Goal: Task Accomplishment & Management: Complete application form

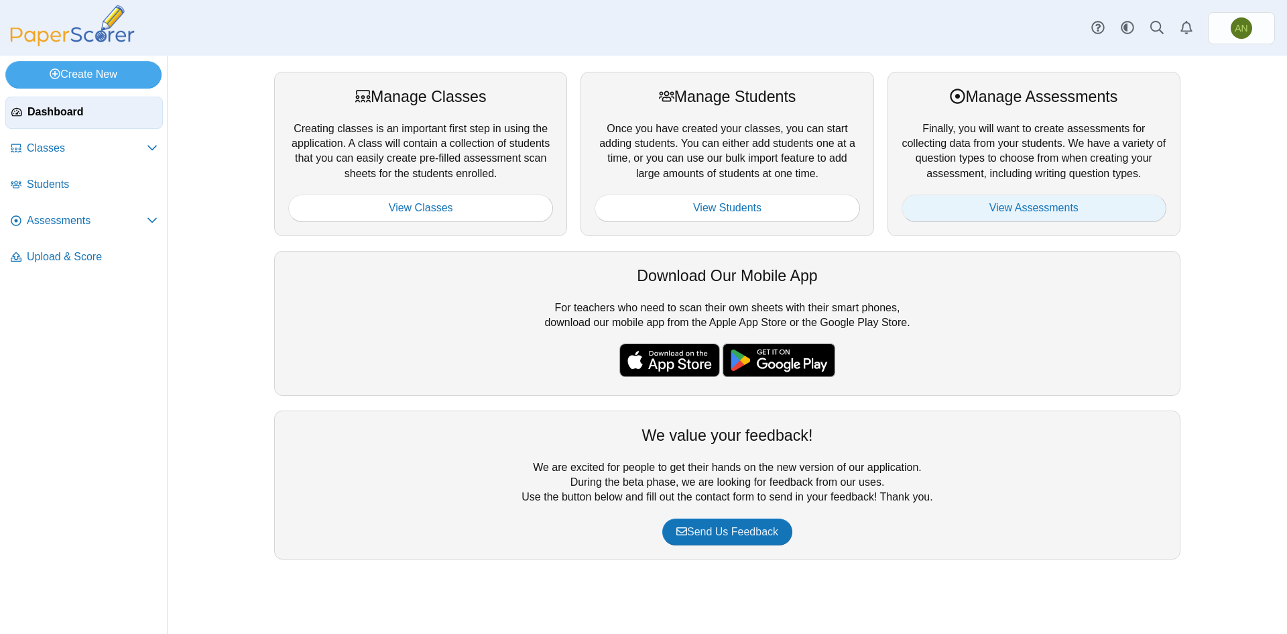
click at [1018, 204] on link "View Assessments" at bounding box center [1034, 207] width 265 height 27
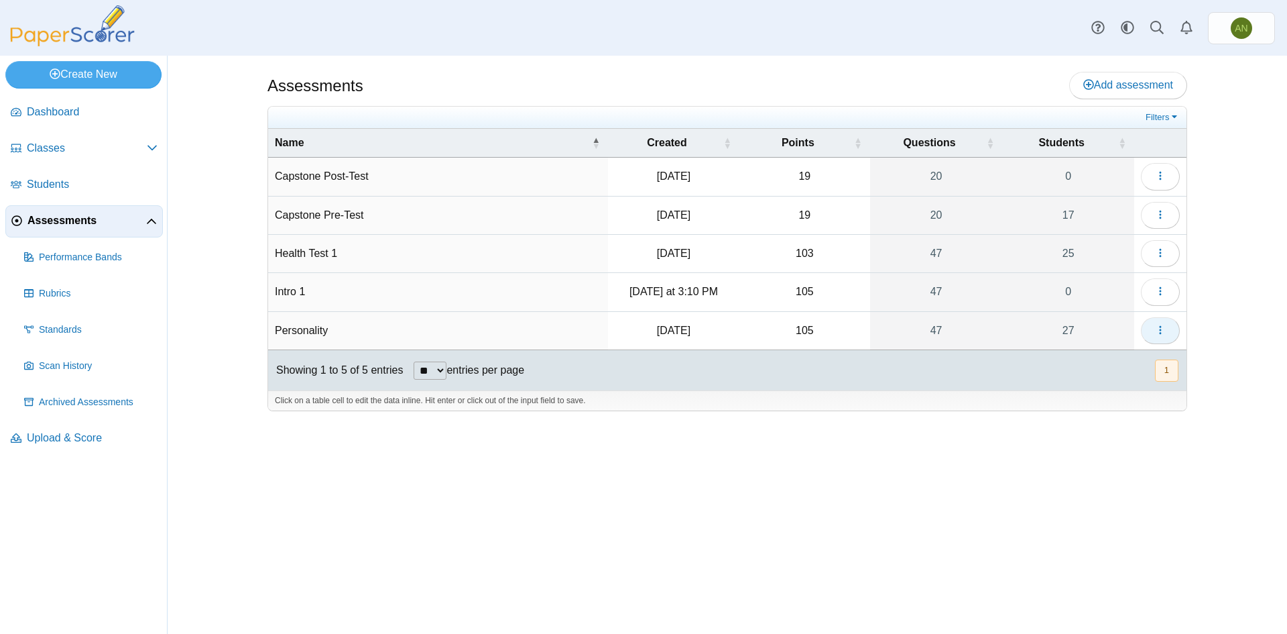
click at [1153, 331] on button "button" at bounding box center [1160, 330] width 39 height 27
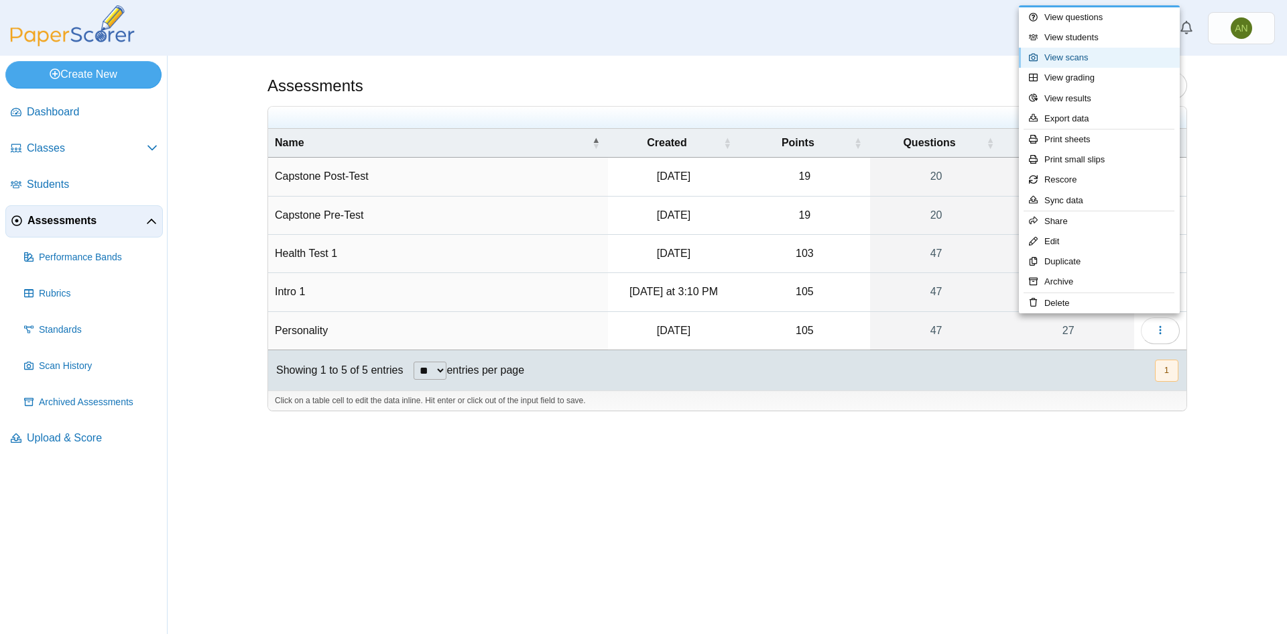
click at [1118, 55] on link "View scans" at bounding box center [1099, 58] width 161 height 20
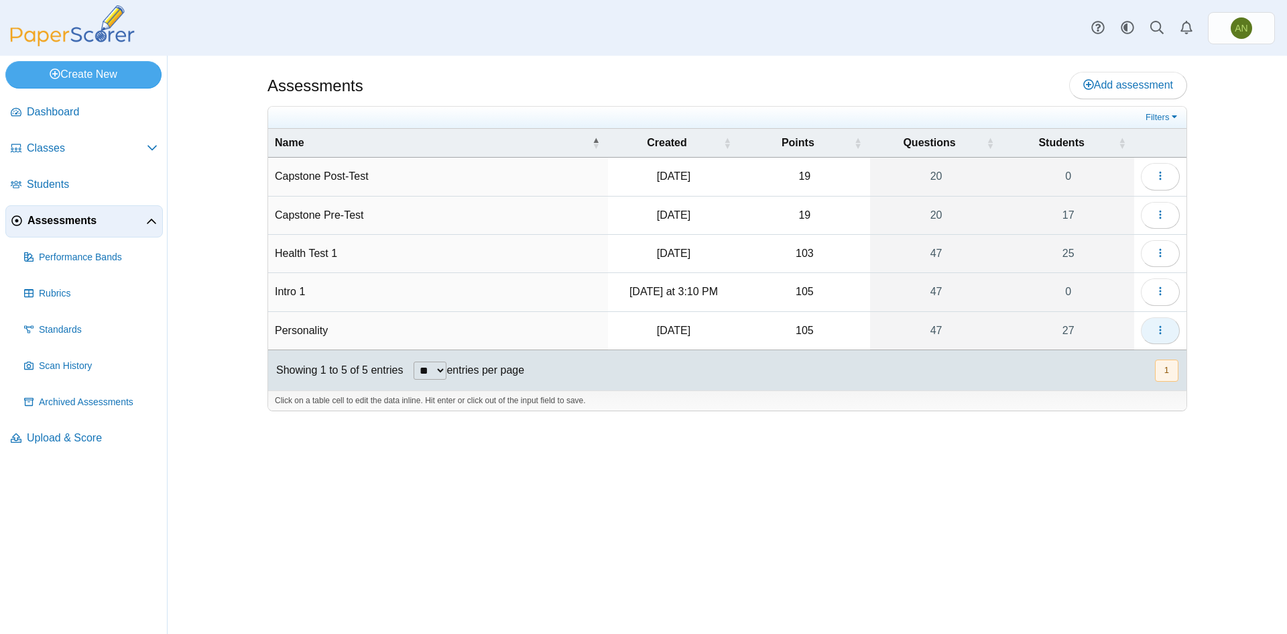
click at [1152, 334] on button "button" at bounding box center [1160, 330] width 39 height 27
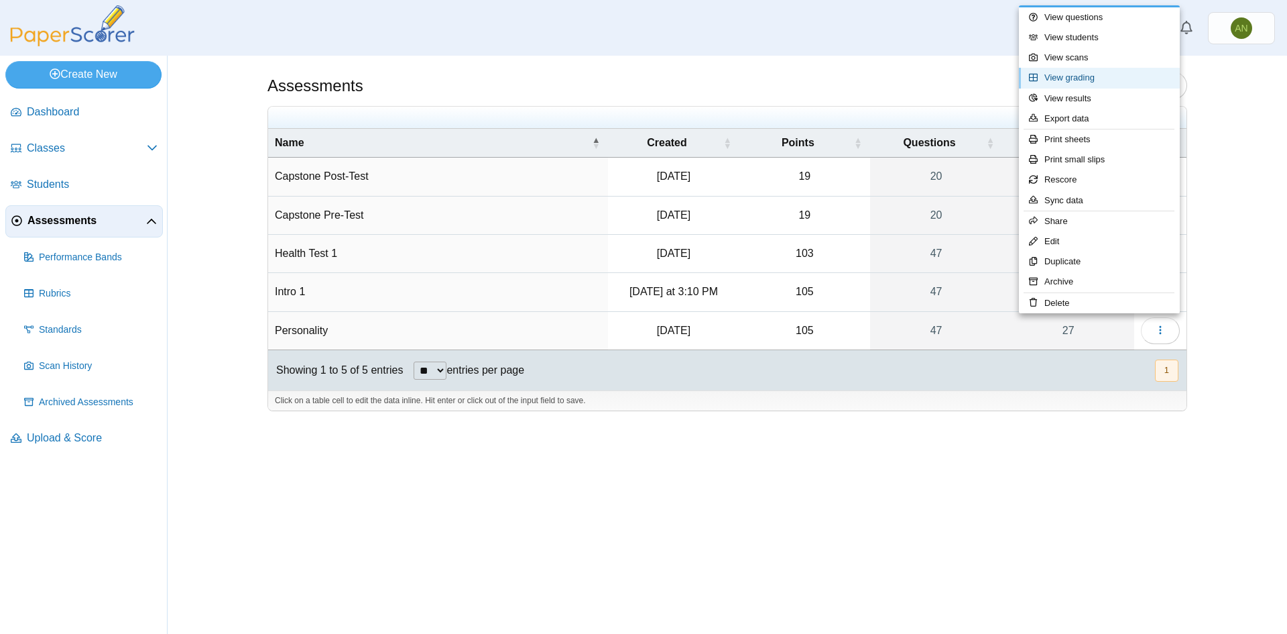
click at [1139, 70] on link "View grading" at bounding box center [1099, 78] width 161 height 20
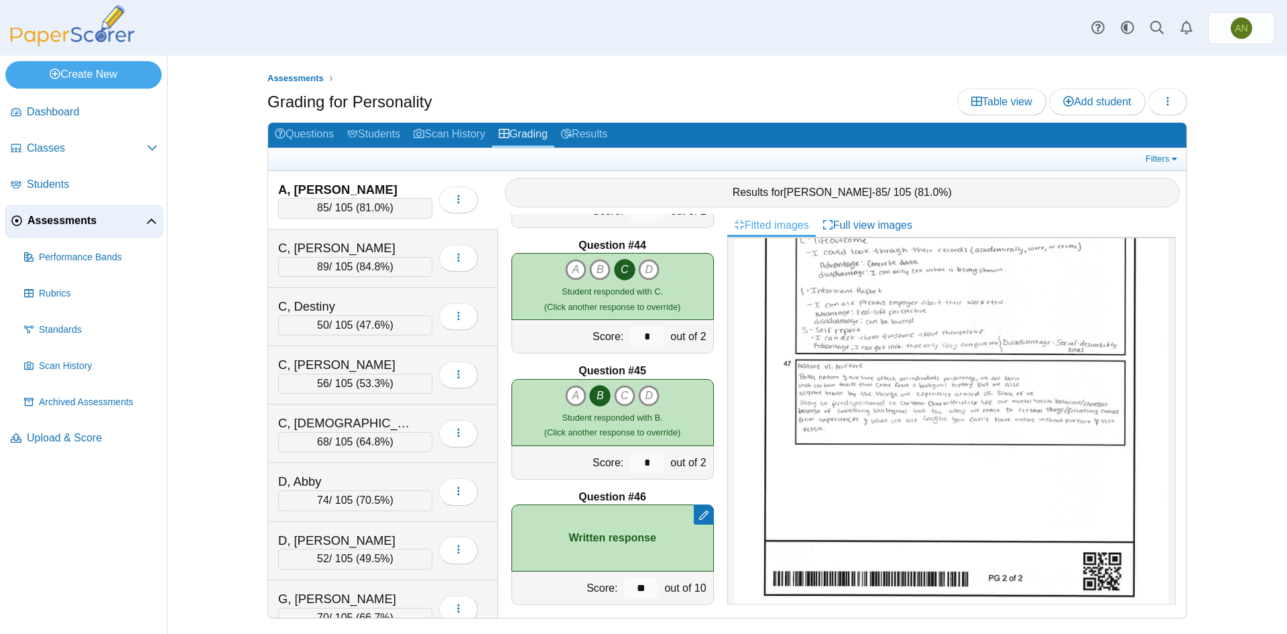
scroll to position [5528, 0]
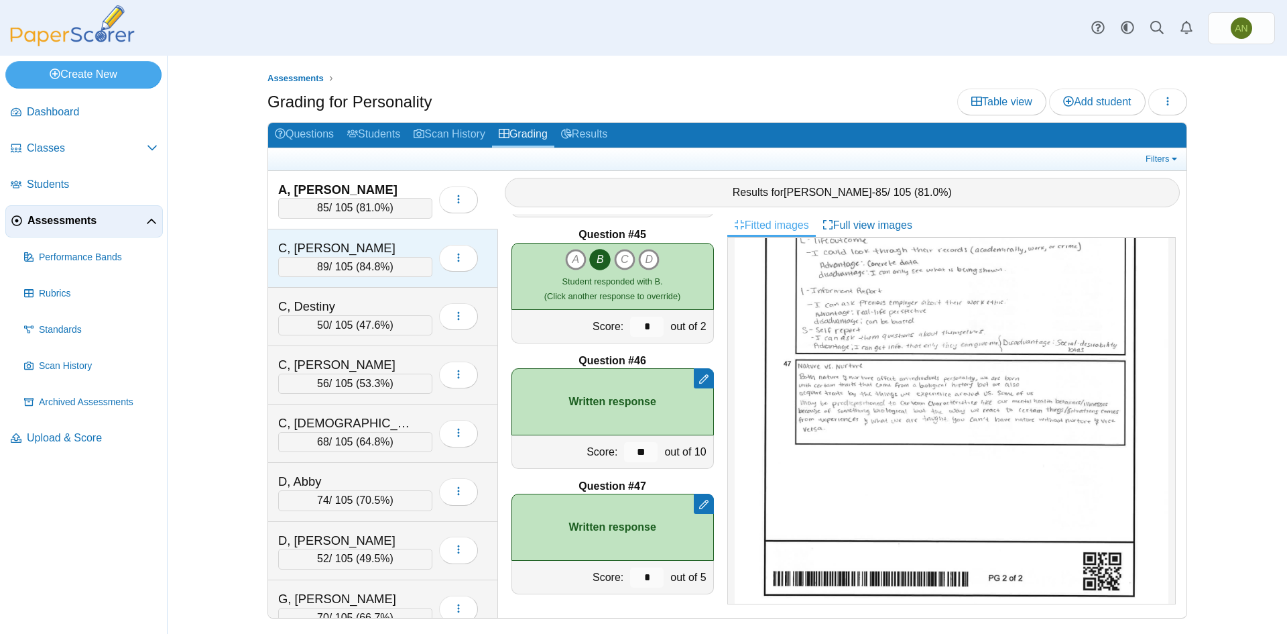
click at [394, 239] on div "C, [PERSON_NAME]" at bounding box center [345, 247] width 134 height 17
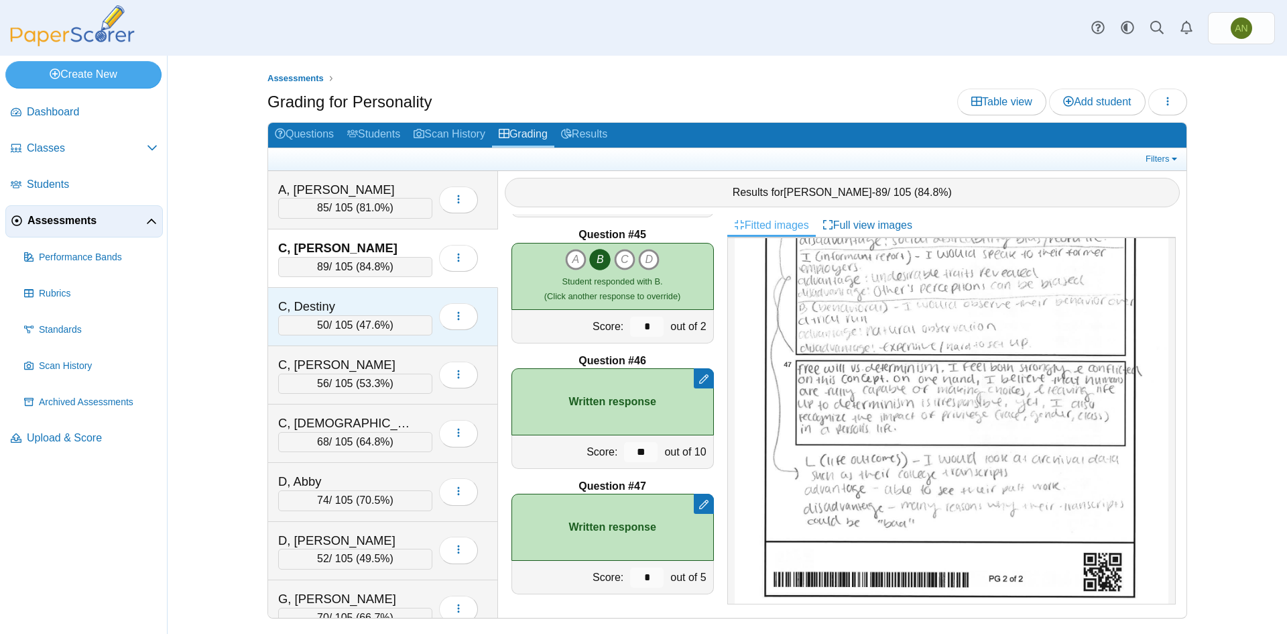
click at [412, 304] on div "C, Destiny" at bounding box center [355, 306] width 154 height 17
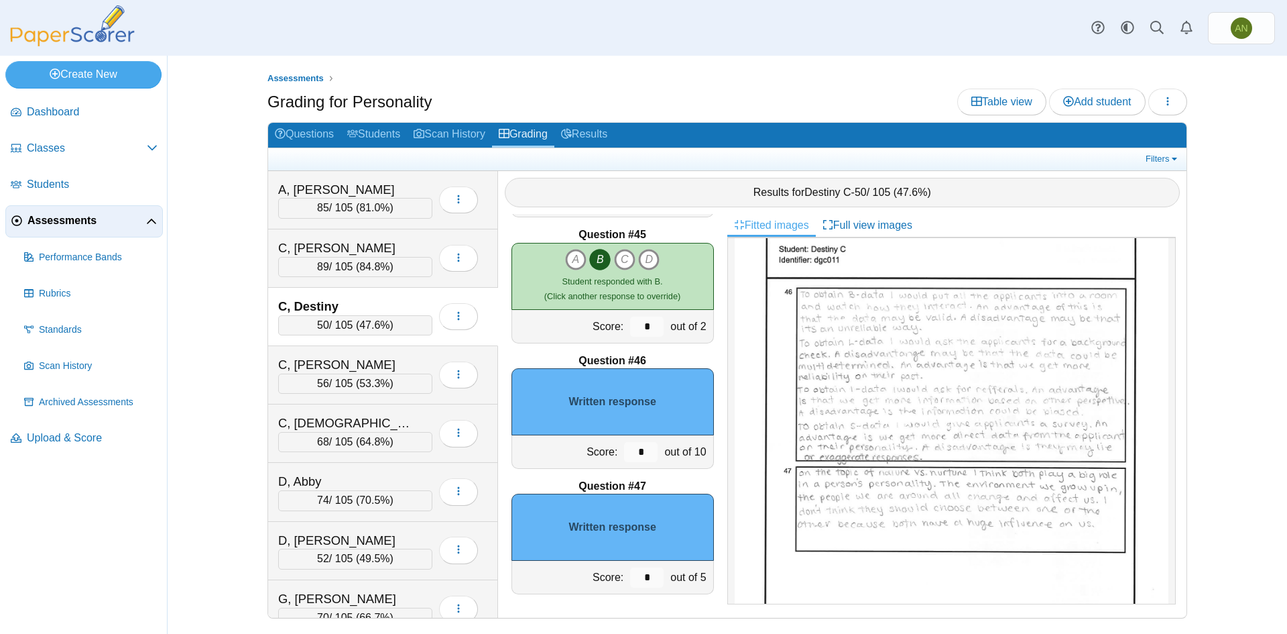
scroll to position [632, 0]
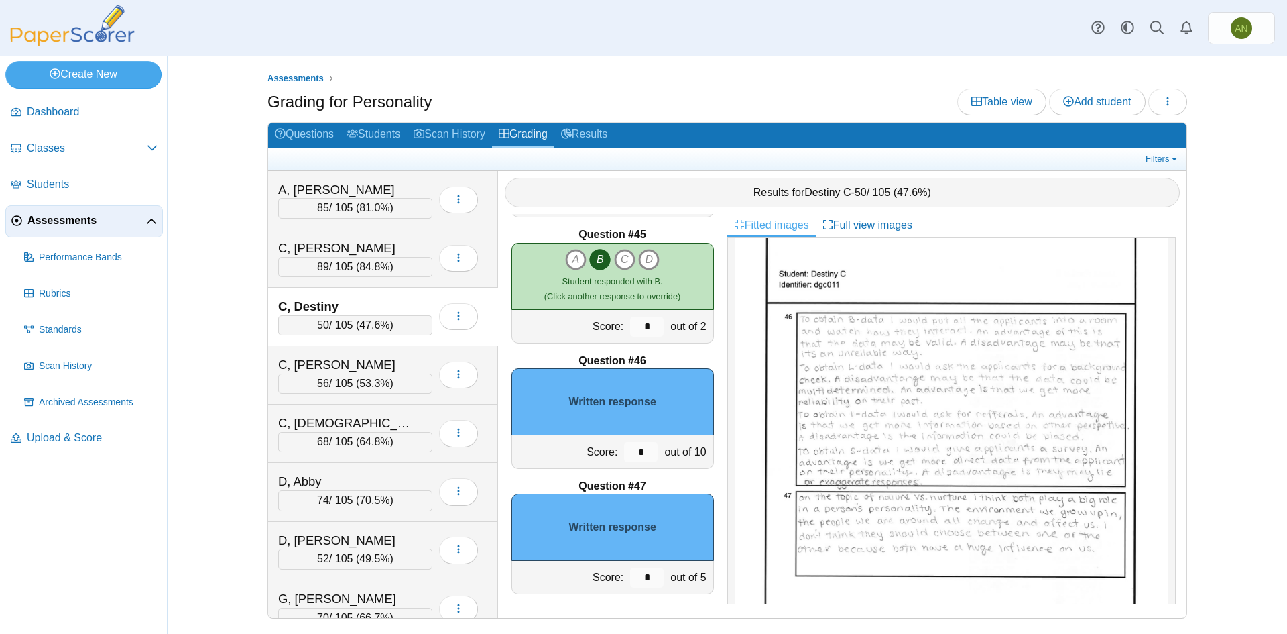
click at [648, 540] on div "Written response" at bounding box center [613, 526] width 202 height 67
click at [624, 453] on input "*" at bounding box center [641, 452] width 34 height 20
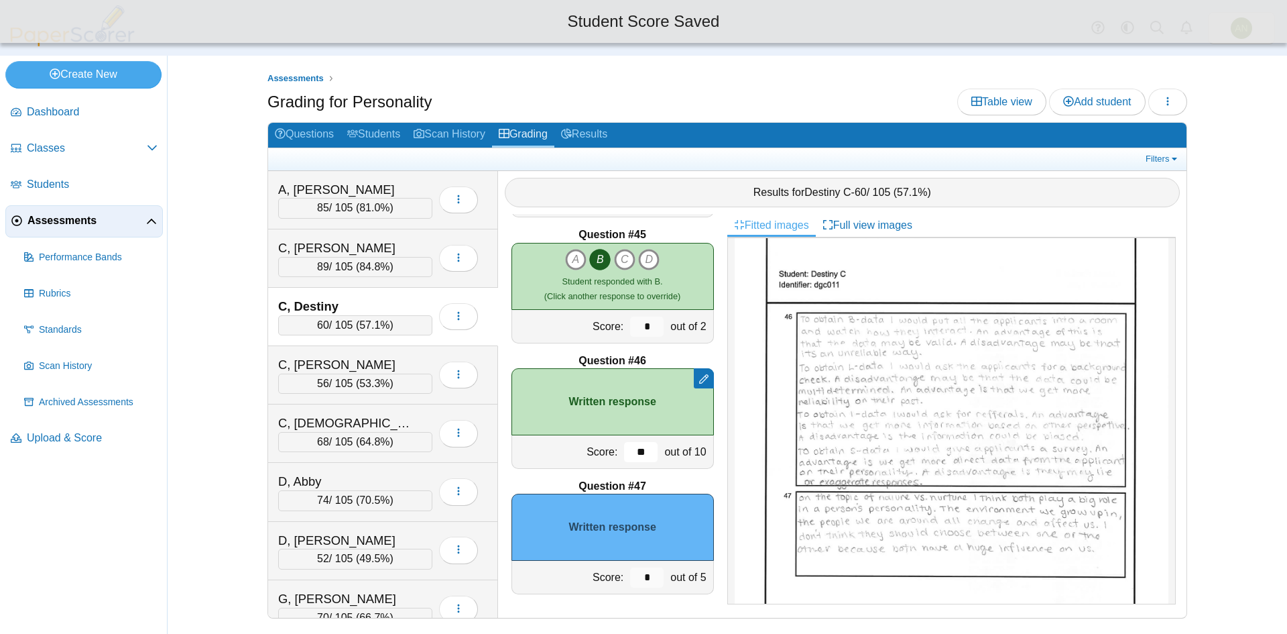
type input "**"
click at [643, 575] on input "*" at bounding box center [647, 577] width 34 height 20
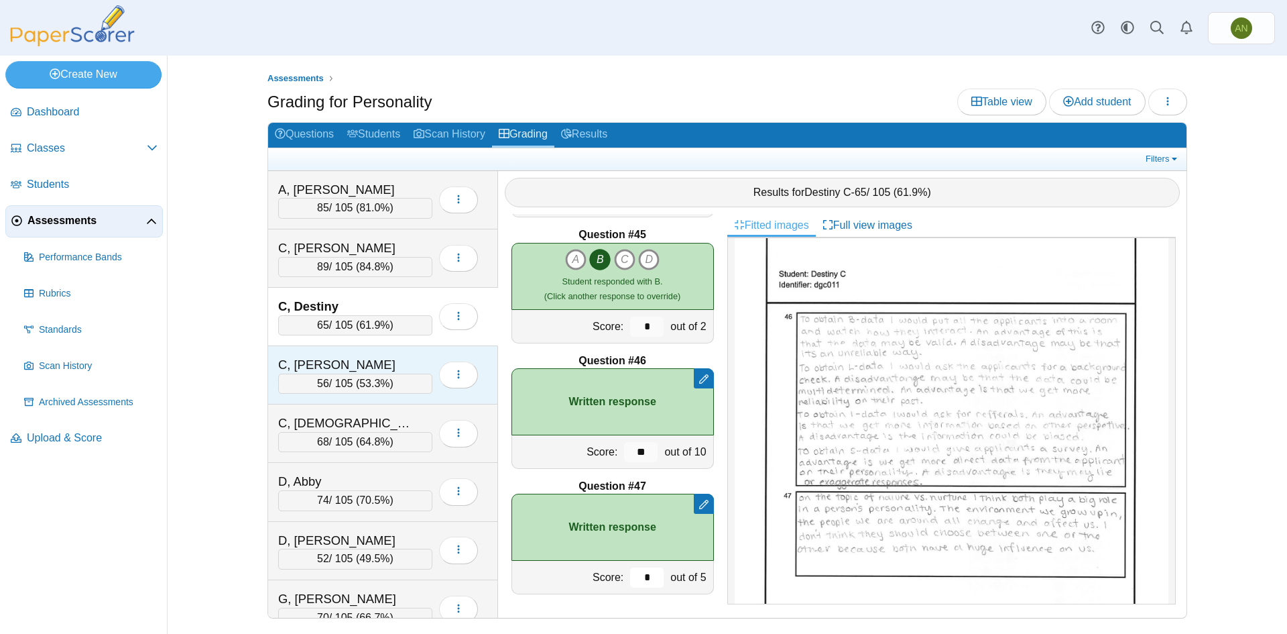
type input "*"
click at [398, 365] on div "C, [PERSON_NAME]" at bounding box center [345, 364] width 134 height 17
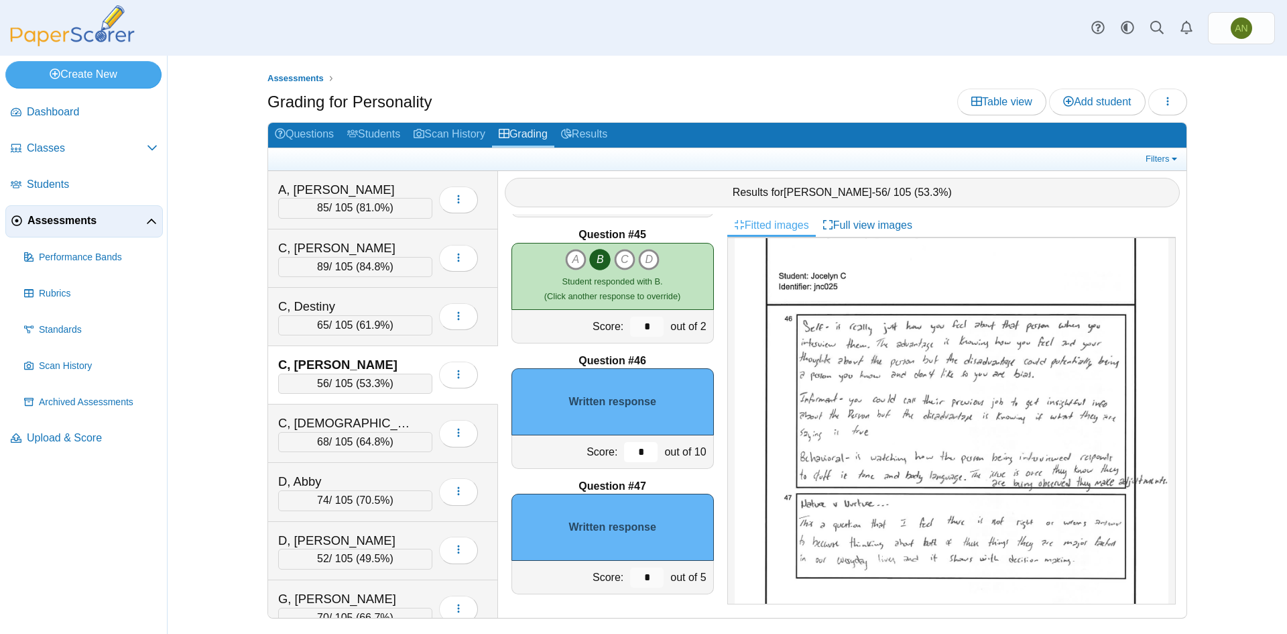
click at [635, 450] on input "*" at bounding box center [641, 452] width 34 height 20
click at [640, 577] on input "*" at bounding box center [647, 577] width 34 height 20
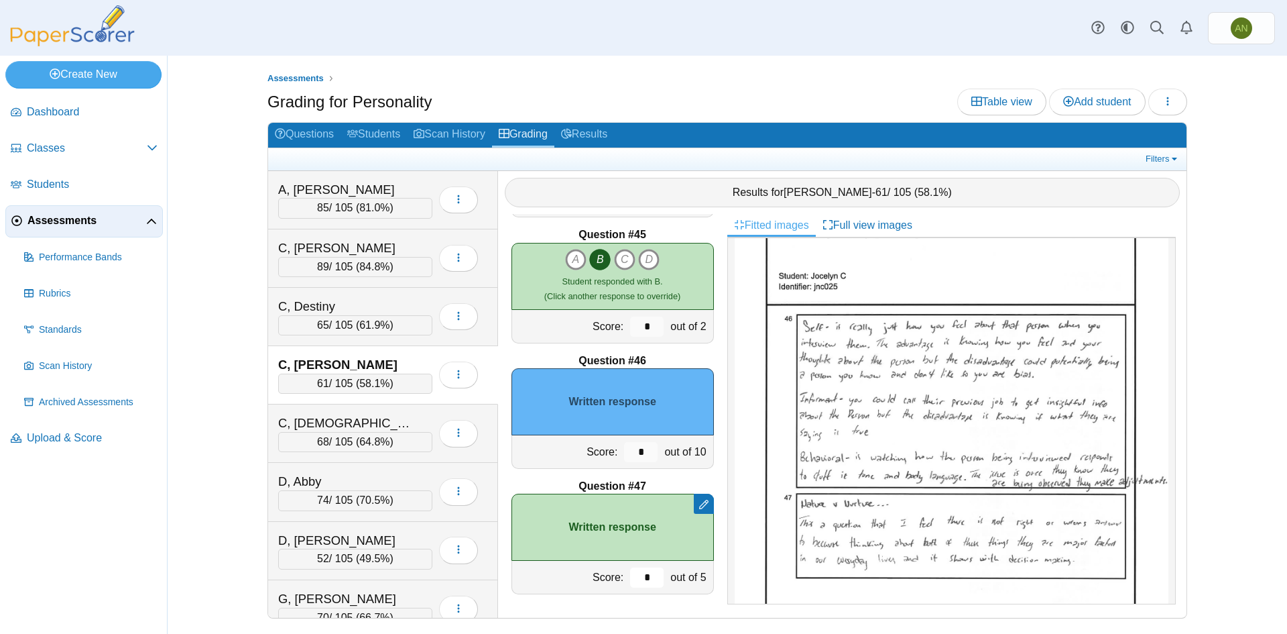
type input "*"
click at [638, 452] on input "*" at bounding box center [641, 452] width 34 height 20
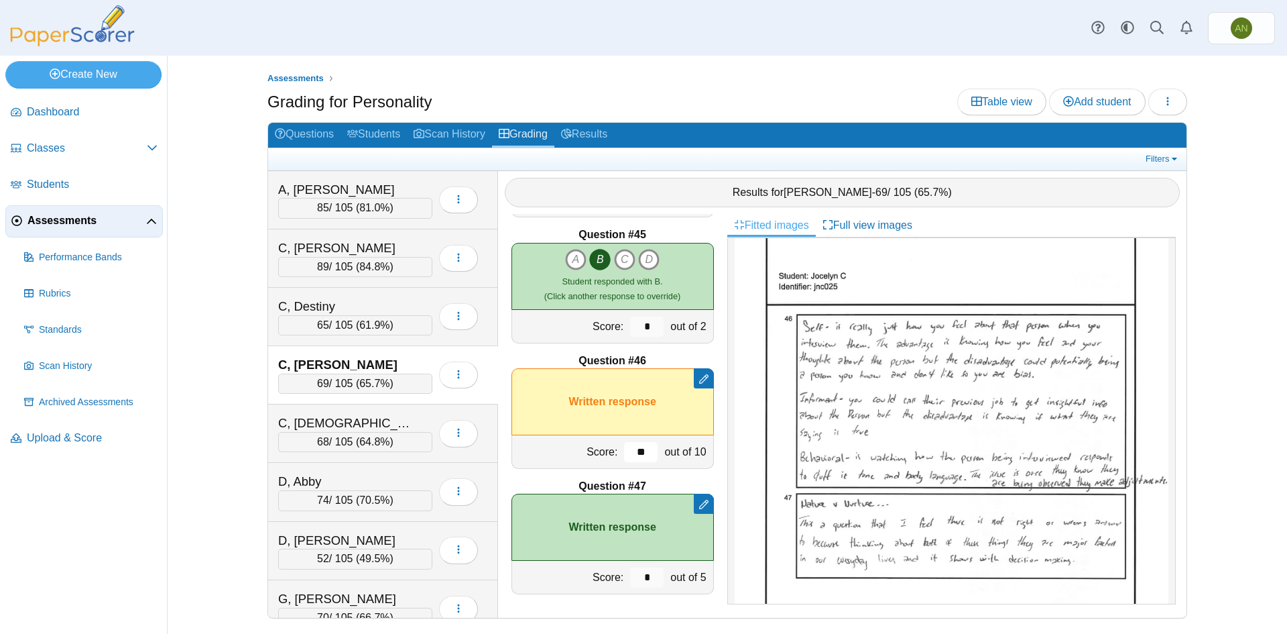
type input "**"
click at [661, 457] on div "out of 10" at bounding box center [687, 451] width 52 height 33
click at [370, 423] on div "C, [DEMOGRAPHIC_DATA]" at bounding box center [345, 422] width 134 height 17
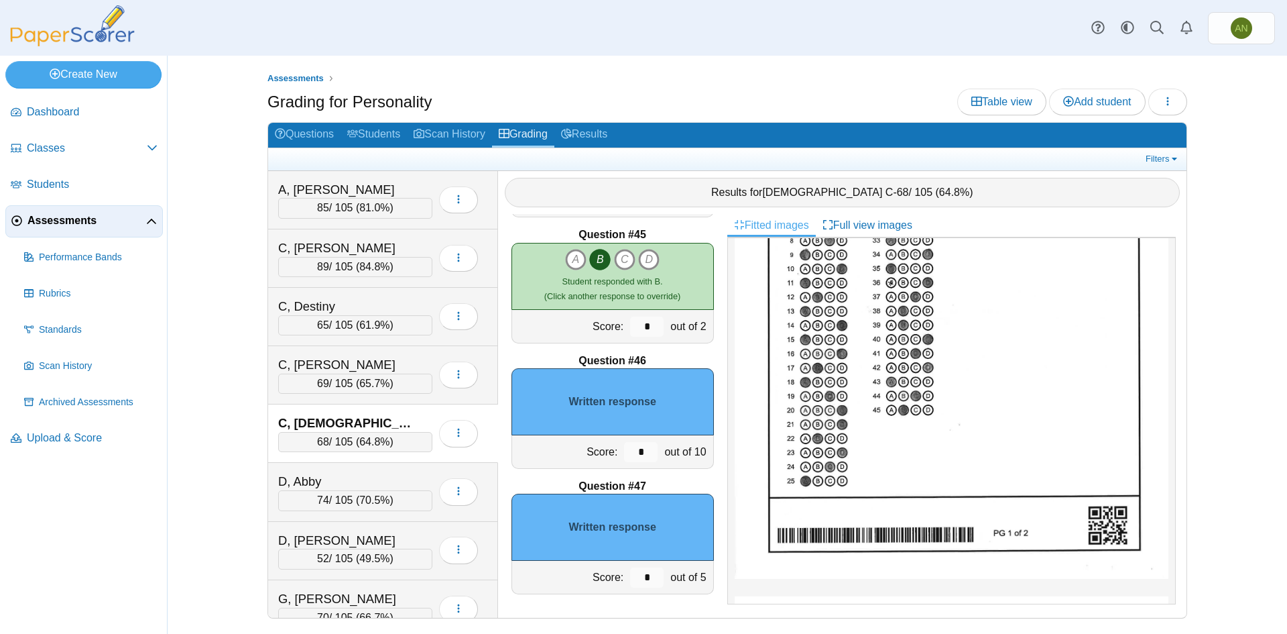
scroll to position [229, 0]
click at [676, 379] on div "Written response" at bounding box center [613, 401] width 202 height 67
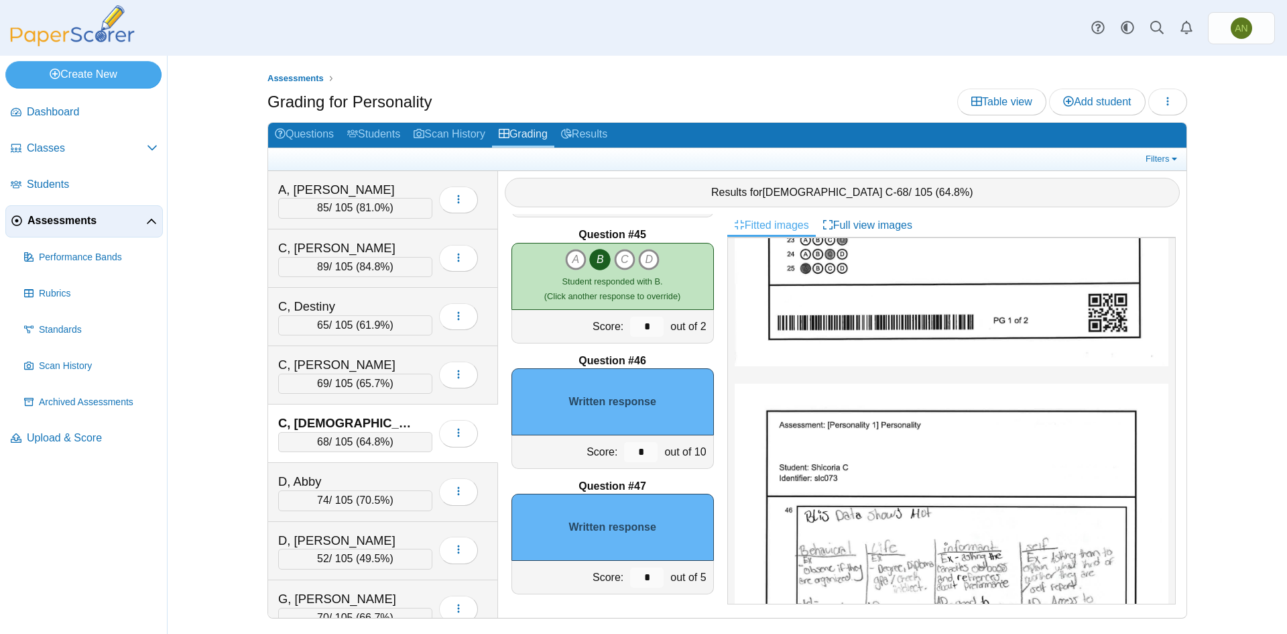
scroll to position [670, 0]
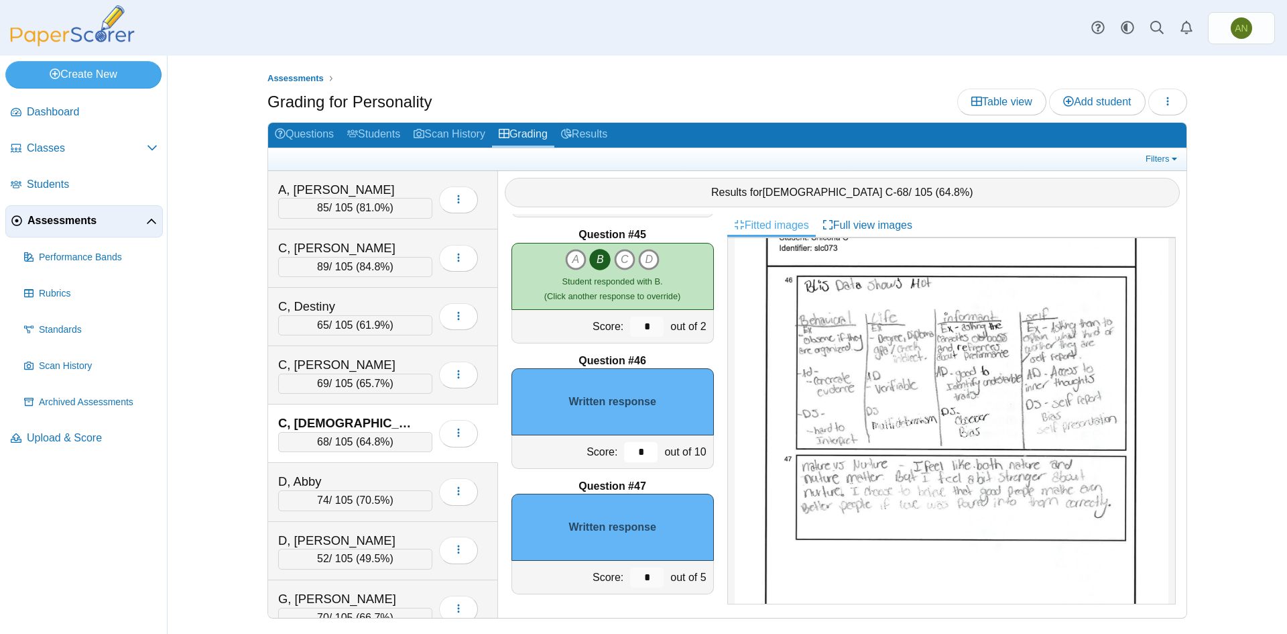
click at [628, 450] on input "*" at bounding box center [641, 452] width 34 height 20
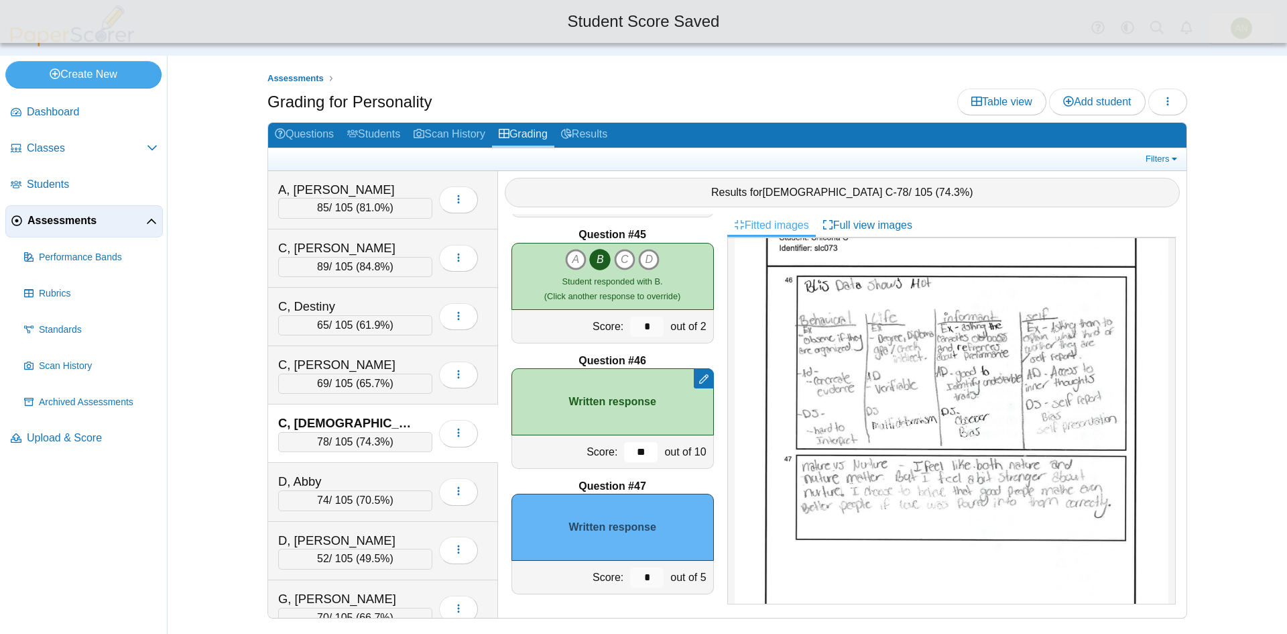
type input "**"
click at [638, 575] on input "*" at bounding box center [647, 577] width 34 height 20
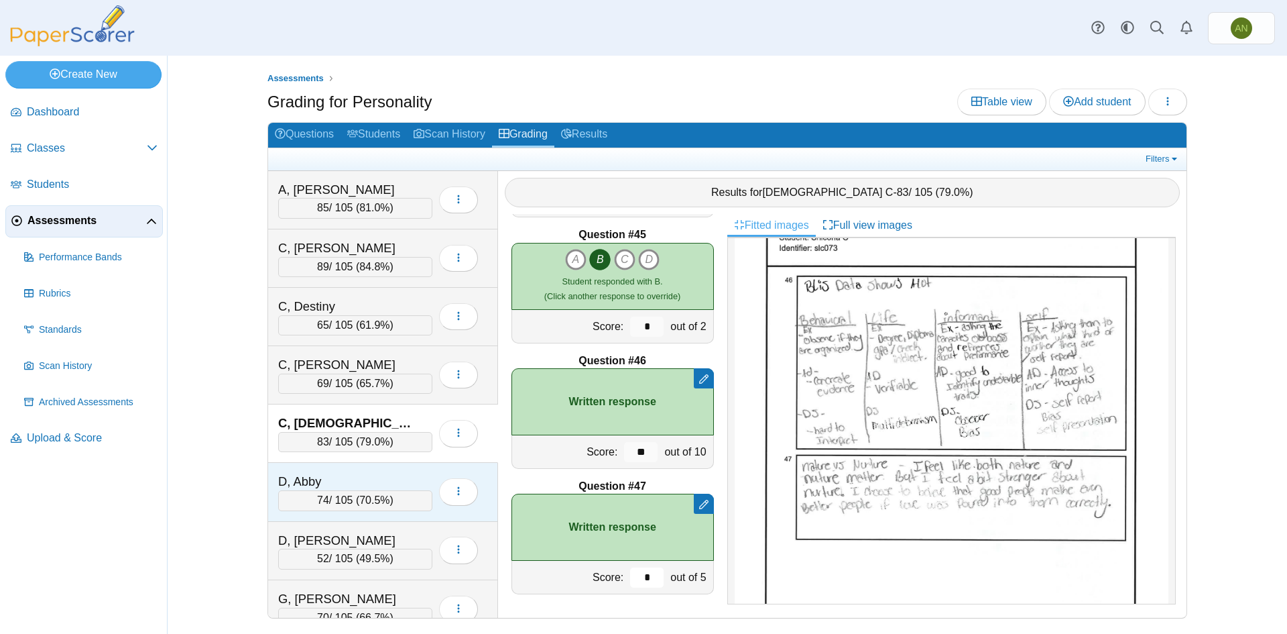
type input "*"
click at [387, 482] on div "D, Abby" at bounding box center [345, 481] width 134 height 17
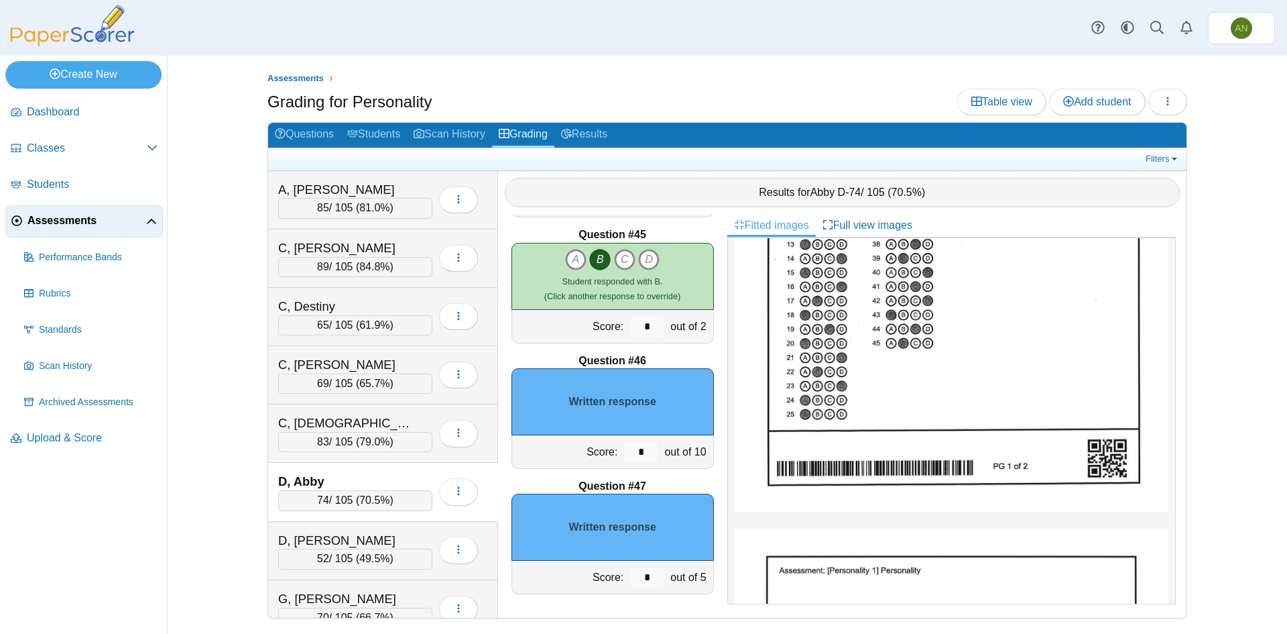
scroll to position [603, 0]
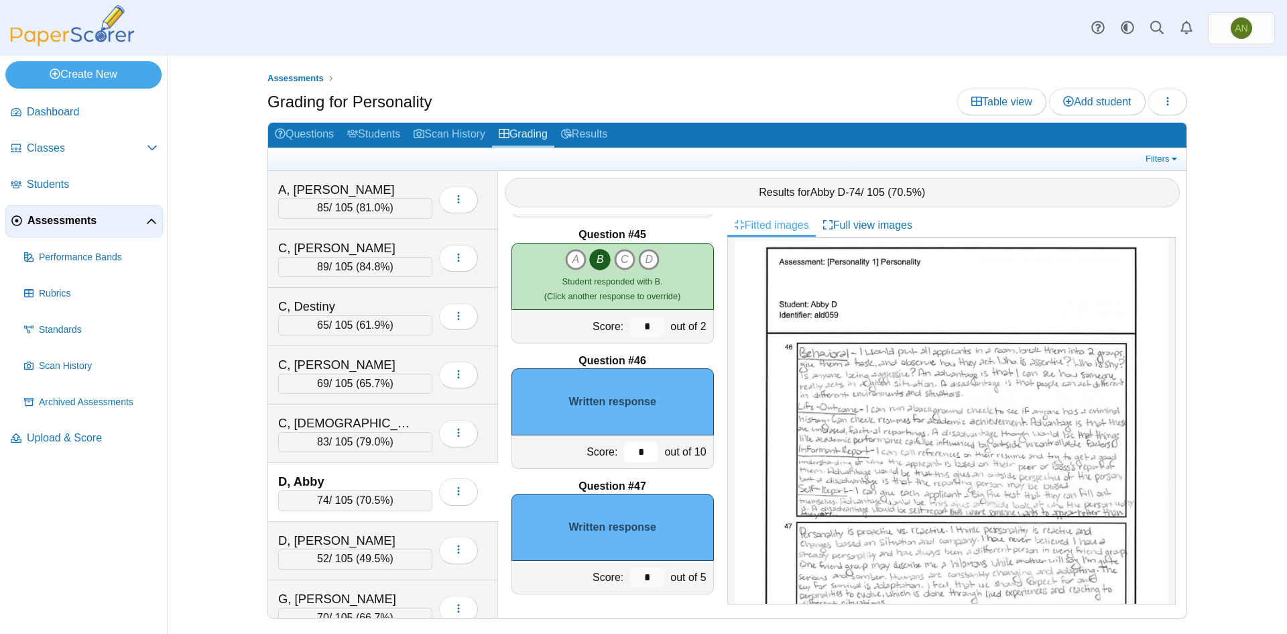
click at [624, 451] on input "*" at bounding box center [641, 452] width 34 height 20
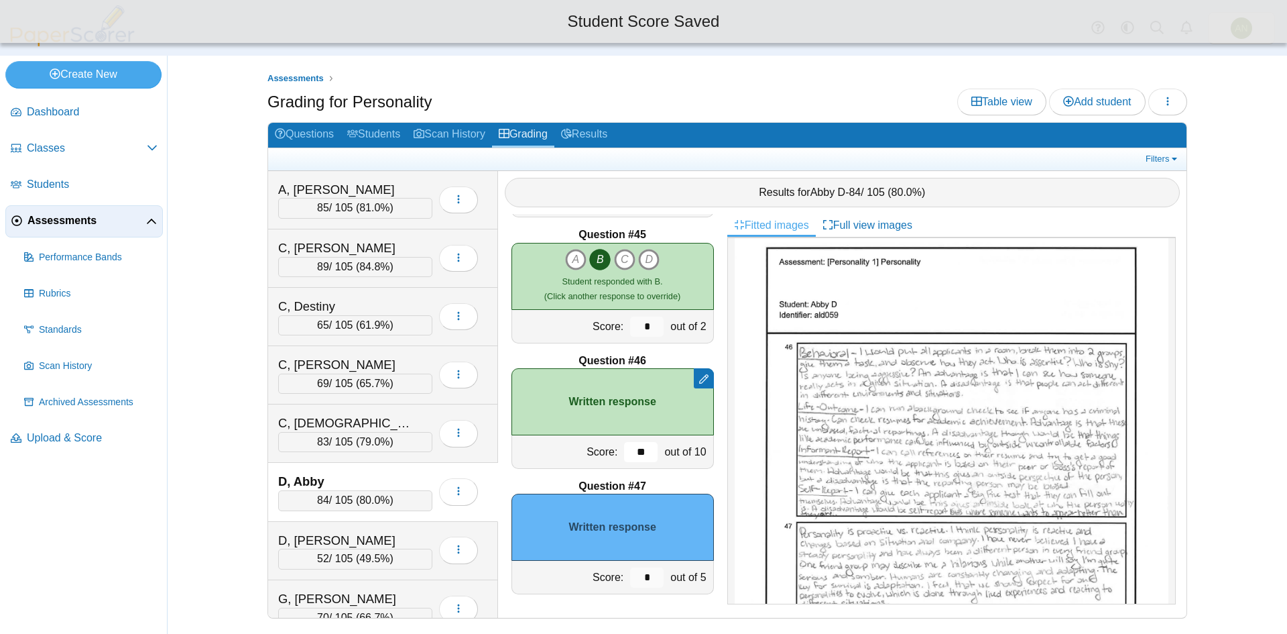
type input "**"
click at [643, 575] on input "*" at bounding box center [647, 577] width 34 height 20
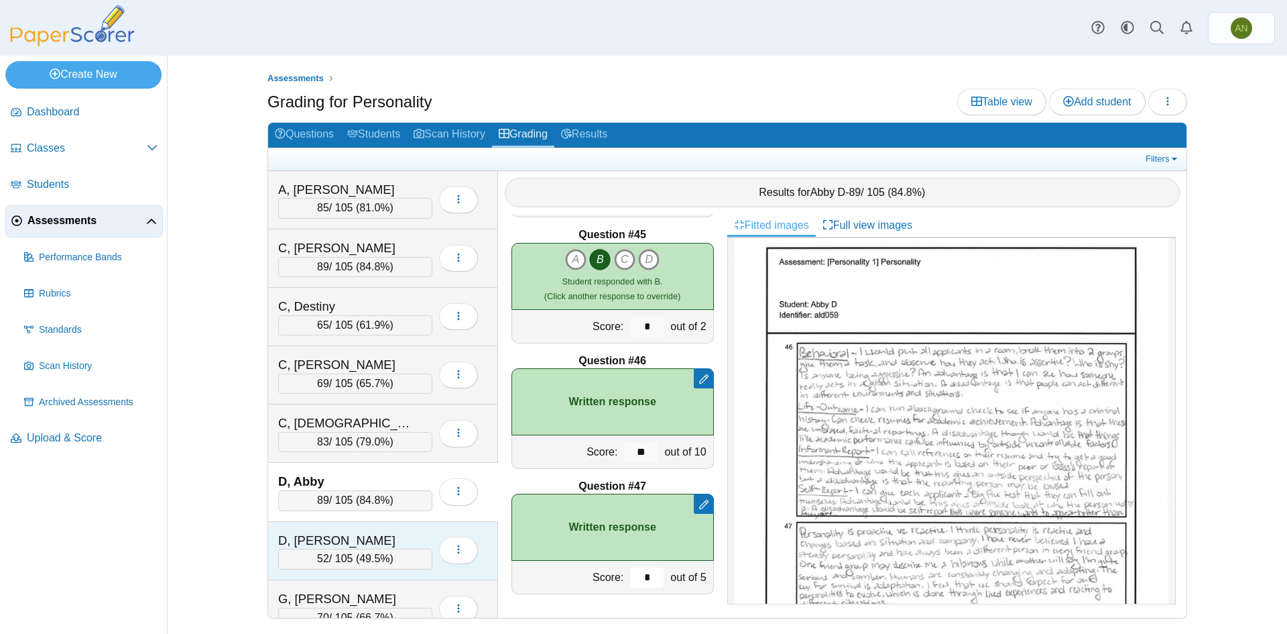
type input "*"
click at [364, 540] on div "D, [PERSON_NAME]" at bounding box center [345, 540] width 134 height 17
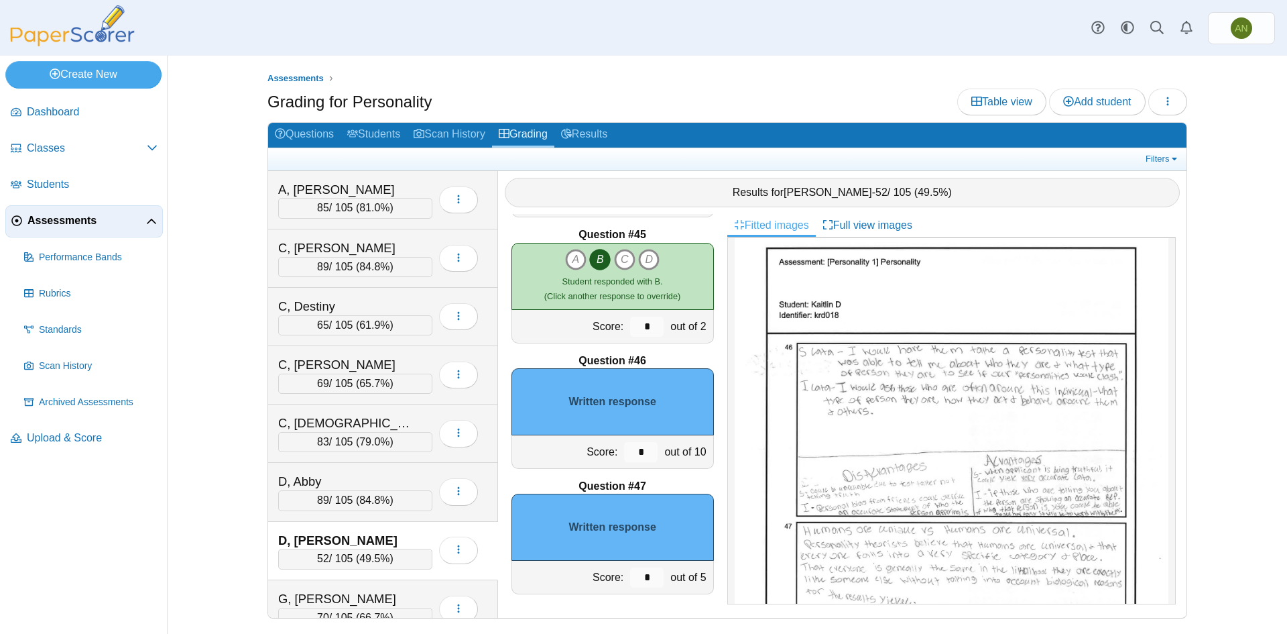
scroll to position [0, 0]
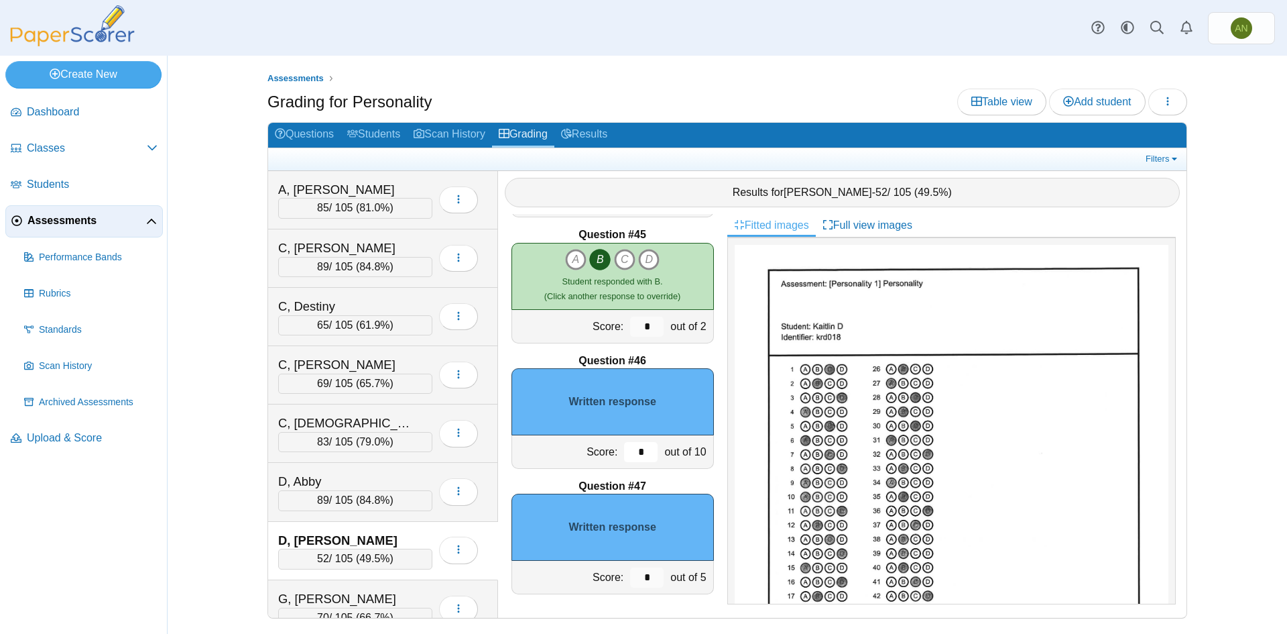
click at [624, 452] on input "*" at bounding box center [641, 452] width 34 height 20
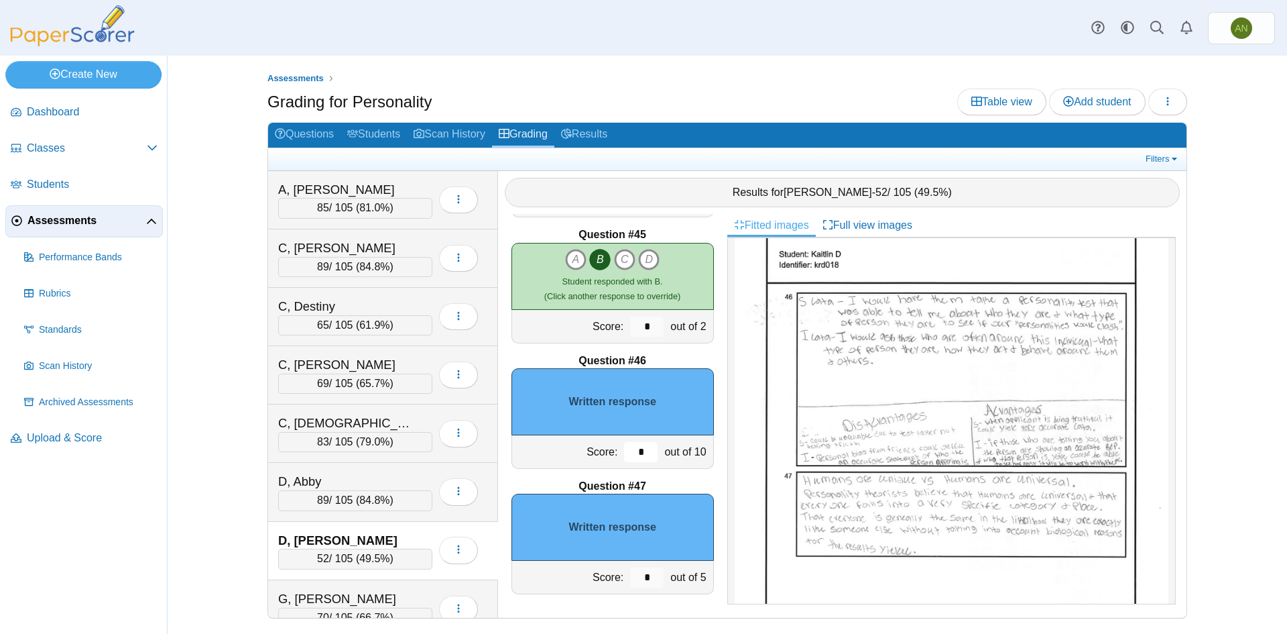
scroll to position [738, 0]
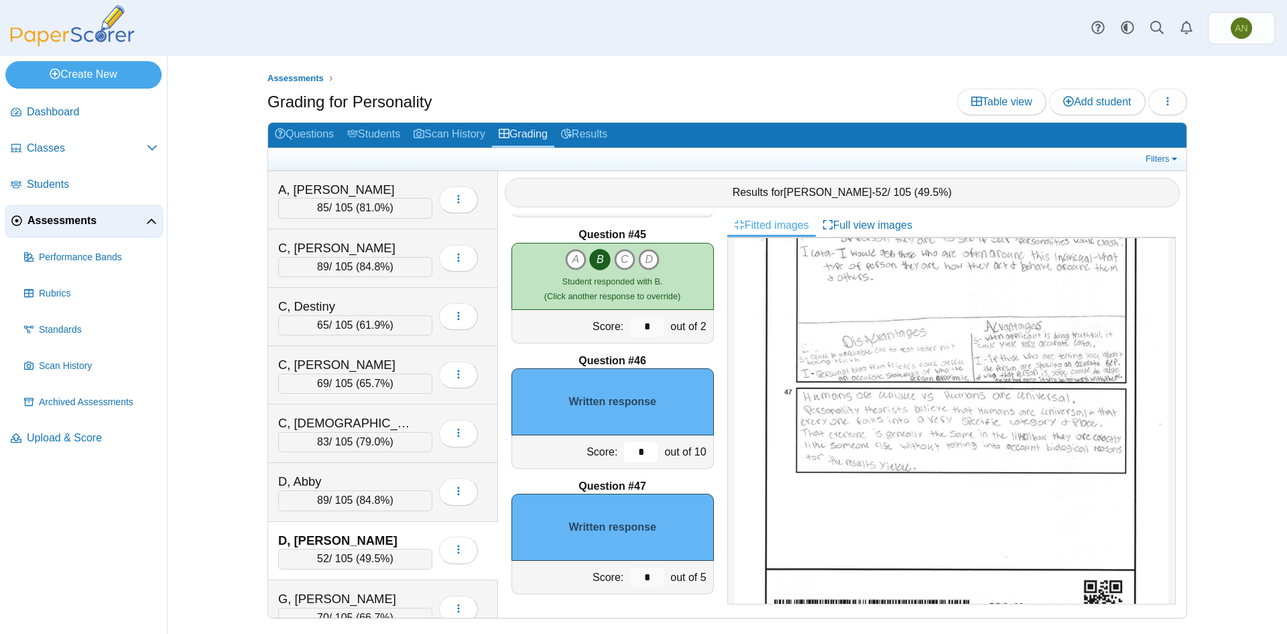
click at [636, 447] on input "*" at bounding box center [641, 452] width 34 height 20
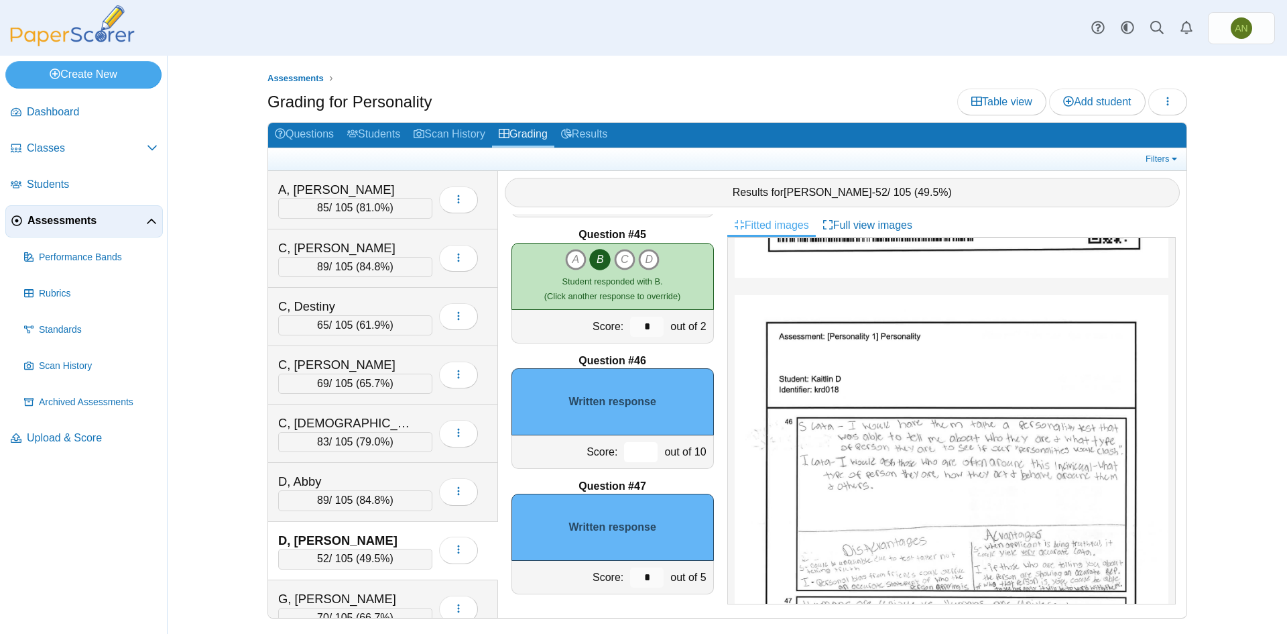
scroll to position [565, 0]
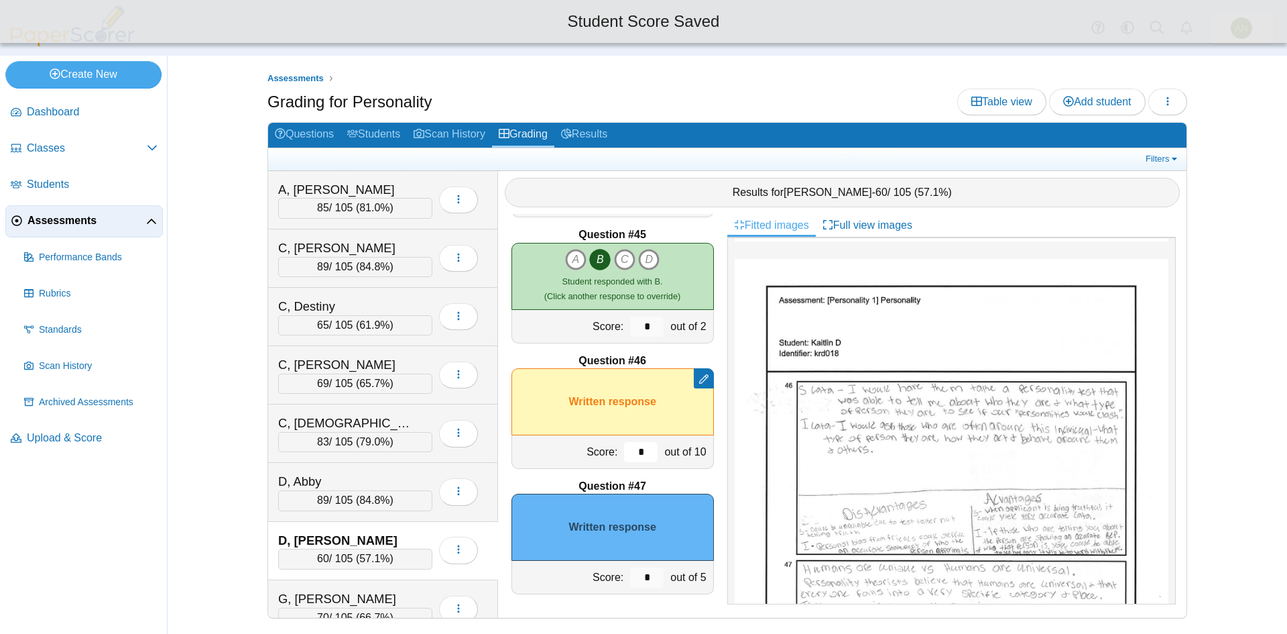
type input "*"
click at [646, 577] on input "*" at bounding box center [647, 577] width 34 height 20
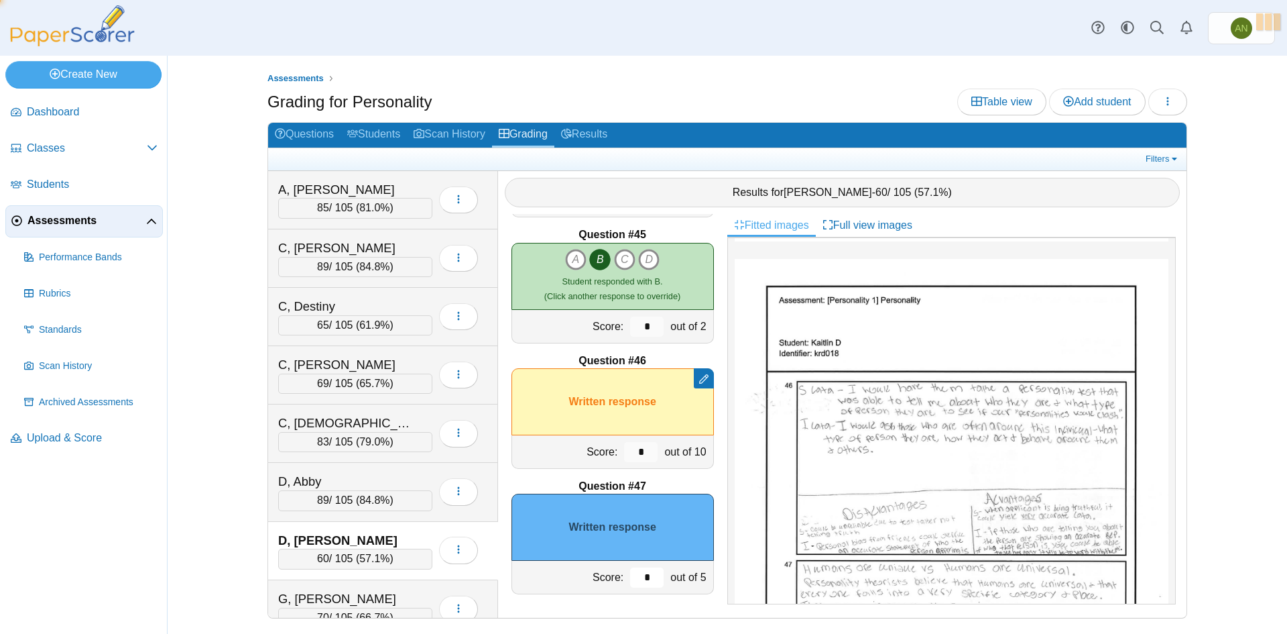
type input "*"
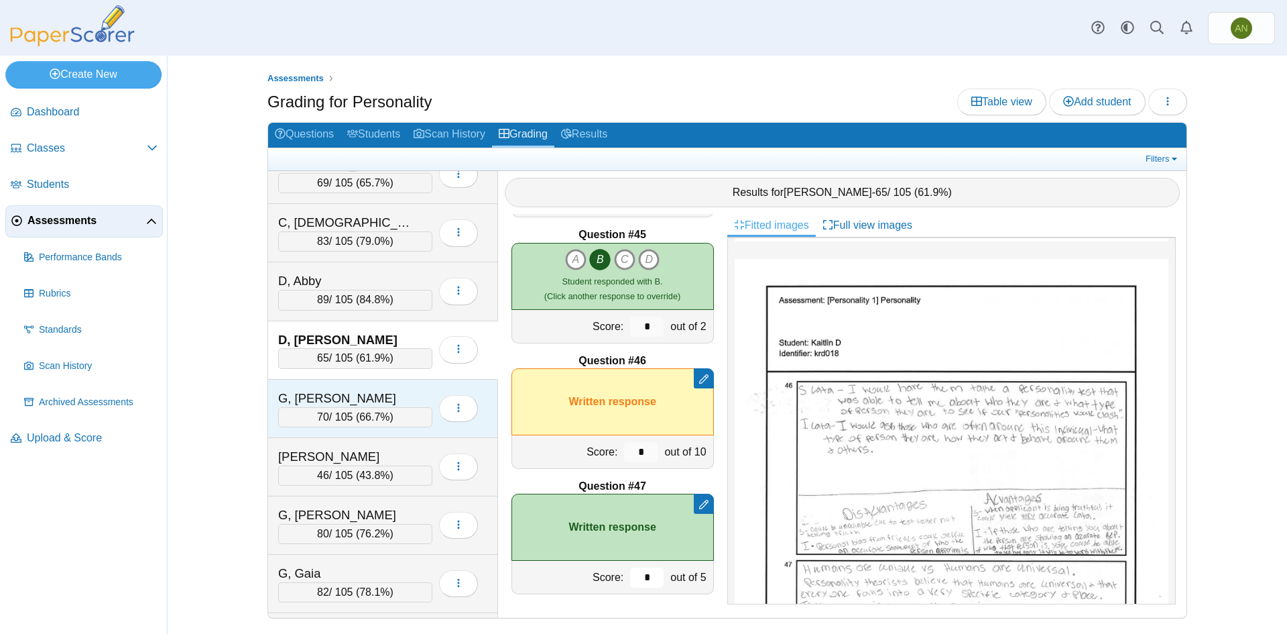
scroll to position [201, 0]
click at [397, 392] on div "G, [PERSON_NAME]" at bounding box center [345, 397] width 134 height 17
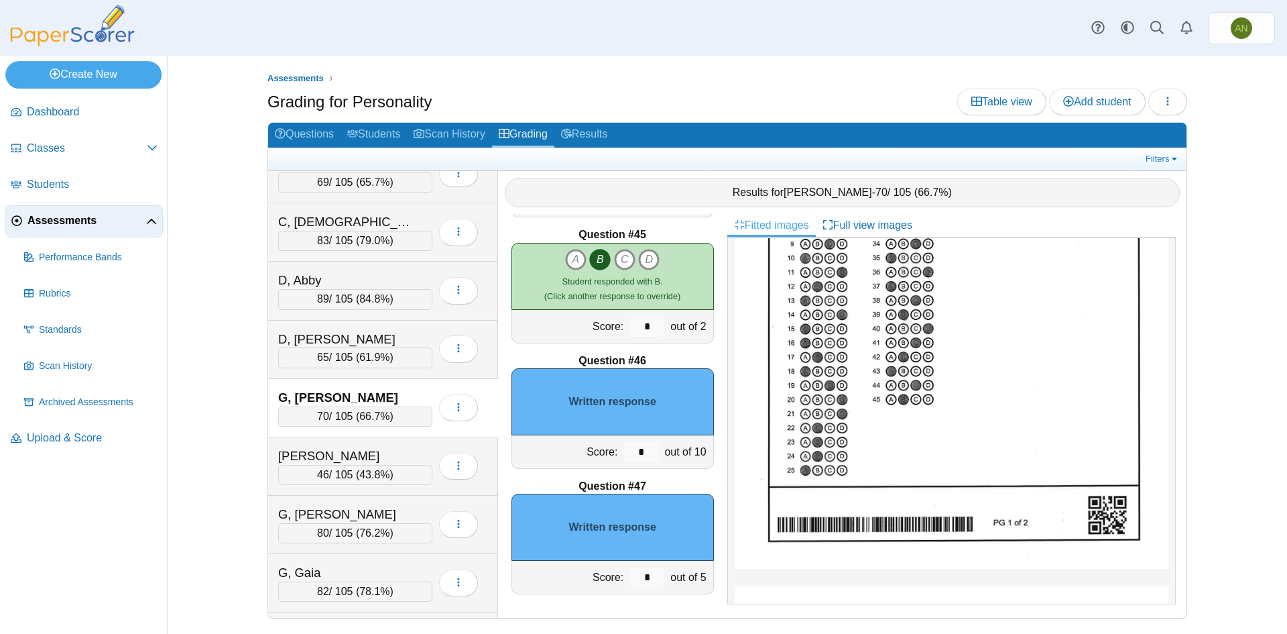
scroll to position [603, 0]
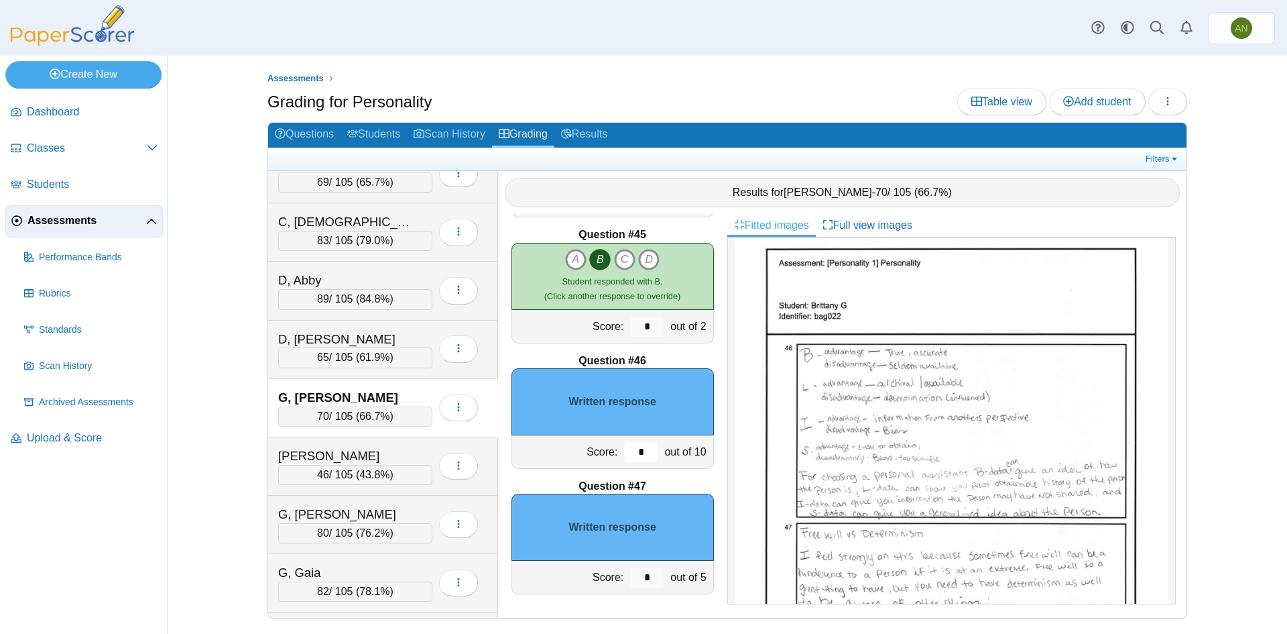
click at [627, 453] on input "*" at bounding box center [641, 452] width 34 height 20
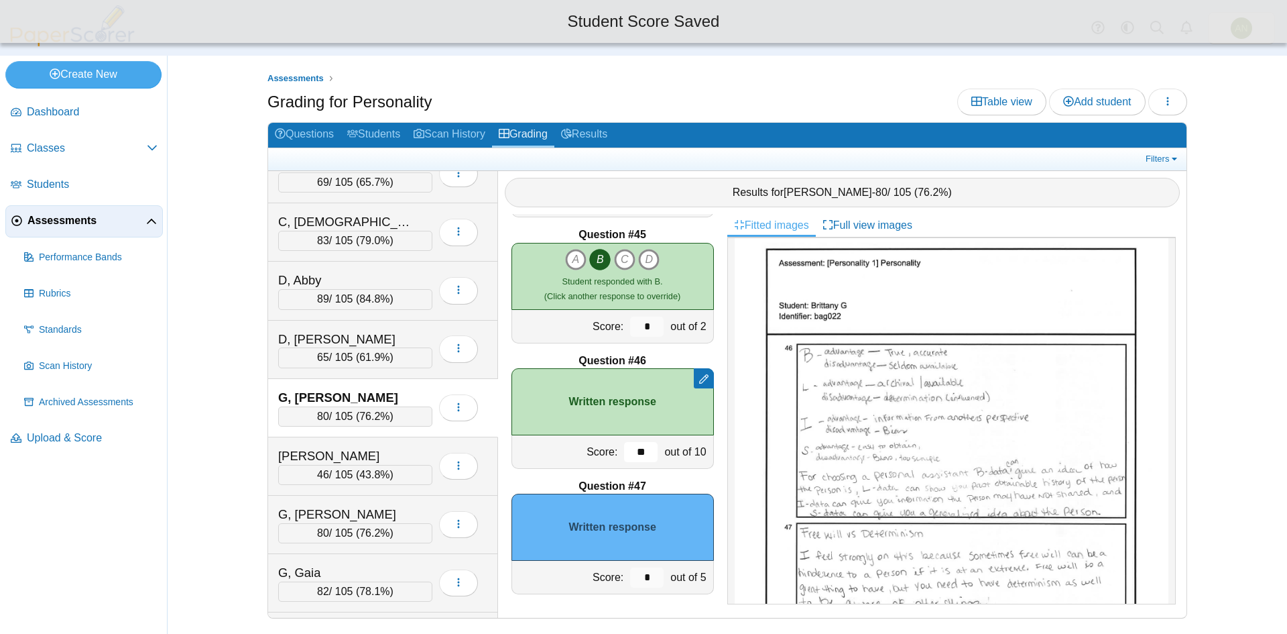
type input "**"
click at [639, 573] on input "*" at bounding box center [647, 577] width 34 height 20
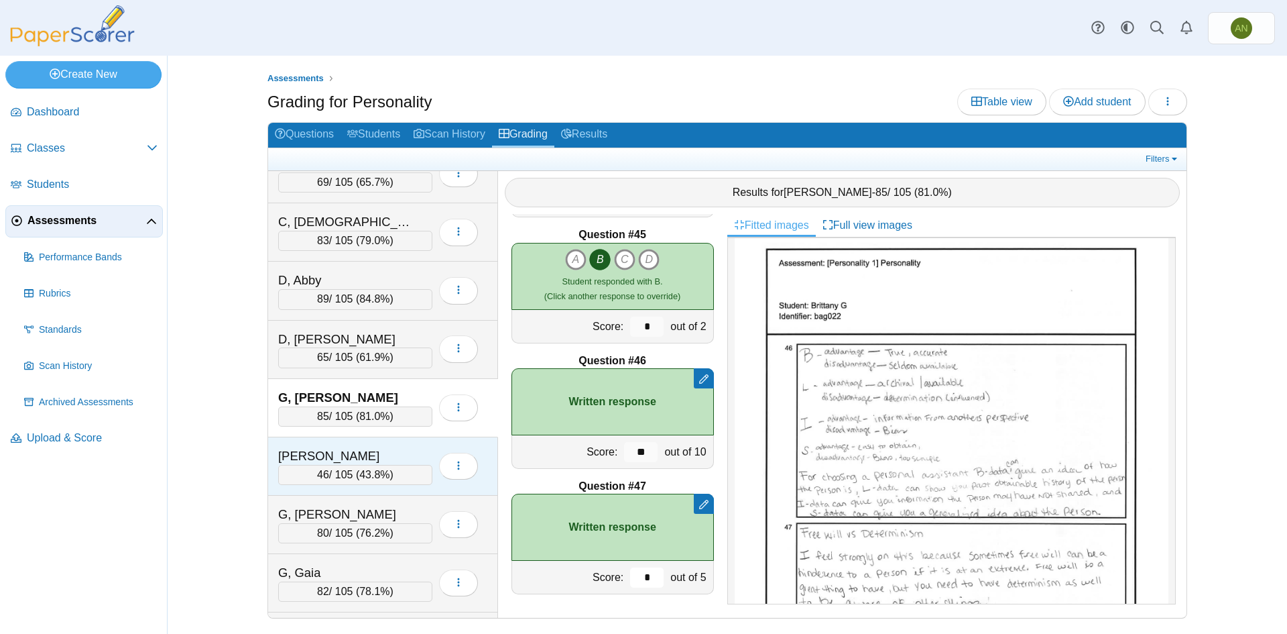
type input "*"
click at [384, 450] on div "[PERSON_NAME]" at bounding box center [345, 455] width 134 height 17
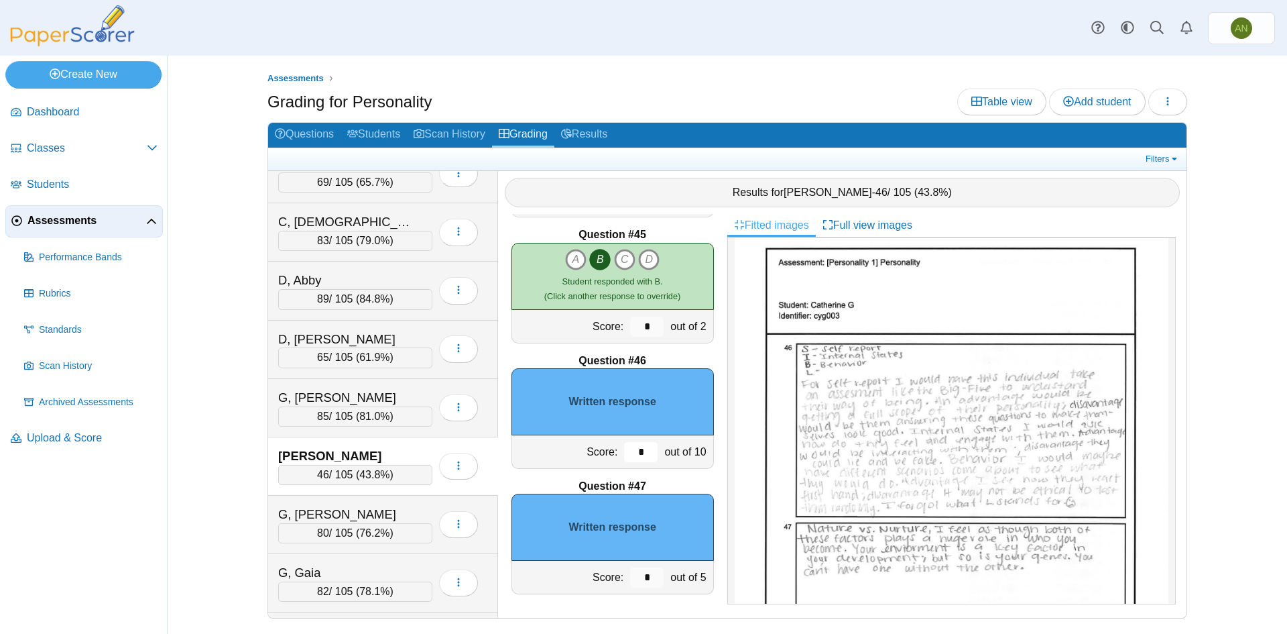
click at [638, 449] on input "*" at bounding box center [641, 452] width 34 height 20
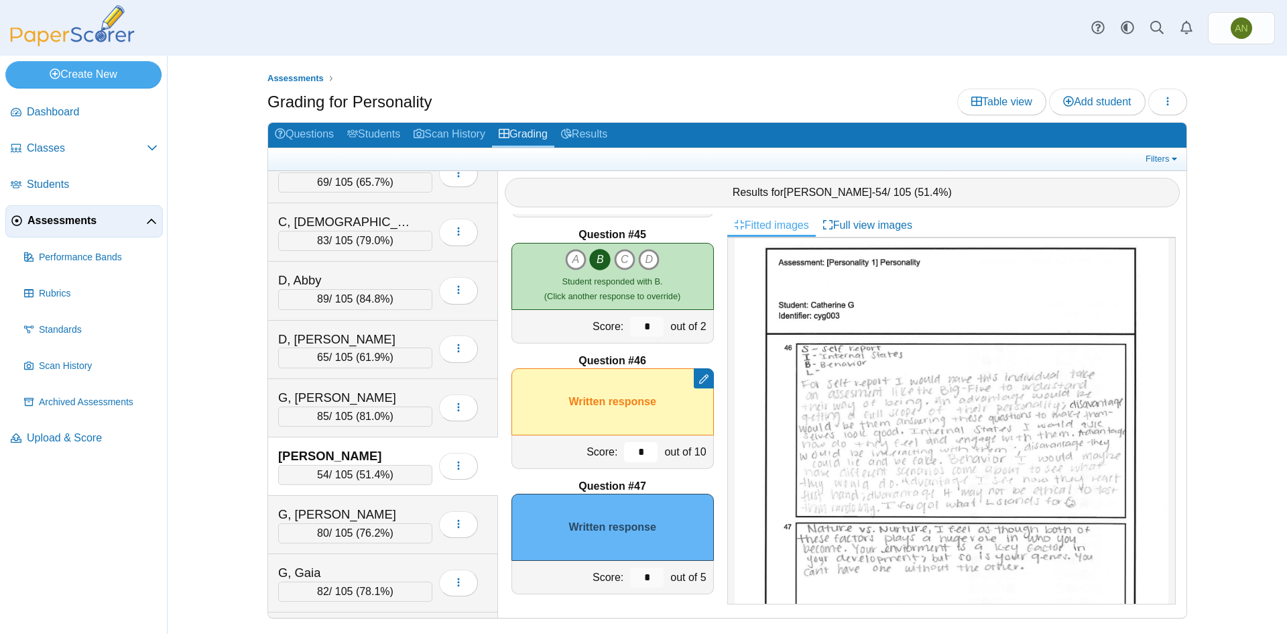
type input "*"
click at [640, 581] on input "*" at bounding box center [647, 577] width 34 height 20
type input "*"
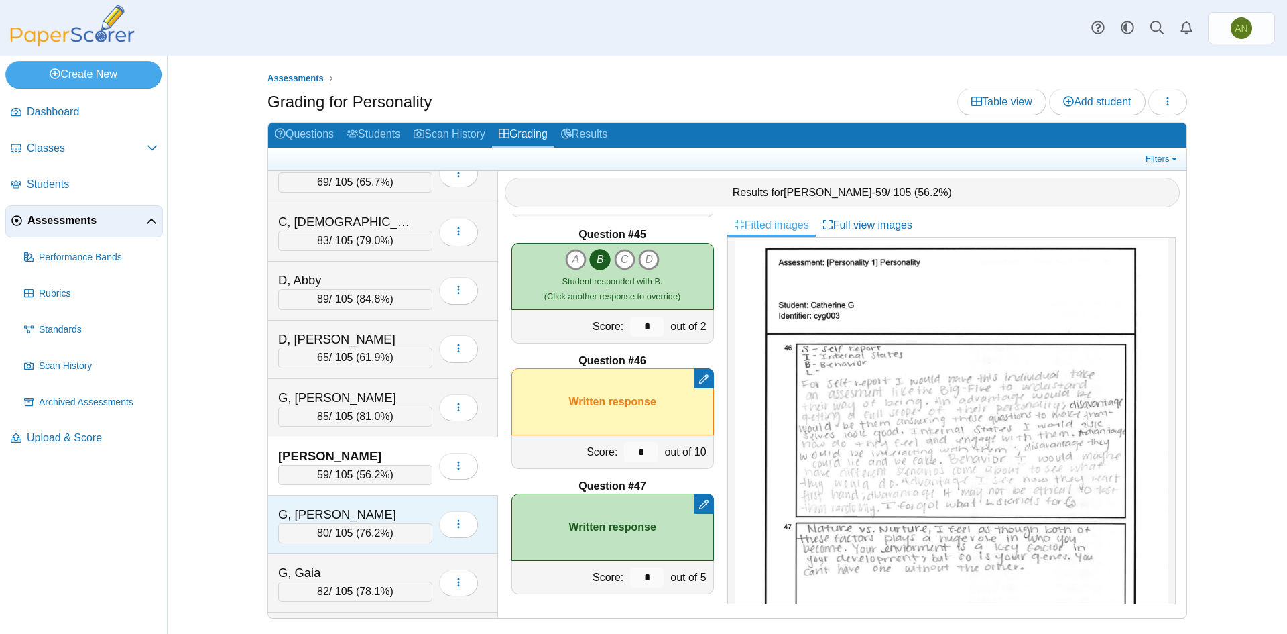
click at [420, 514] on div "G, [PERSON_NAME]" at bounding box center [355, 514] width 154 height 17
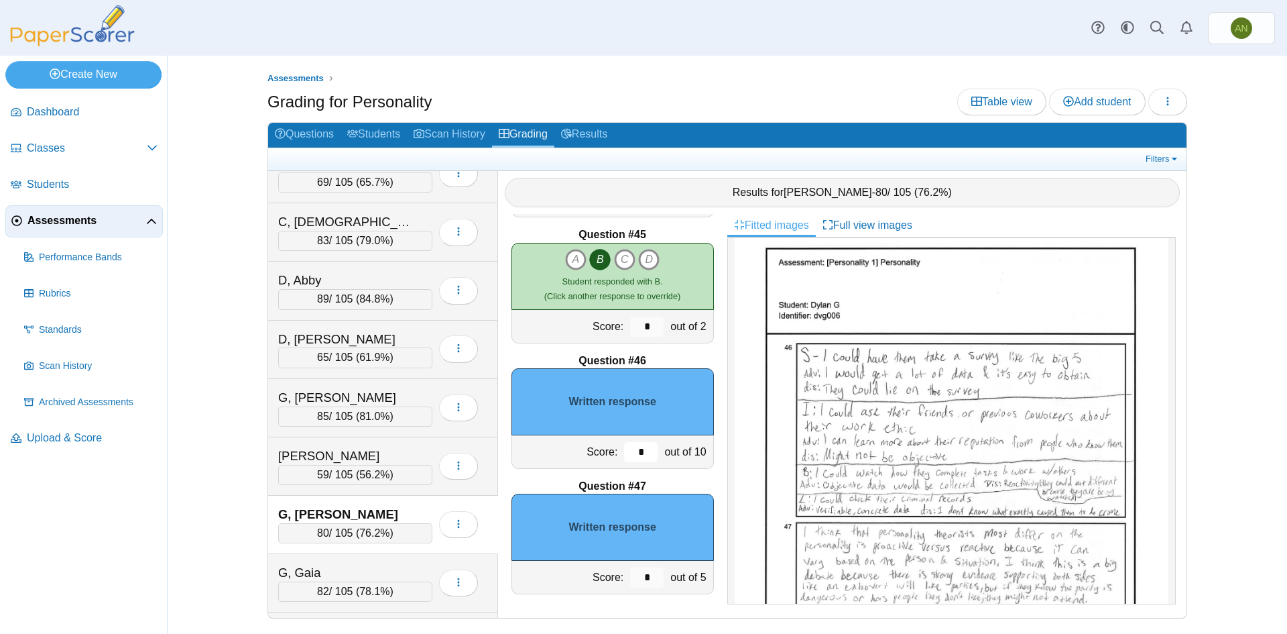
click at [626, 456] on input "*" at bounding box center [641, 452] width 34 height 20
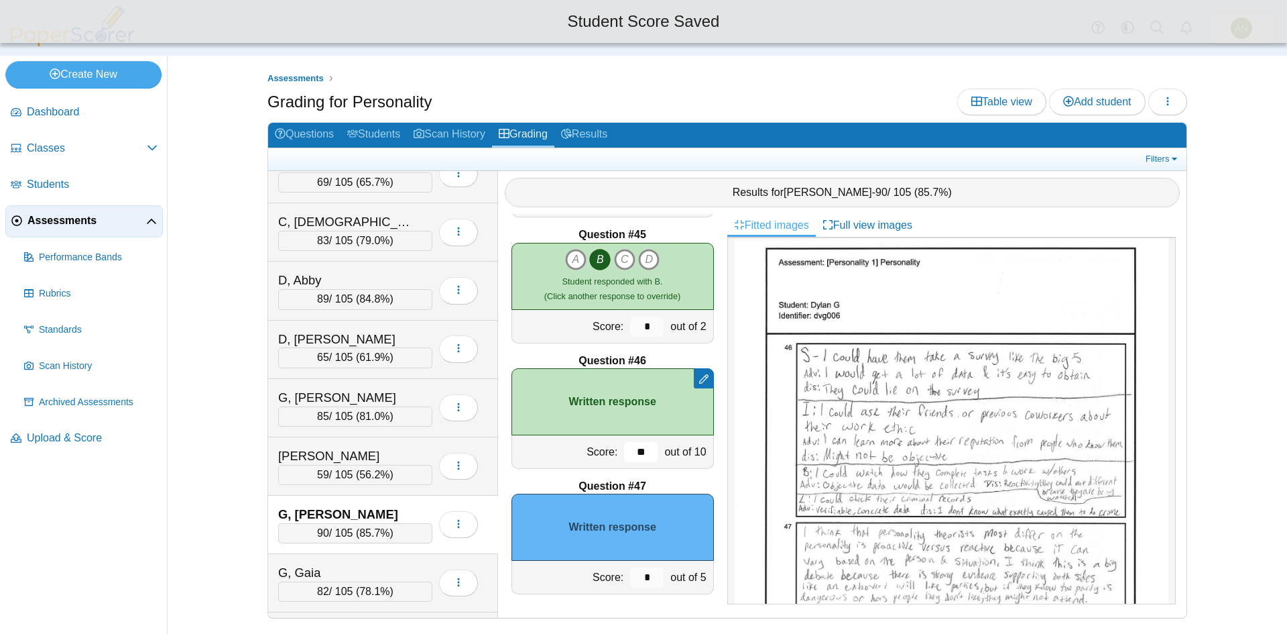
type input "**"
click at [645, 575] on input "*" at bounding box center [647, 577] width 34 height 20
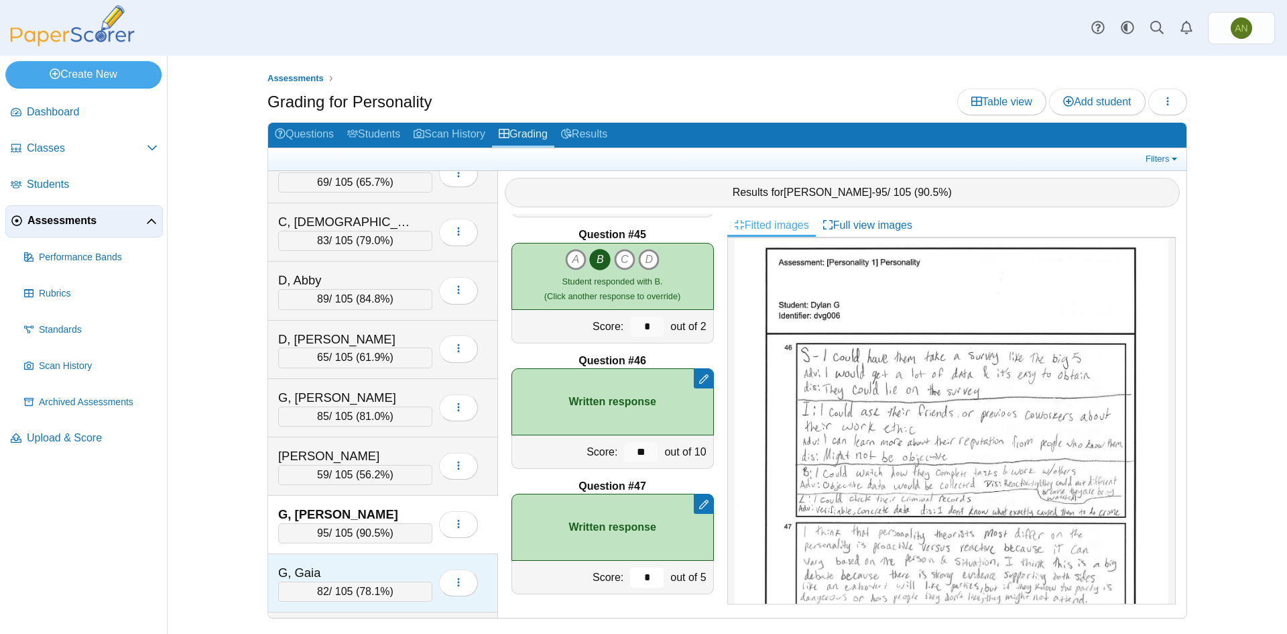
type input "*"
click at [398, 569] on div "G, Gaia" at bounding box center [345, 572] width 134 height 17
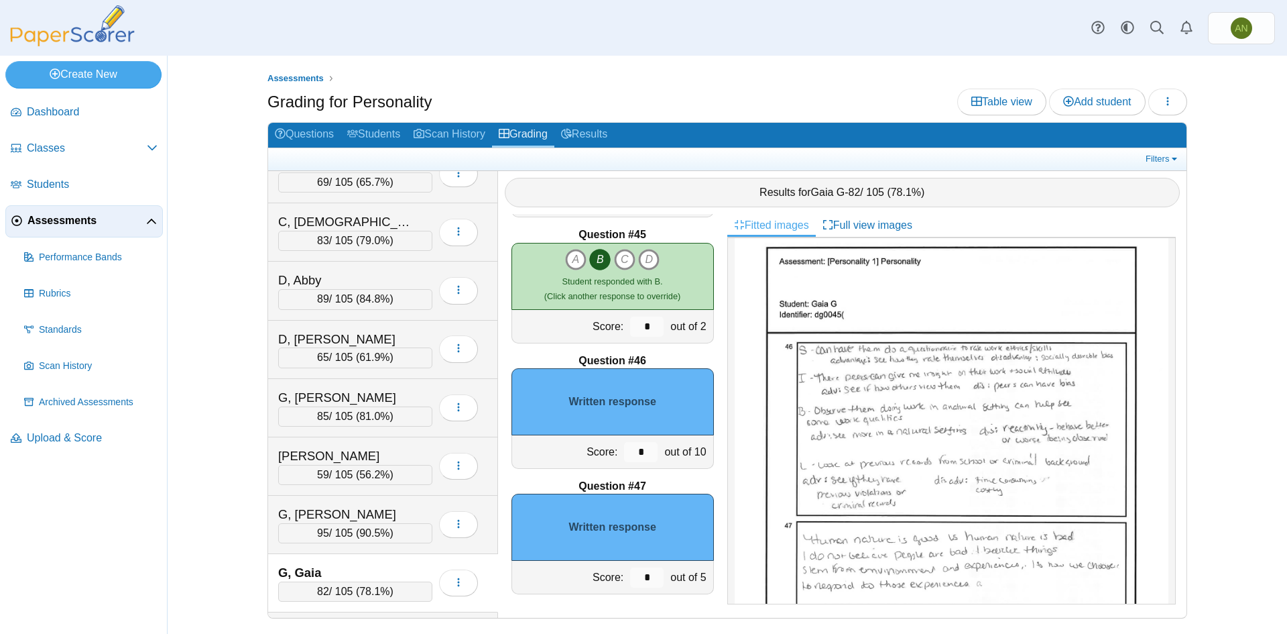
scroll to position [0, 0]
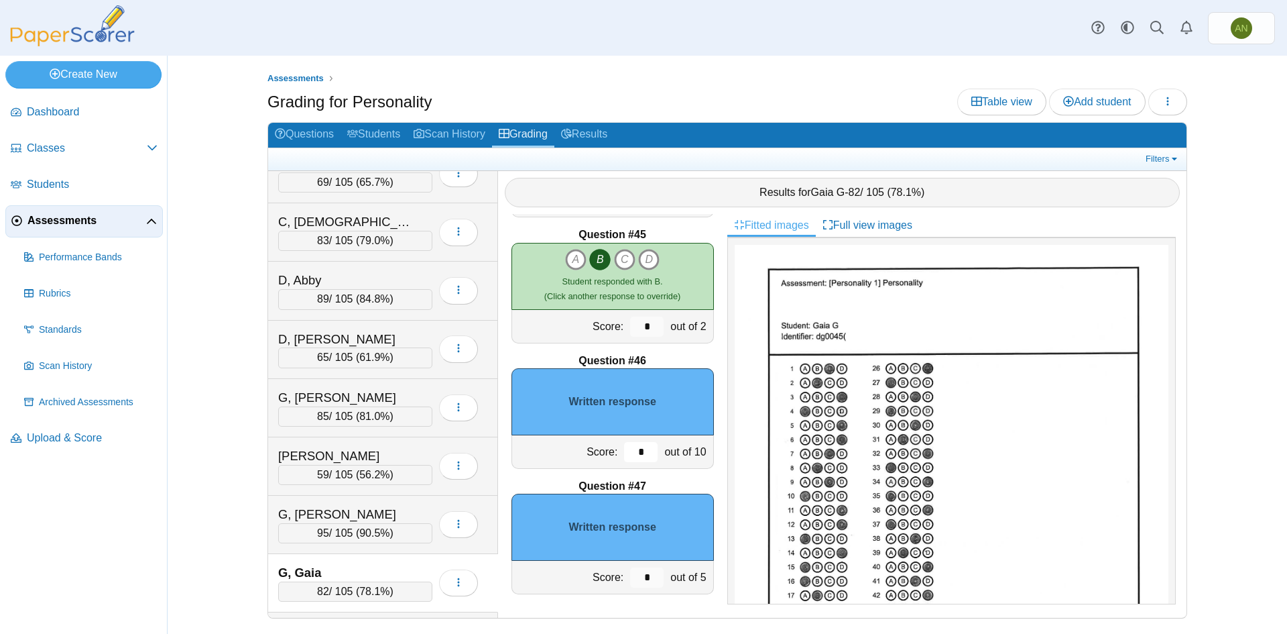
click at [626, 449] on input "*" at bounding box center [641, 452] width 34 height 20
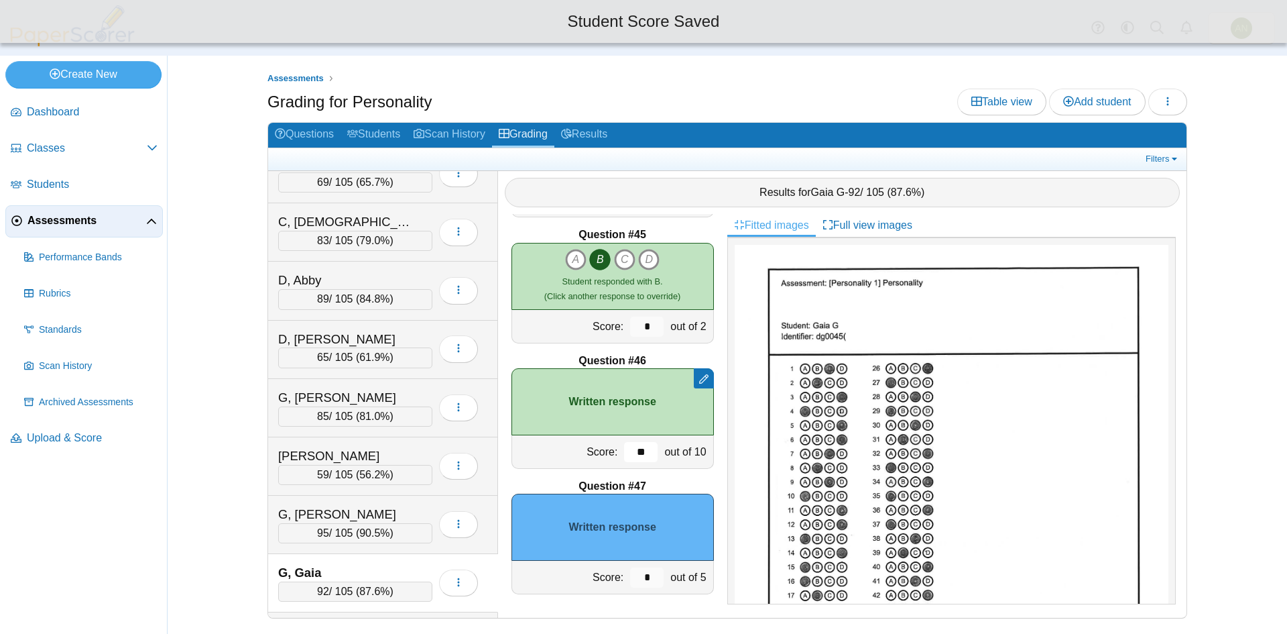
type input "**"
click at [646, 578] on input "*" at bounding box center [647, 577] width 34 height 20
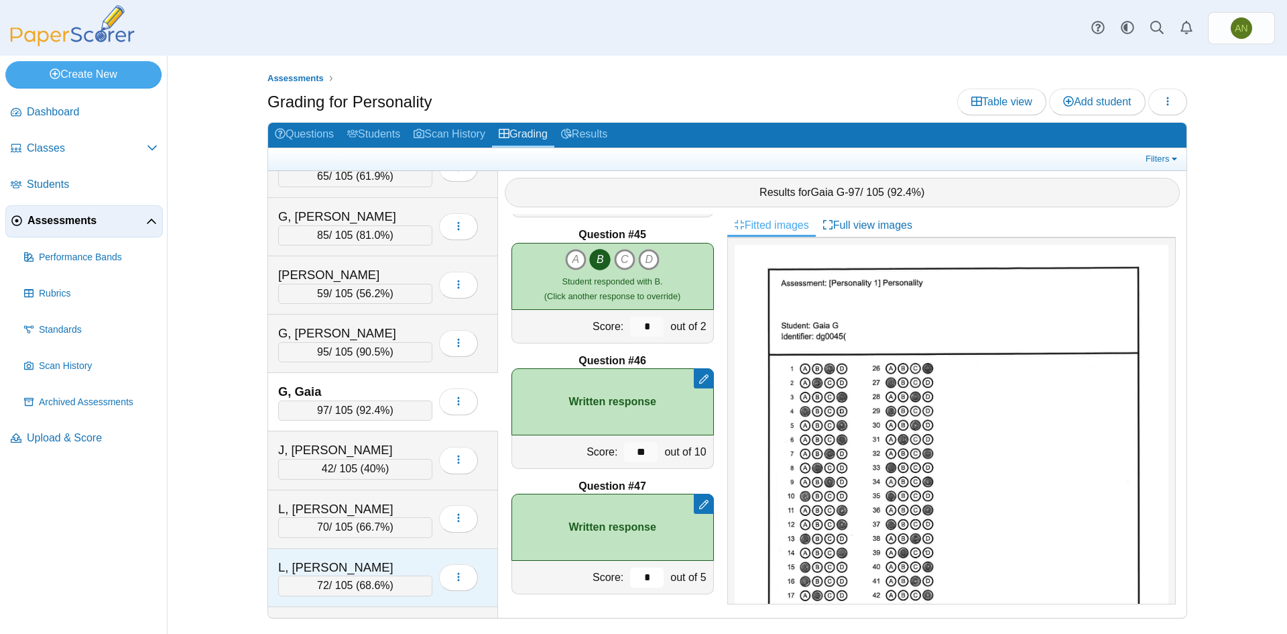
scroll to position [402, 0]
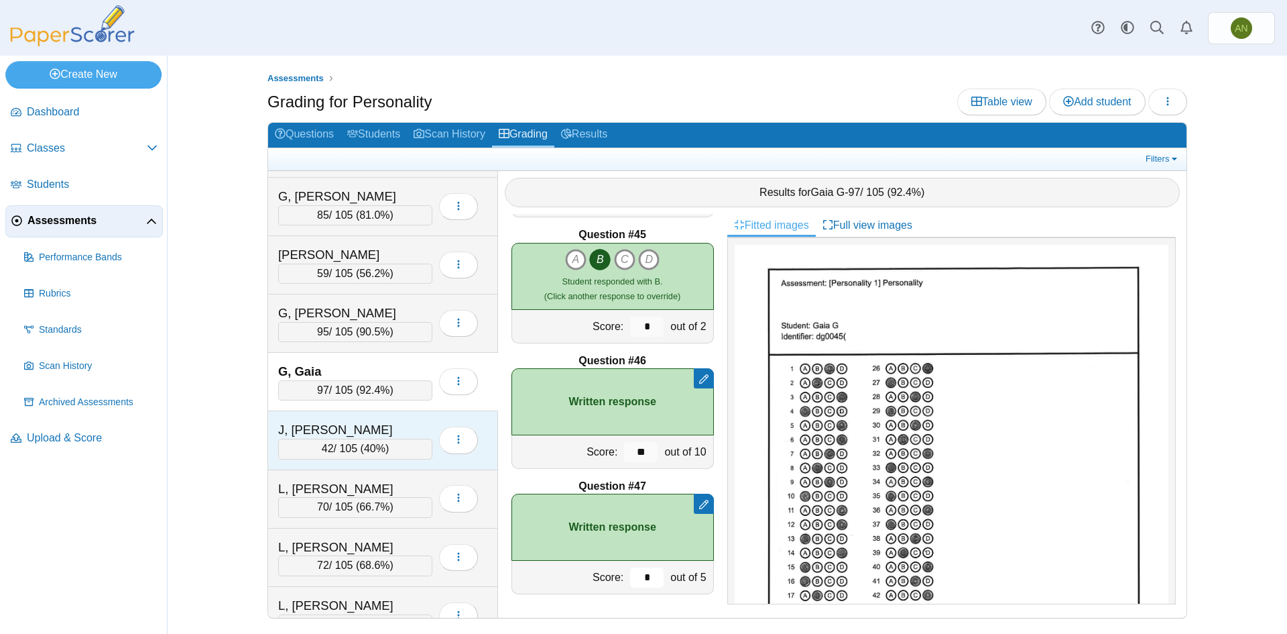
type input "*"
click at [414, 428] on div "J, [PERSON_NAME]" at bounding box center [355, 429] width 154 height 17
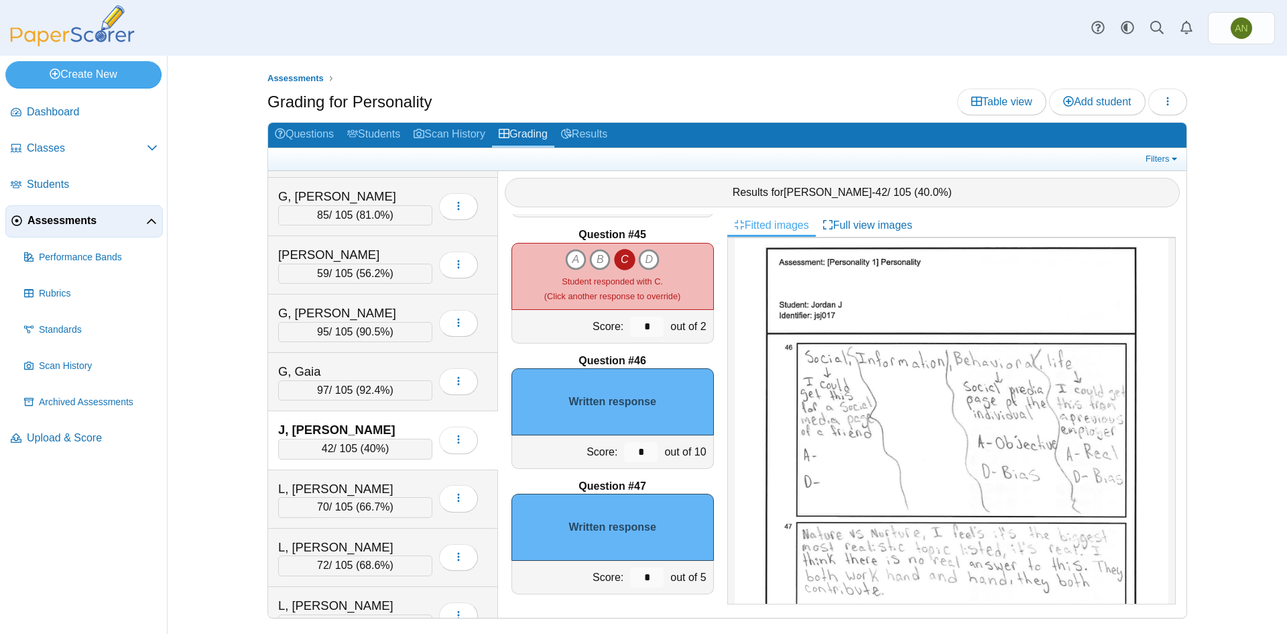
scroll to position [603, 0]
click at [646, 455] on input "*" at bounding box center [641, 452] width 34 height 20
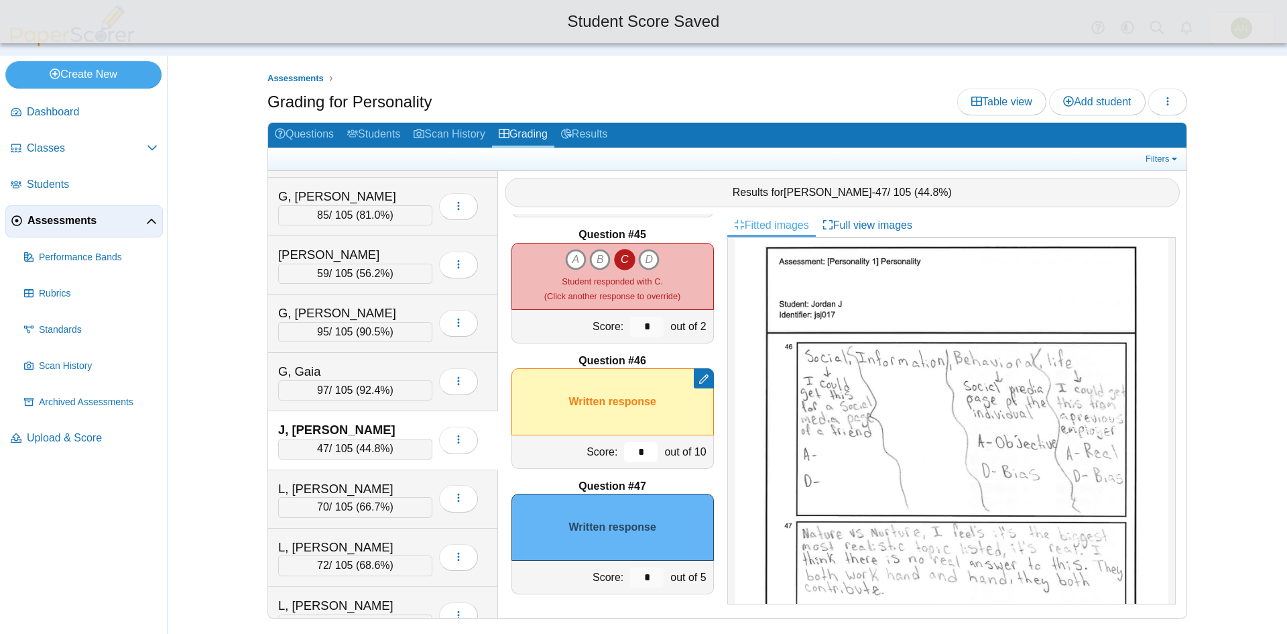
type input "*"
click at [640, 581] on input "*" at bounding box center [647, 577] width 34 height 20
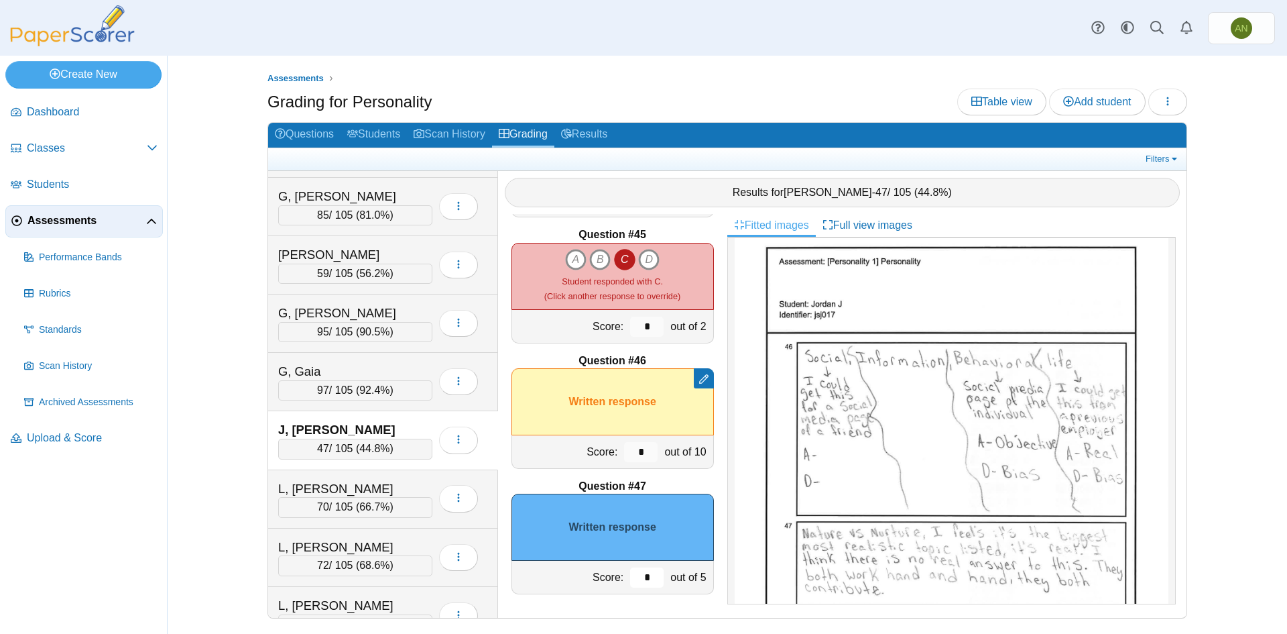
type input "*"
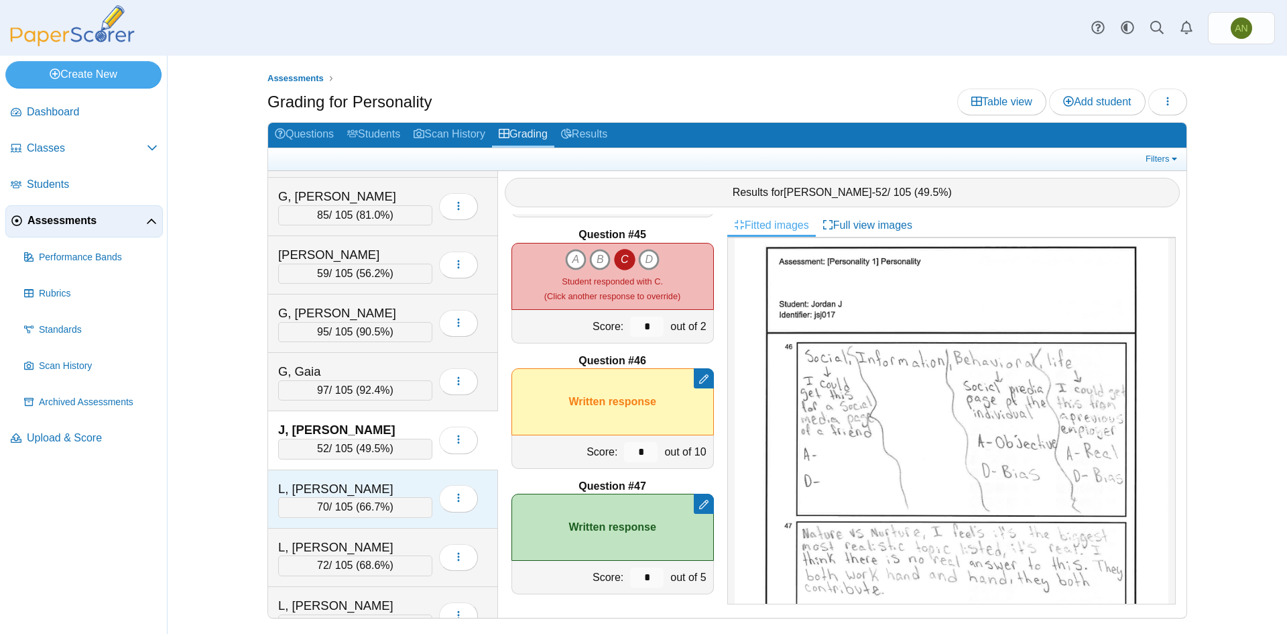
click at [410, 489] on div "L, [PERSON_NAME]" at bounding box center [345, 488] width 134 height 17
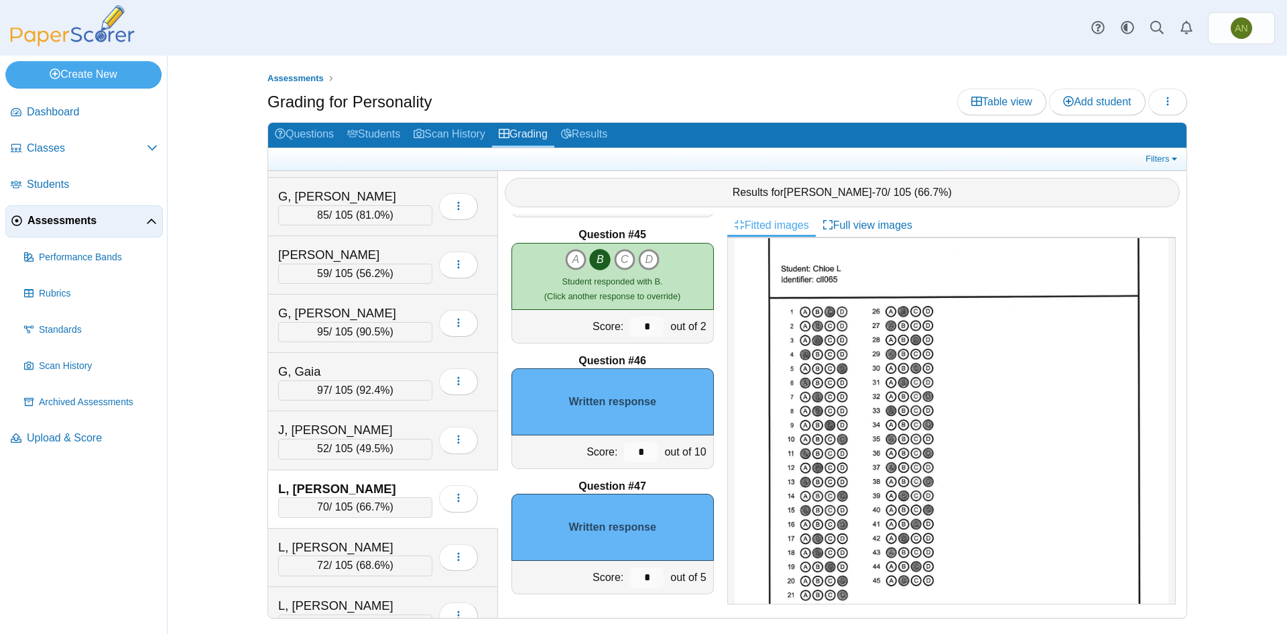
scroll to position [536, 0]
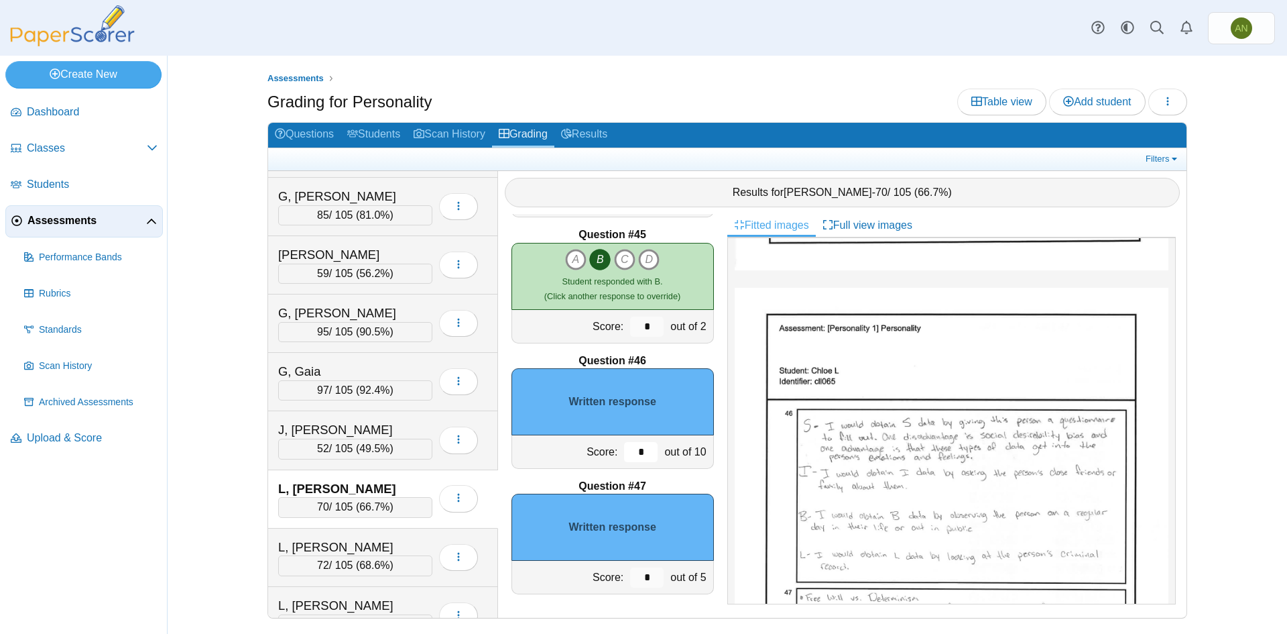
click at [635, 456] on input "*" at bounding box center [641, 452] width 34 height 20
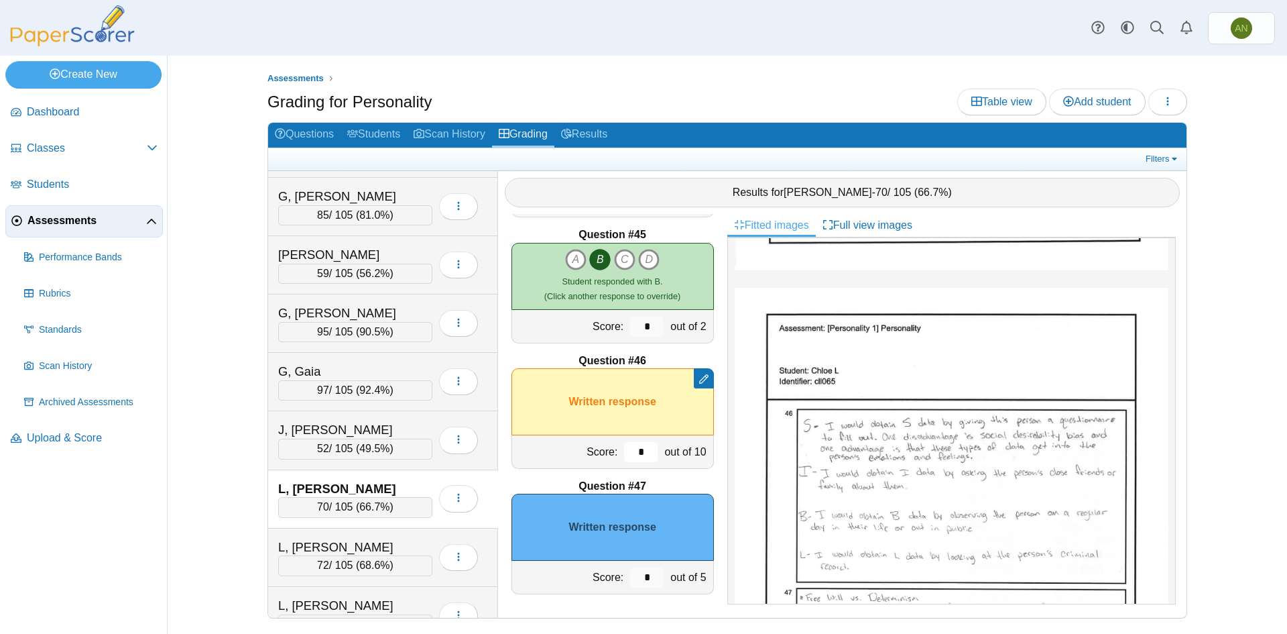
type input "*"
click at [643, 581] on input "*" at bounding box center [647, 577] width 34 height 20
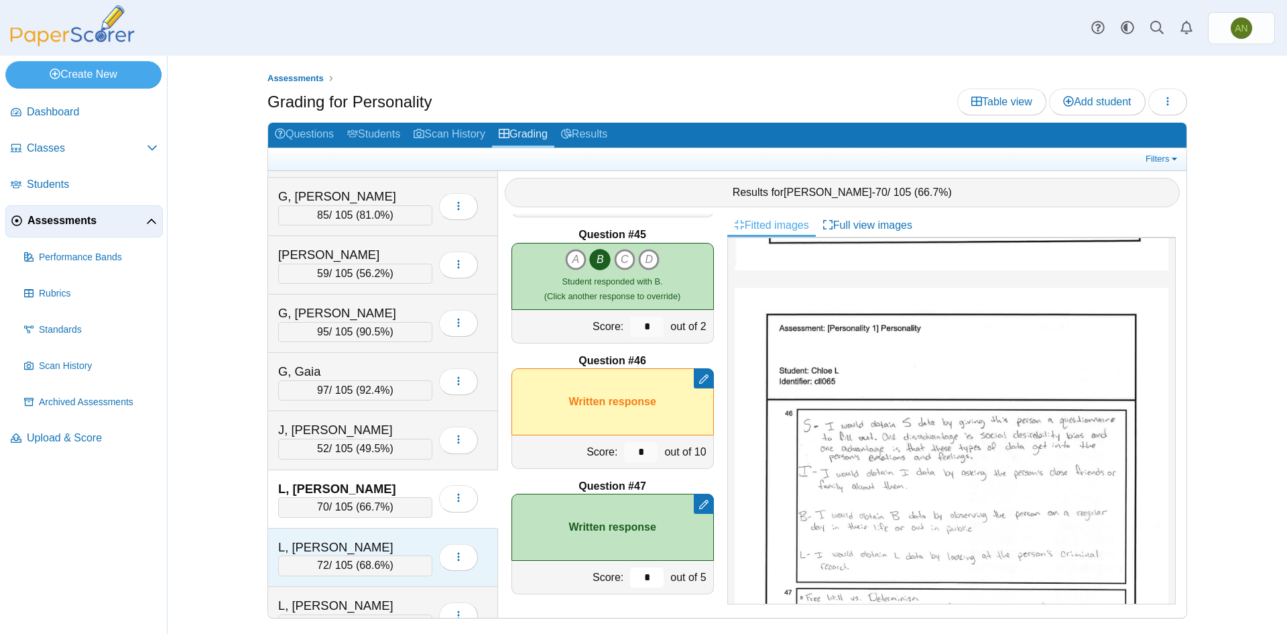
type input "*"
click at [397, 549] on div "L, [PERSON_NAME]" at bounding box center [345, 546] width 134 height 17
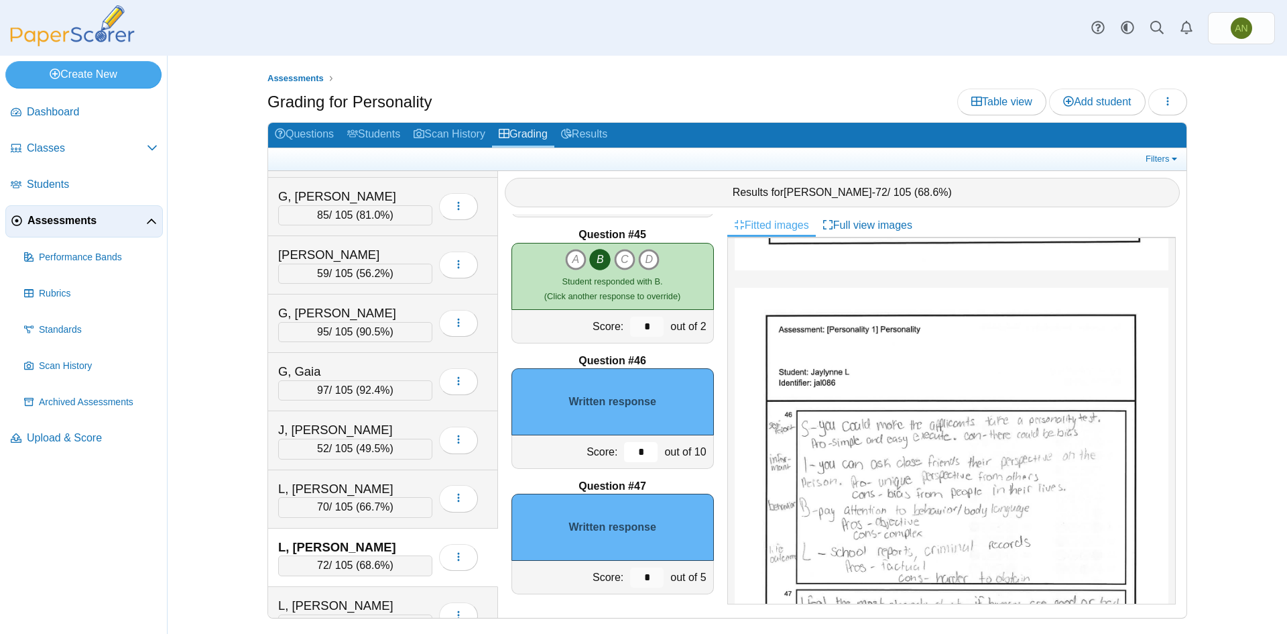
click at [628, 451] on input "*" at bounding box center [641, 452] width 34 height 20
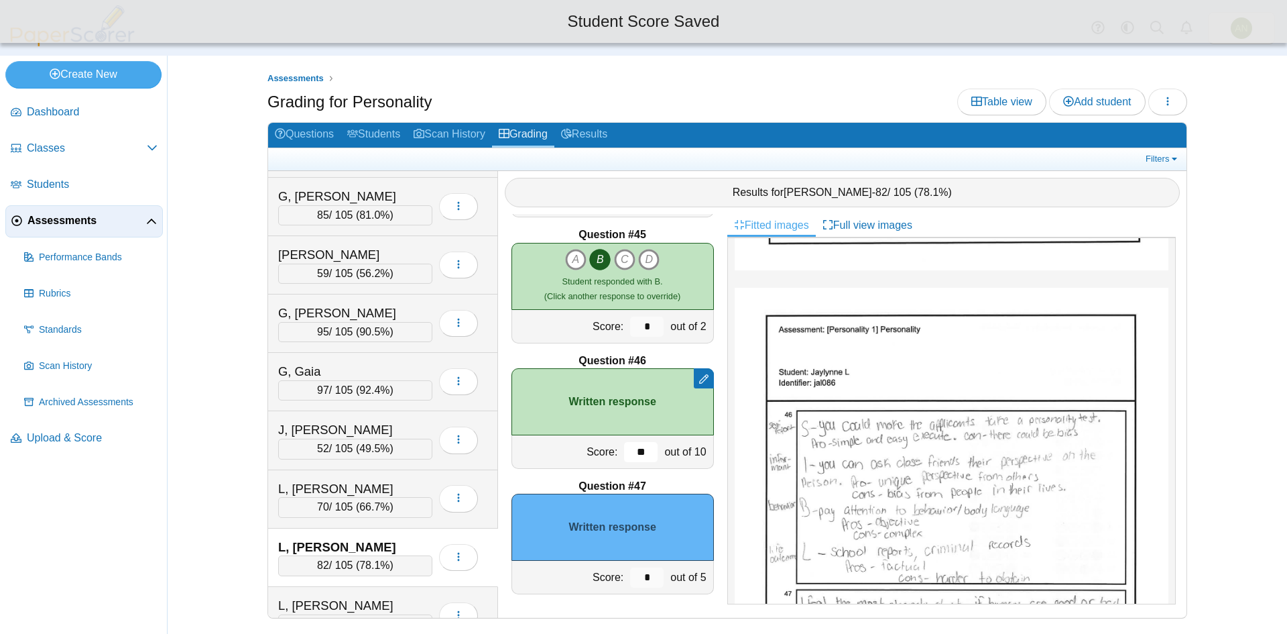
type input "**"
click at [642, 577] on input "*" at bounding box center [647, 577] width 34 height 20
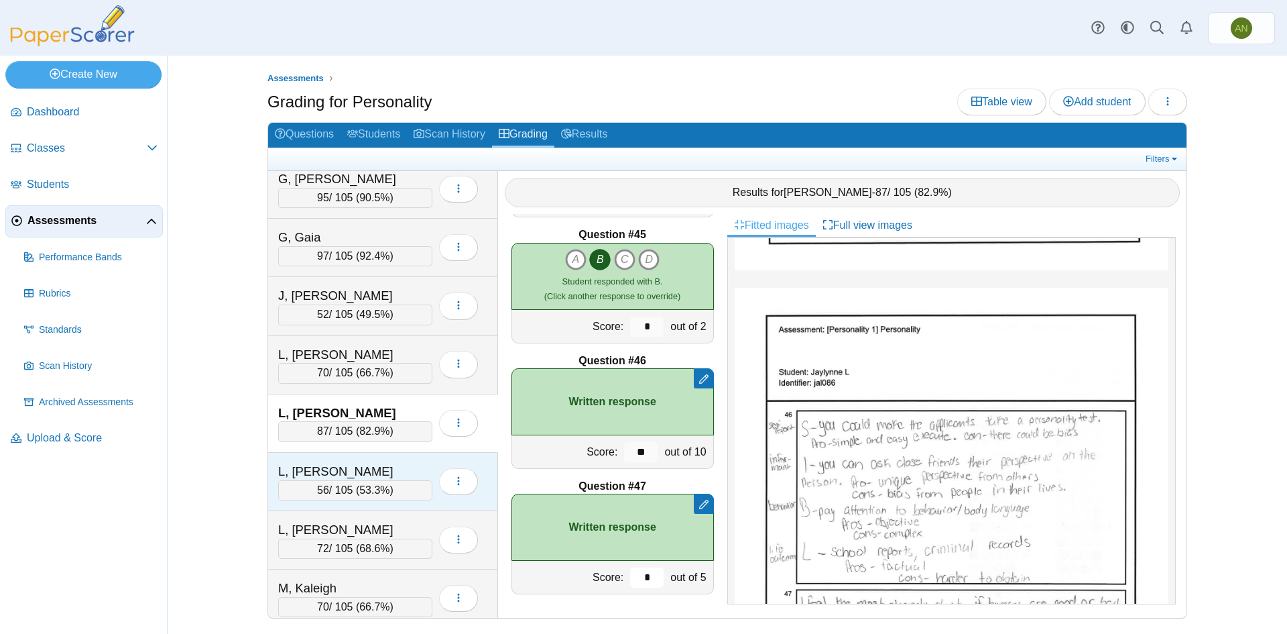
type input "*"
click at [408, 467] on div "L, [PERSON_NAME]" at bounding box center [345, 471] width 134 height 17
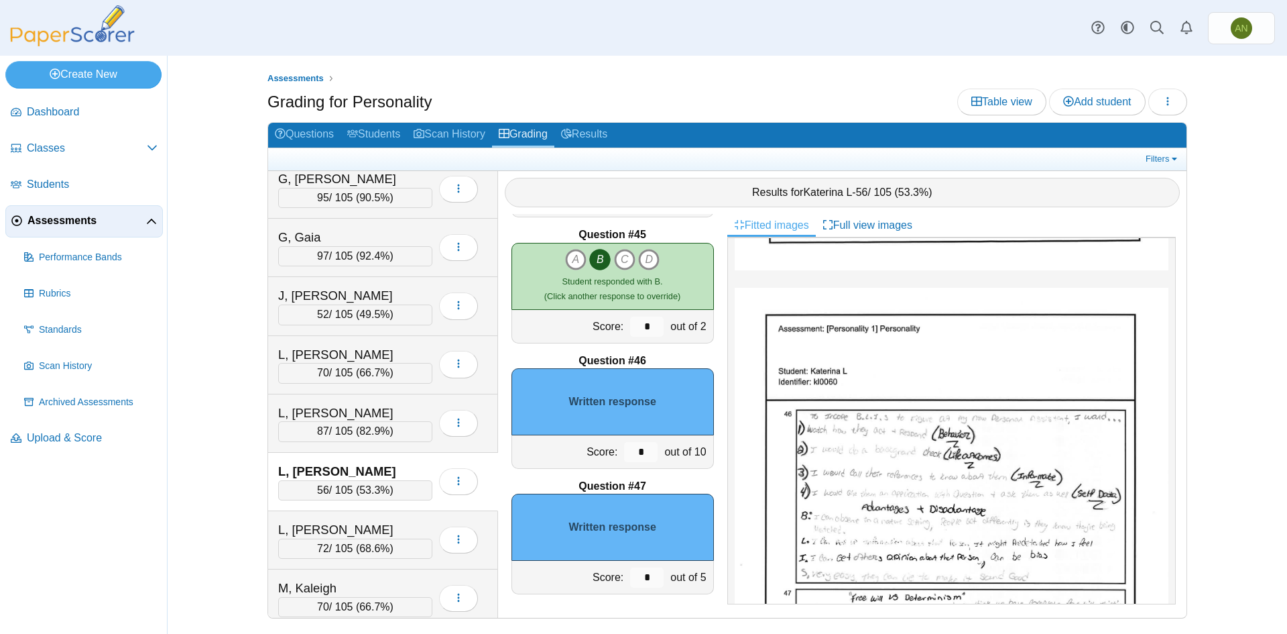
scroll to position [0, 0]
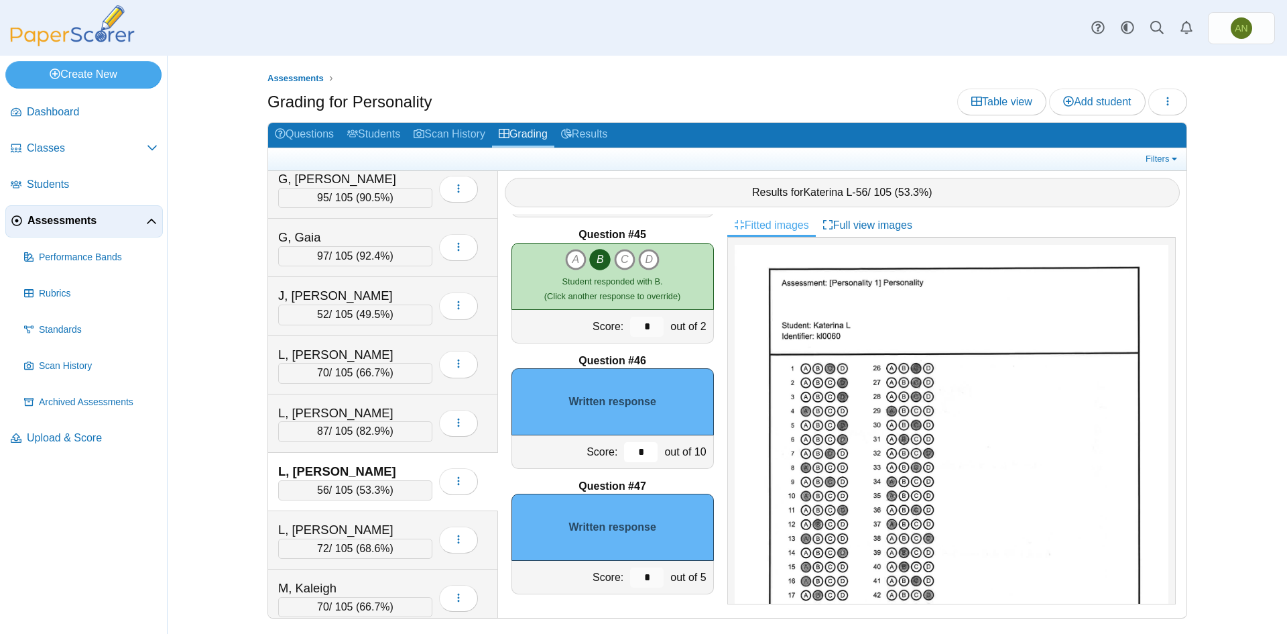
click at [625, 451] on input "*" at bounding box center [641, 452] width 34 height 20
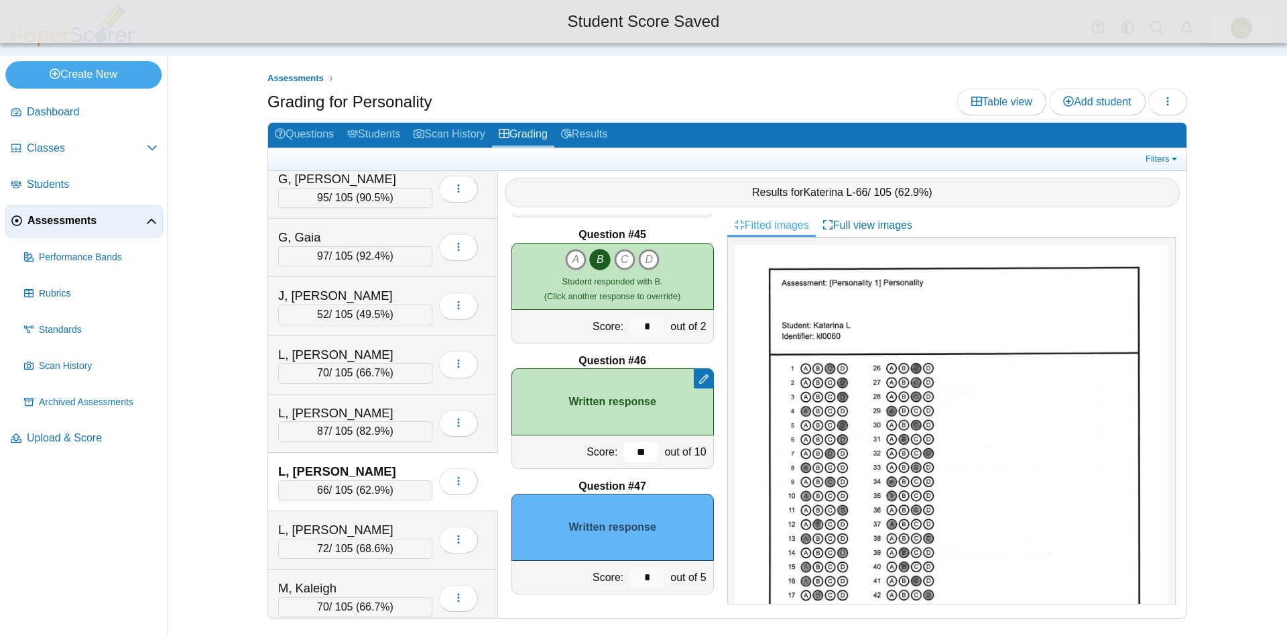
type input "**"
drag, startPoint x: 642, startPoint y: 570, endPoint x: 648, endPoint y: 567, distance: 6.9
click at [642, 570] on input "*" at bounding box center [647, 577] width 34 height 20
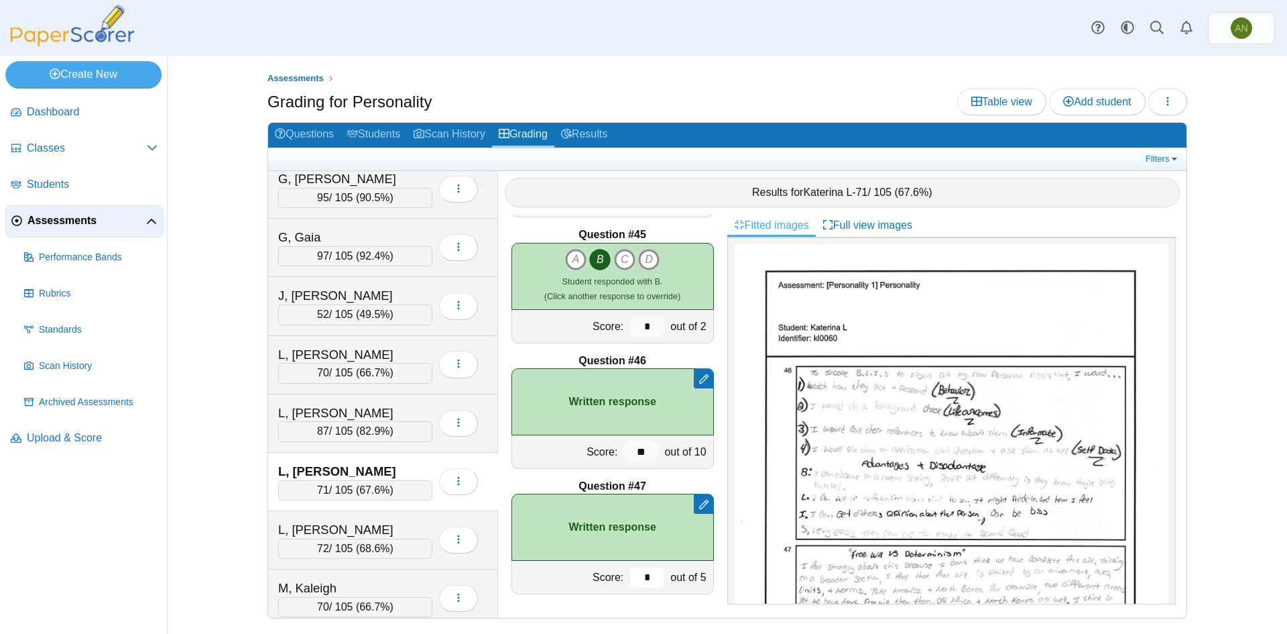
scroll to position [603, 0]
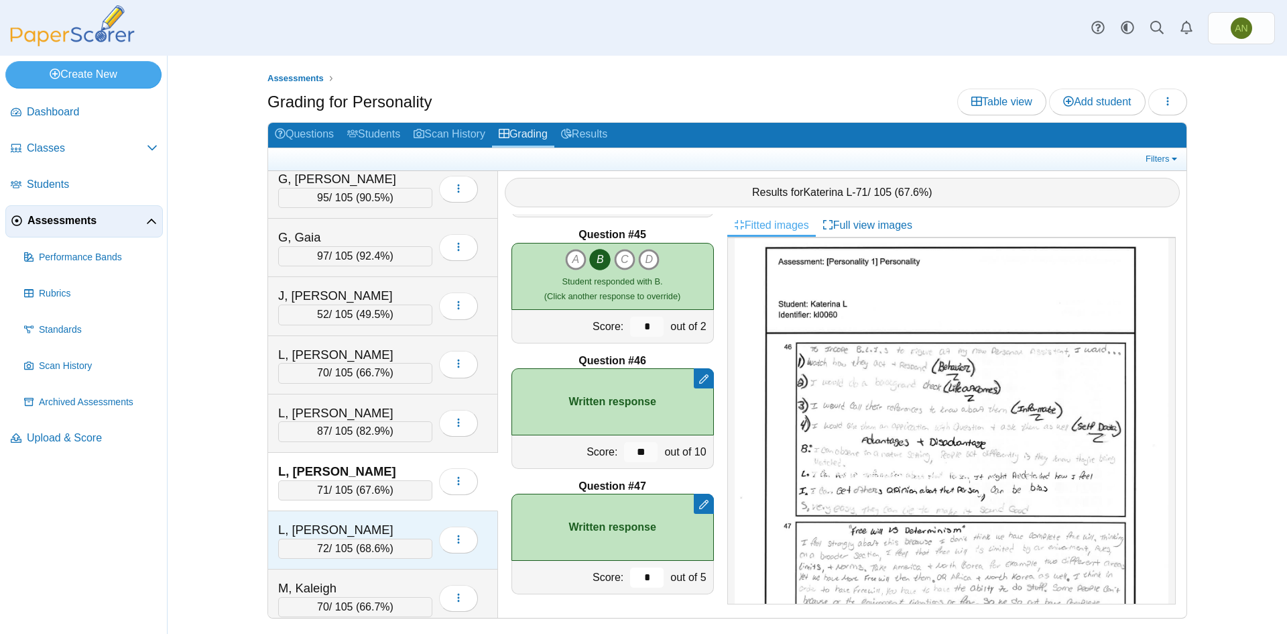
type input "*"
click at [414, 526] on div "L, [PERSON_NAME]" at bounding box center [355, 529] width 154 height 17
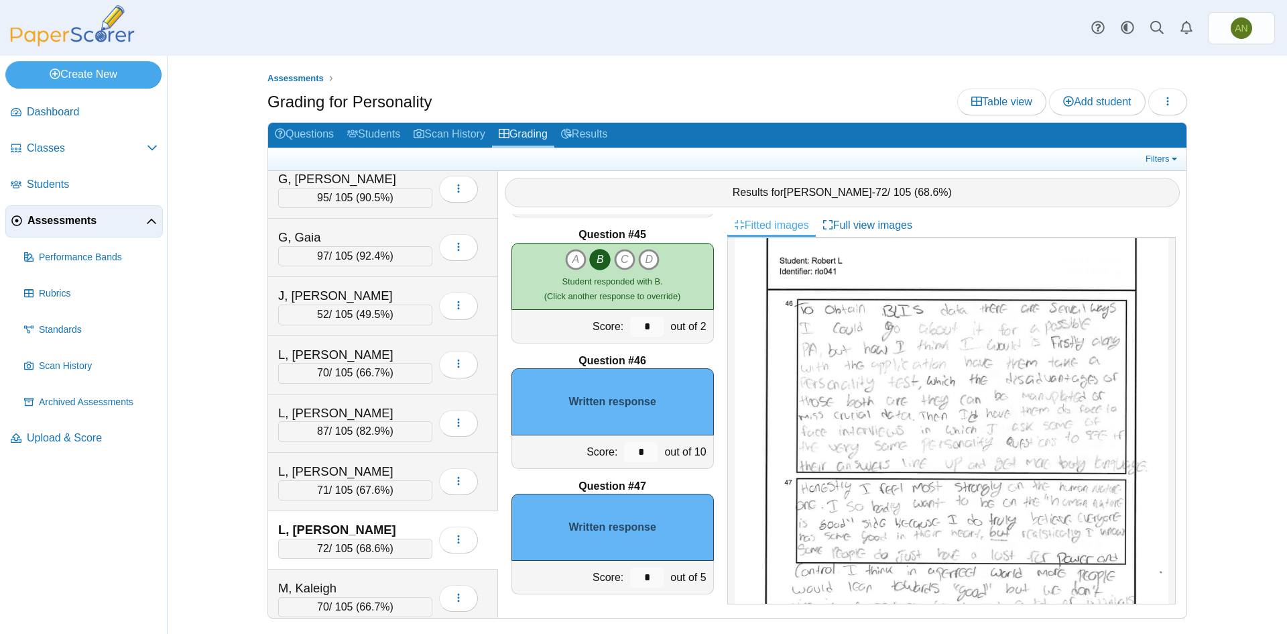
scroll to position [632, 0]
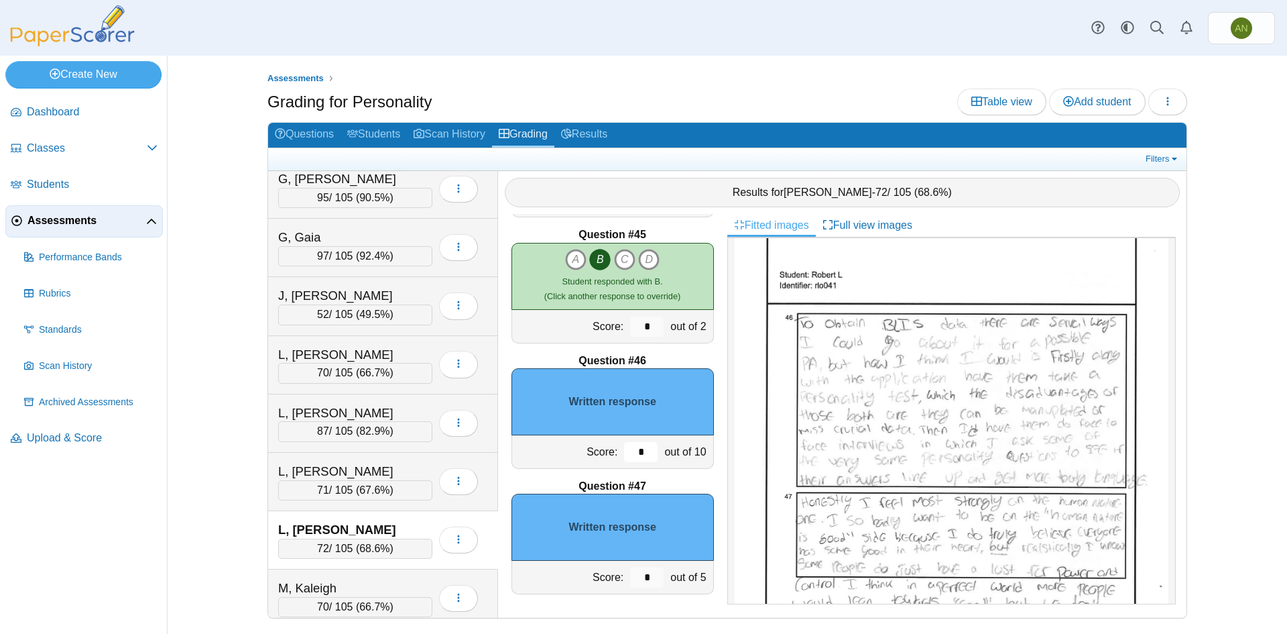
click at [633, 456] on input "*" at bounding box center [641, 452] width 34 height 20
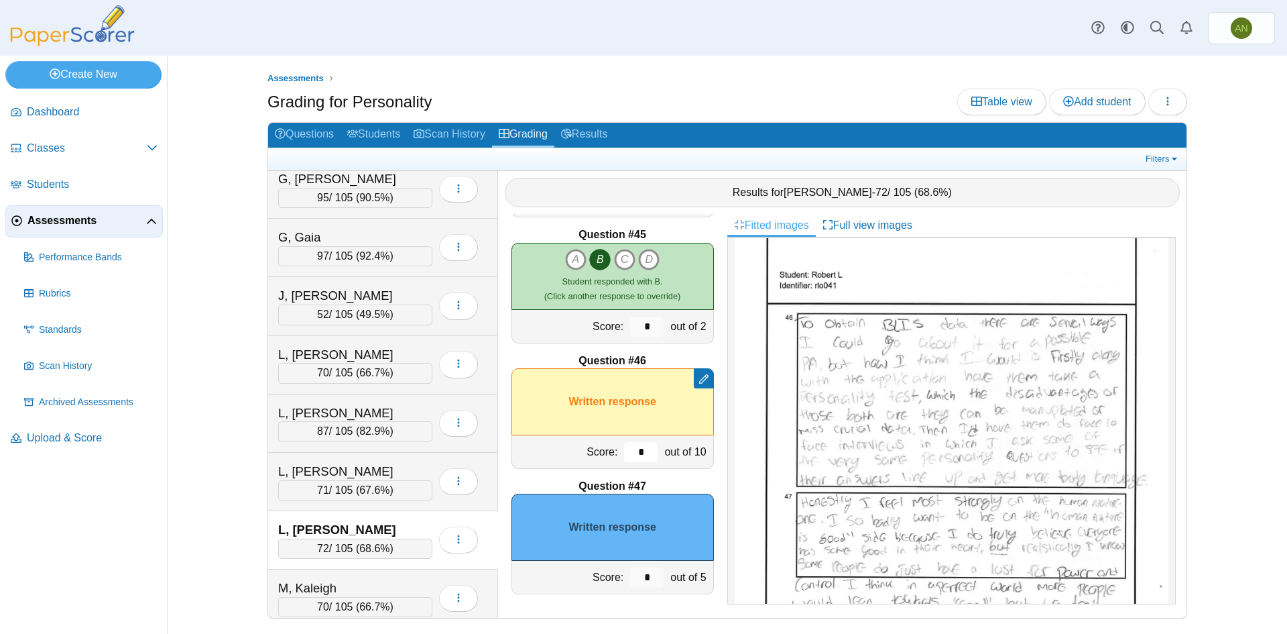
type input "*"
click at [641, 578] on input "*" at bounding box center [647, 577] width 34 height 20
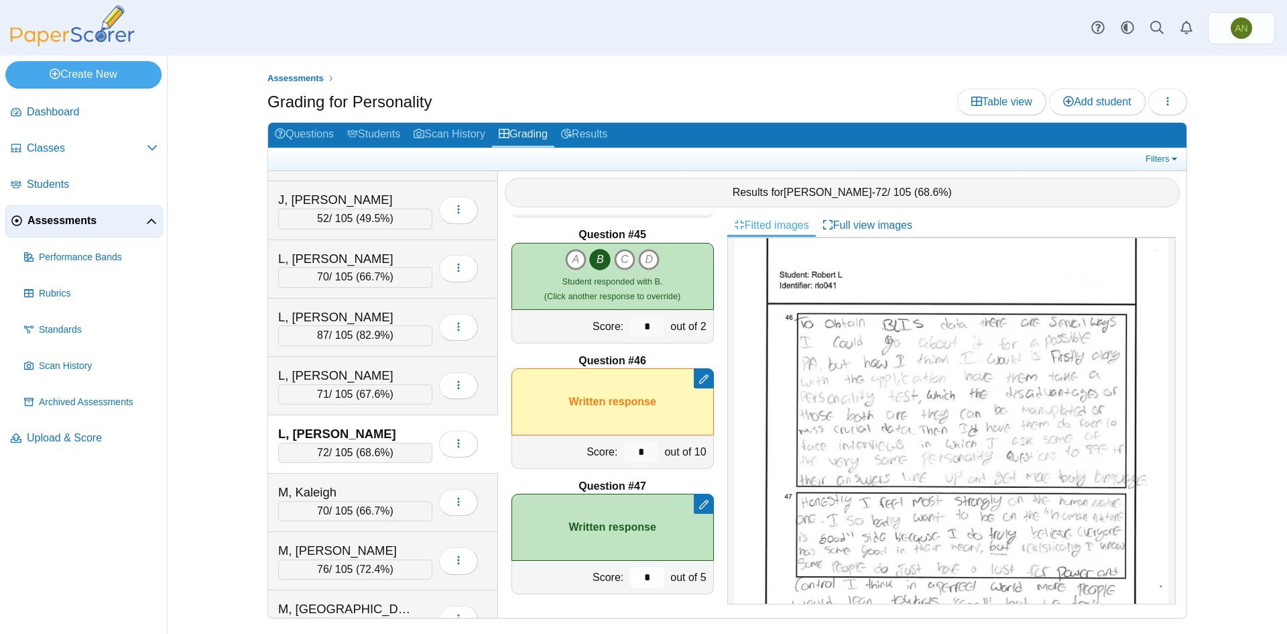
scroll to position [670, 0]
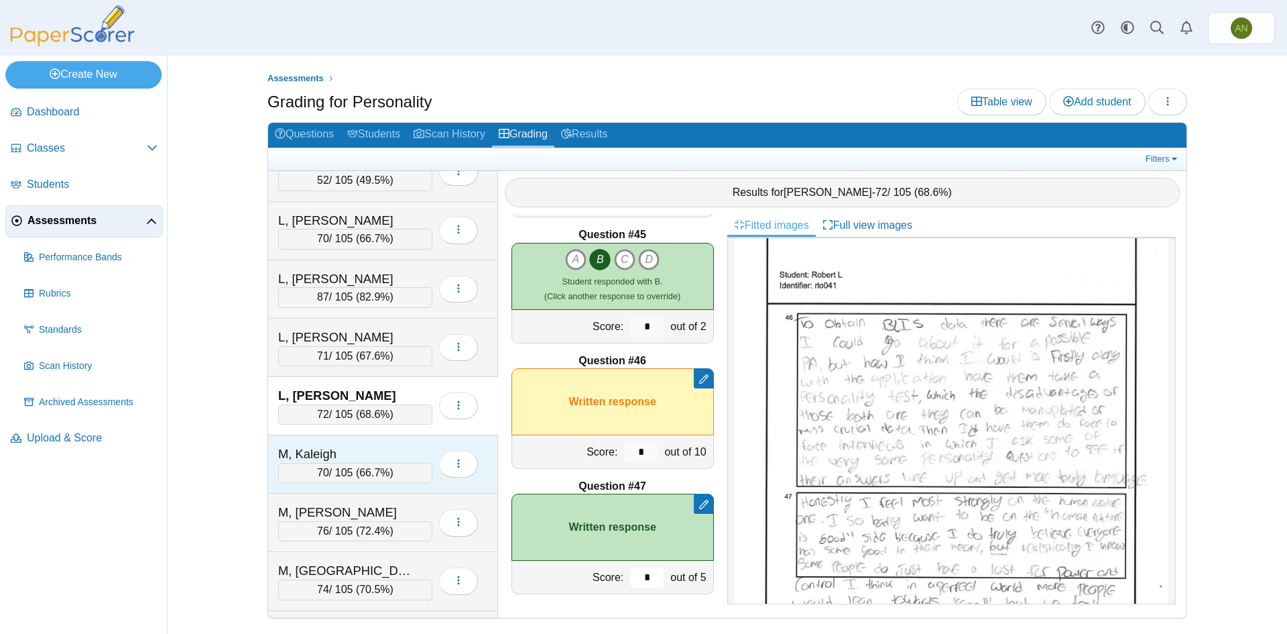
type input "*"
click at [386, 449] on div "M, Kaleigh" at bounding box center [345, 453] width 134 height 17
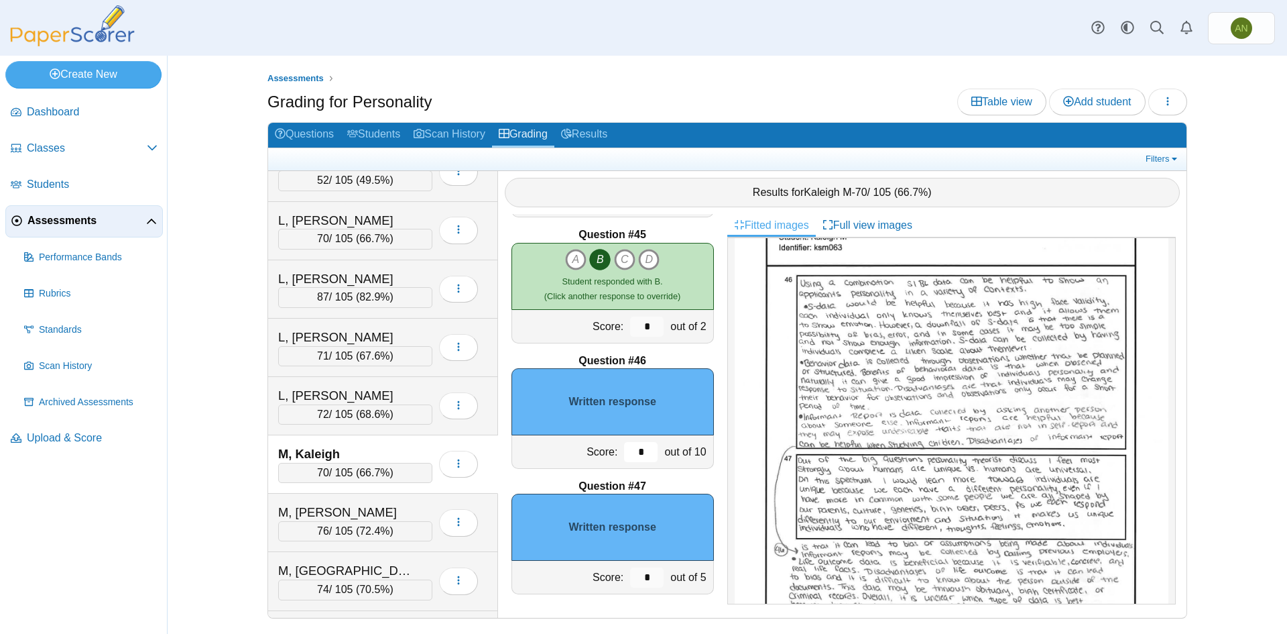
click at [626, 452] on input "*" at bounding box center [641, 452] width 34 height 20
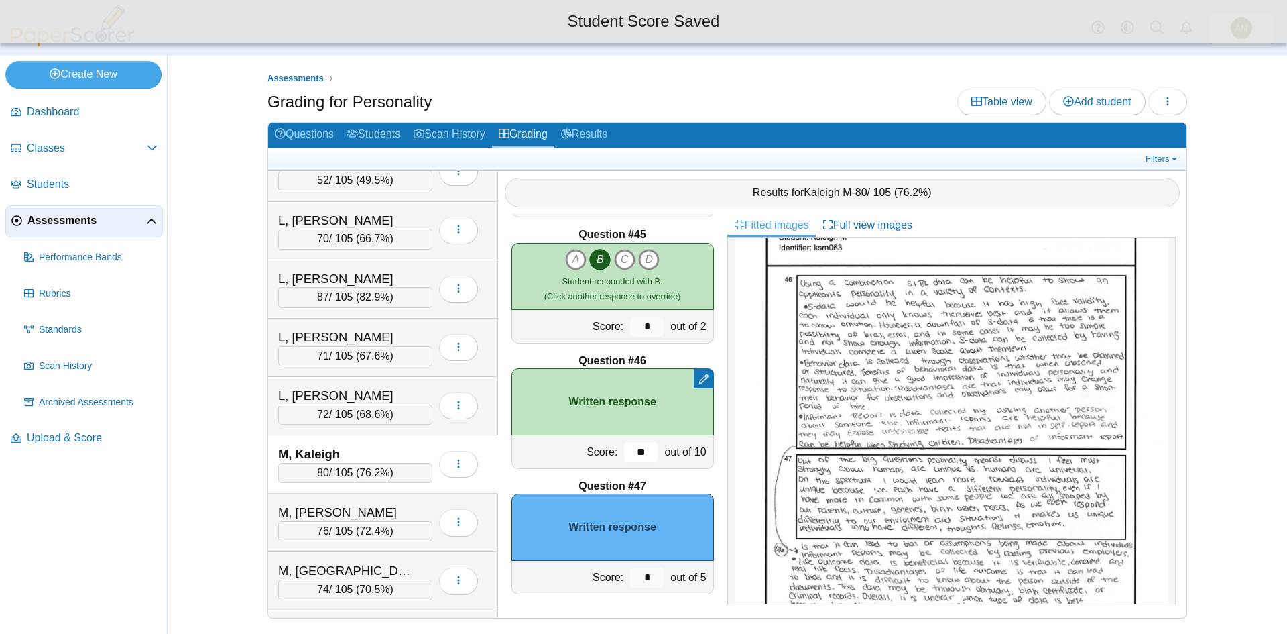
type input "**"
click at [641, 579] on input "*" at bounding box center [647, 577] width 34 height 20
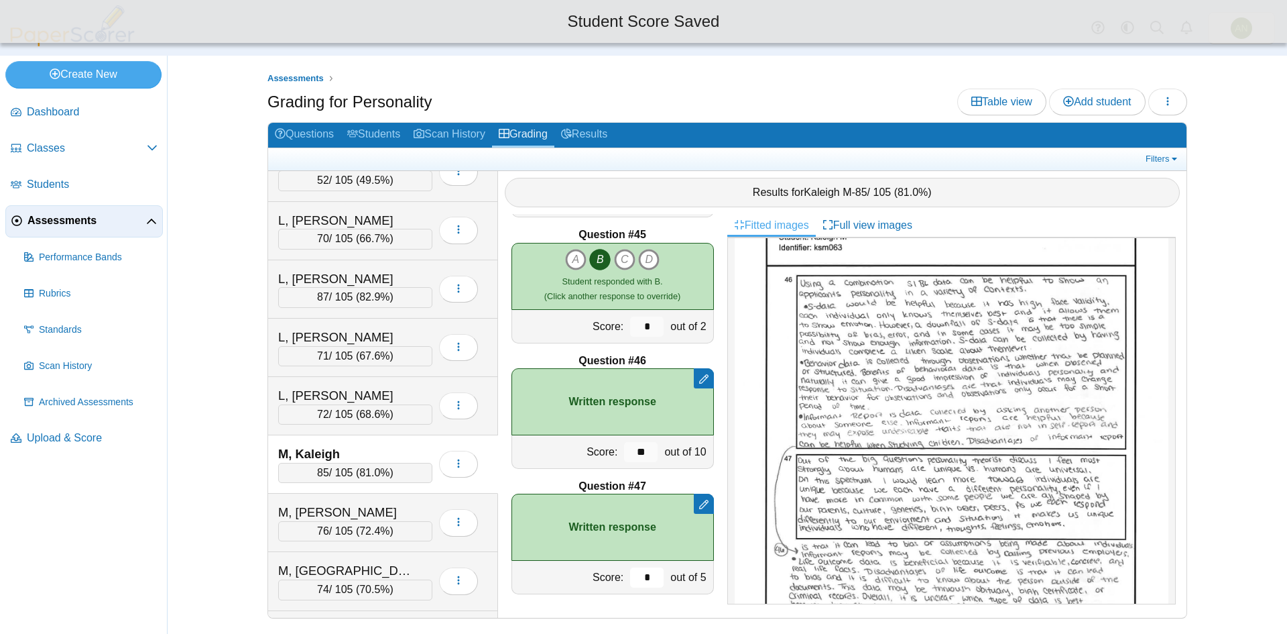
type input "*"
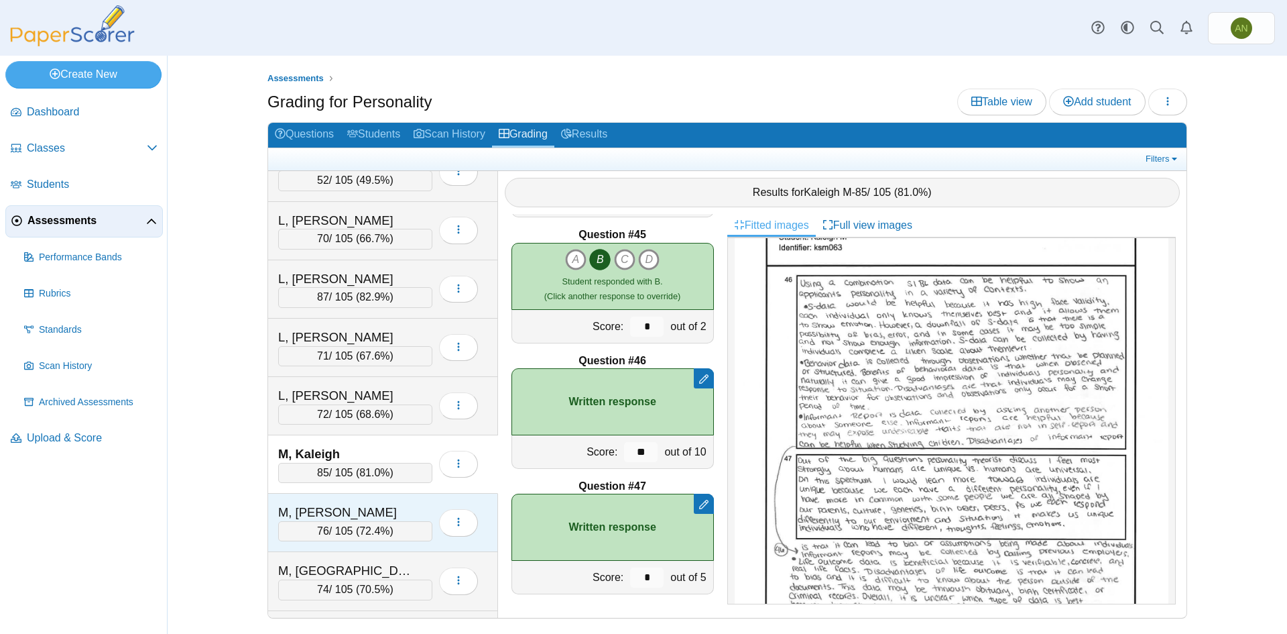
click at [377, 508] on div "M, [PERSON_NAME]" at bounding box center [345, 512] width 134 height 17
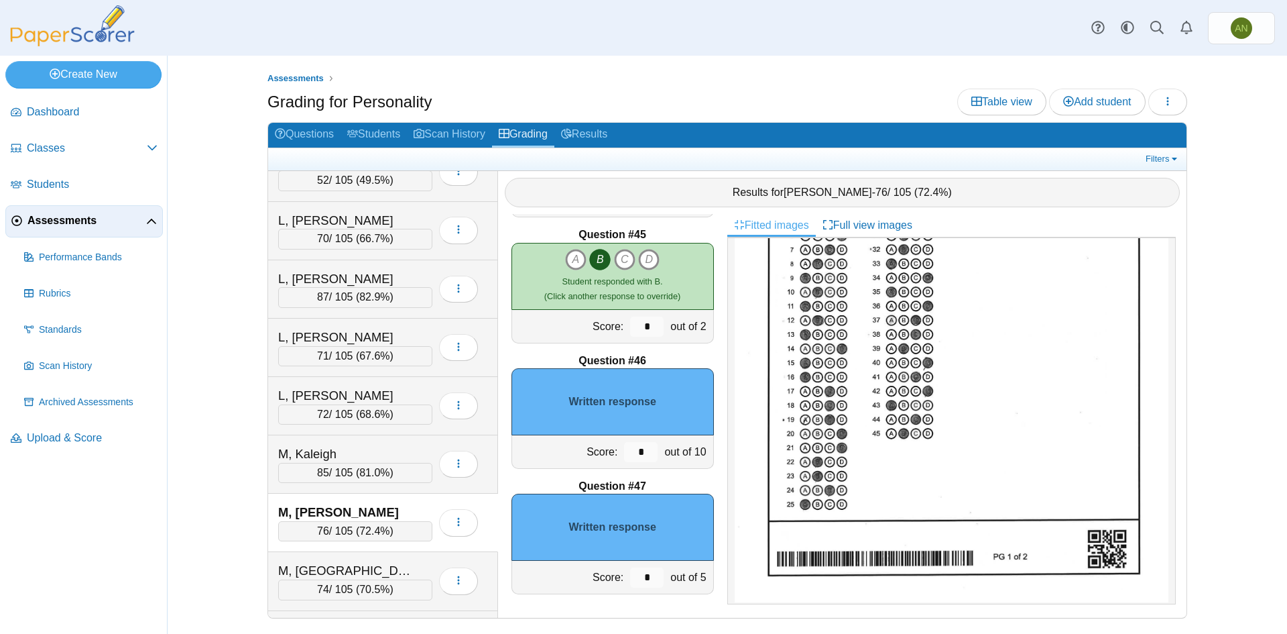
scroll to position [536, 0]
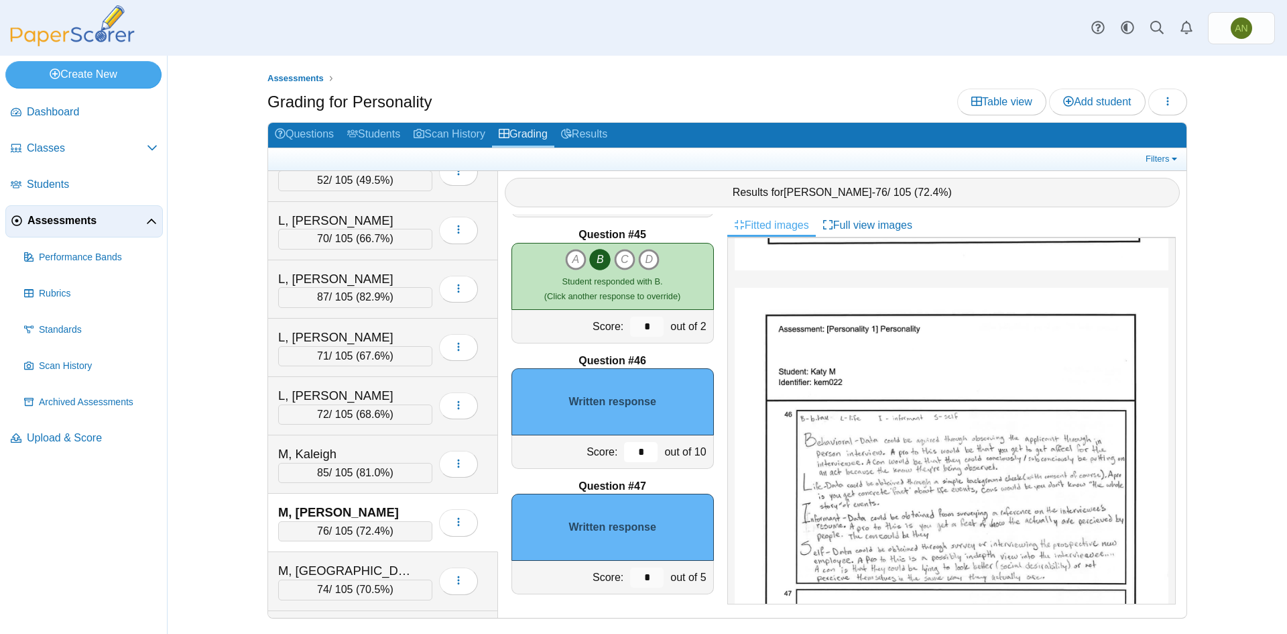
click at [626, 455] on input "*" at bounding box center [641, 452] width 34 height 20
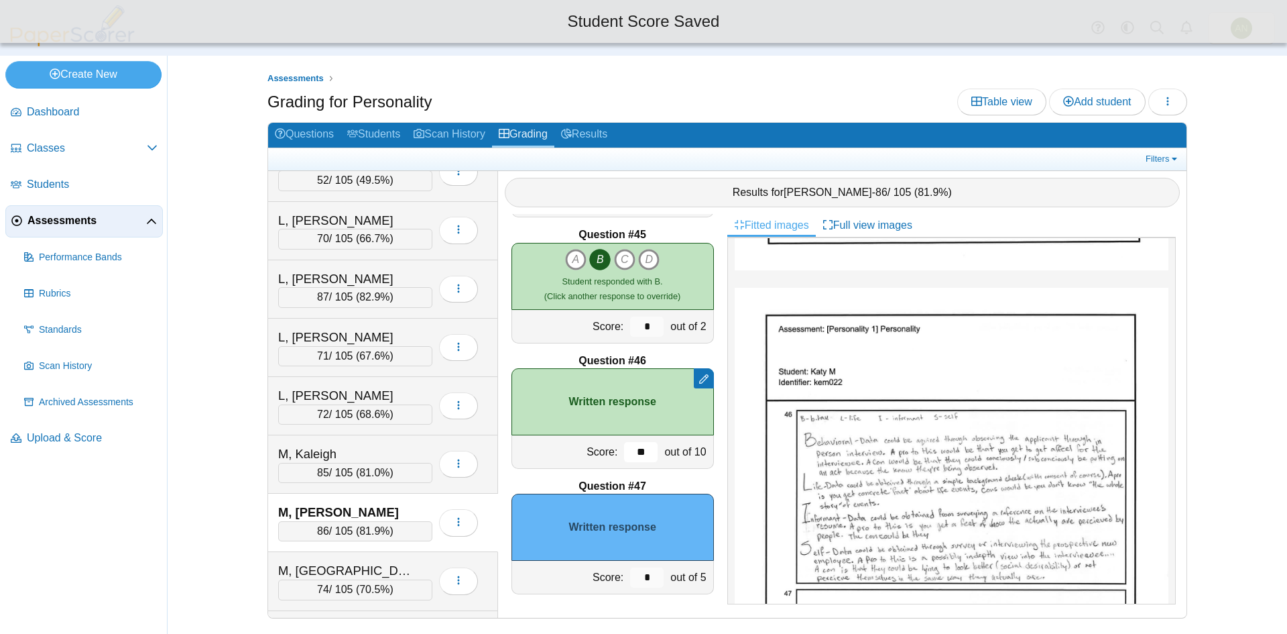
type input "**"
click at [642, 575] on input "*" at bounding box center [647, 577] width 34 height 20
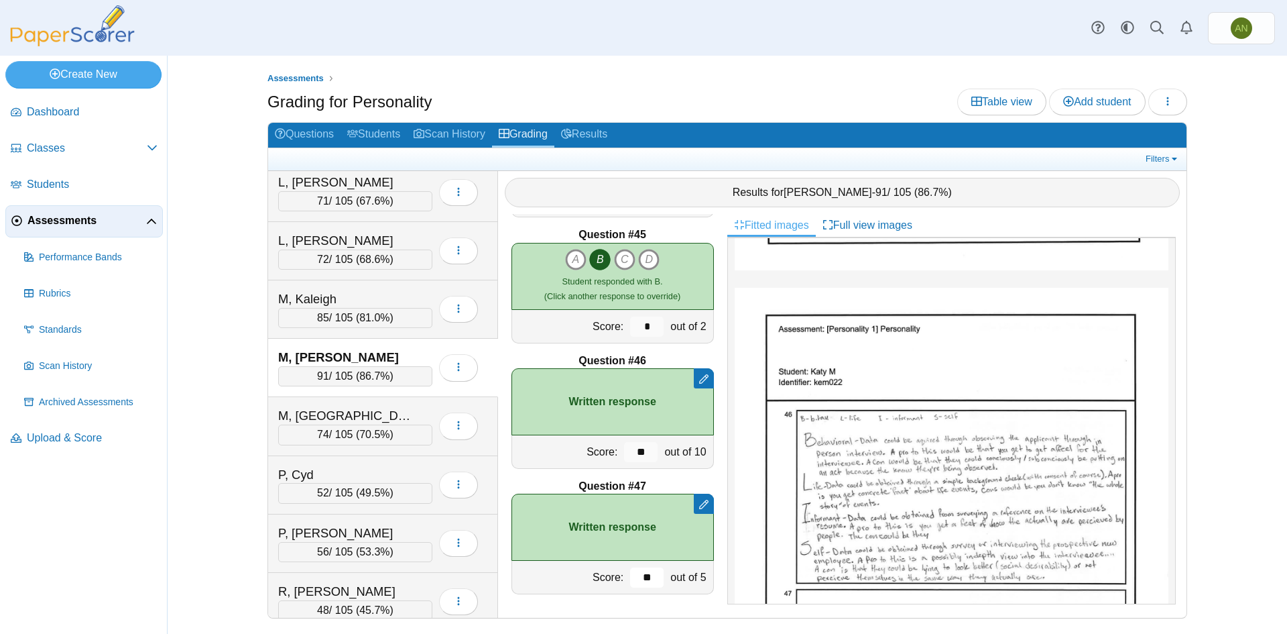
scroll to position [872, 0]
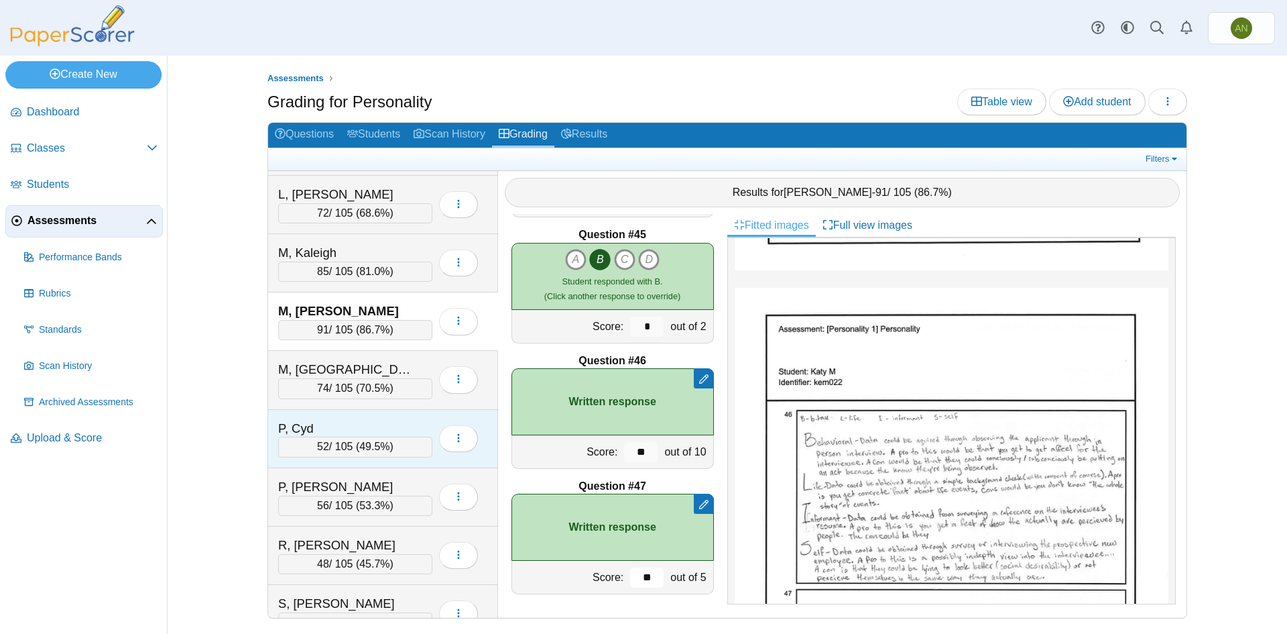
type input "**"
click at [406, 416] on div "P, Cyd 52 / 105 ( 49.5% ) Loading…" at bounding box center [383, 439] width 230 height 58
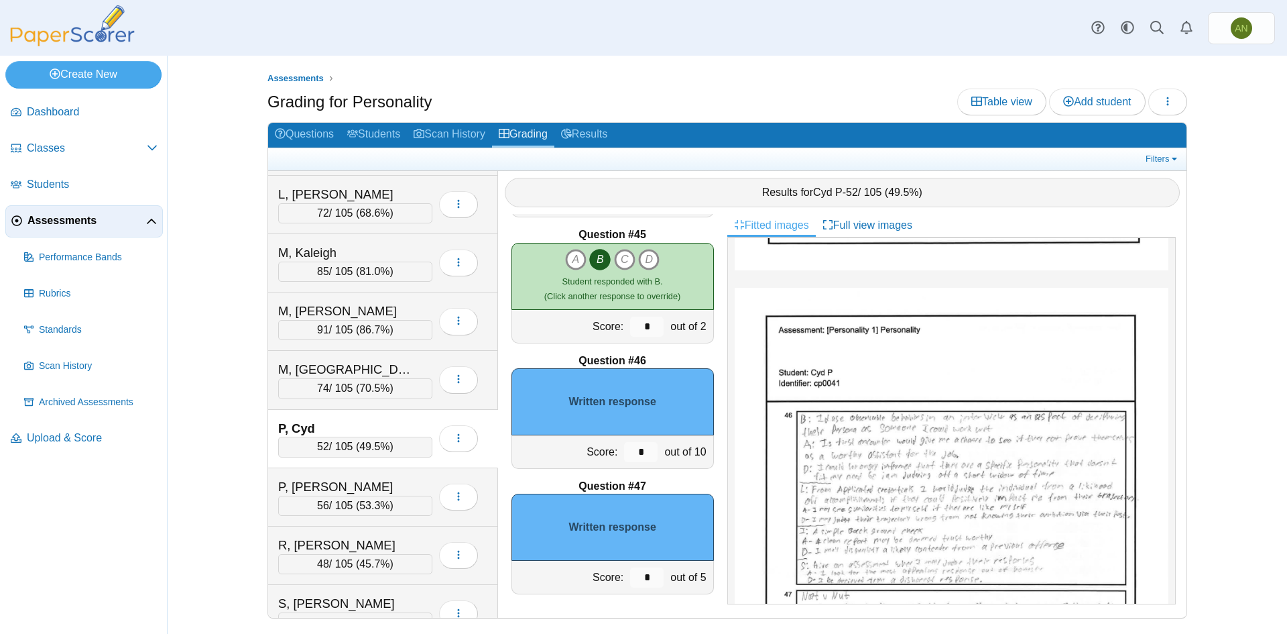
scroll to position [0, 0]
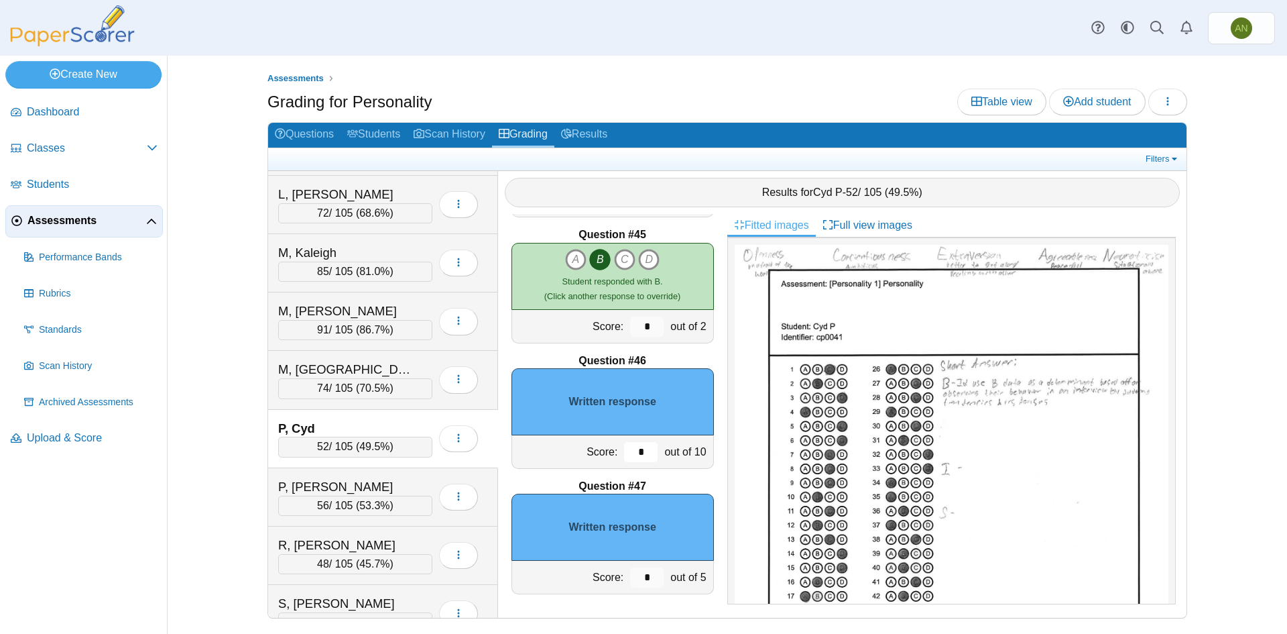
click at [626, 455] on input "*" at bounding box center [641, 452] width 34 height 20
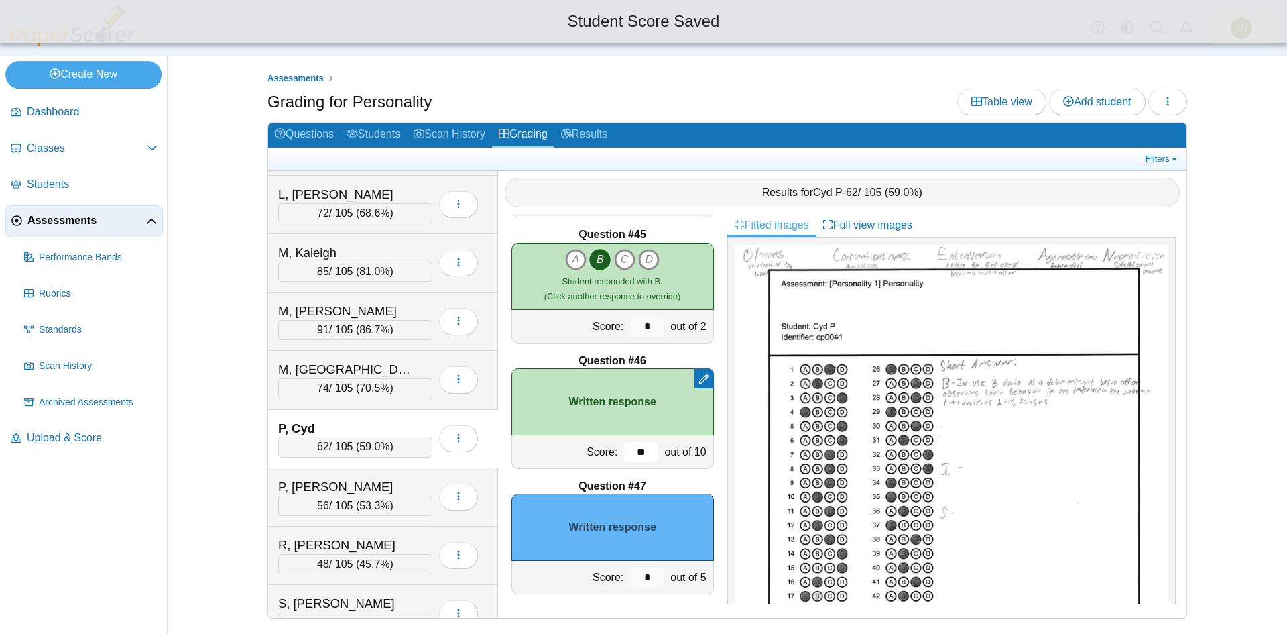
type input "**"
click at [646, 572] on input "*" at bounding box center [647, 577] width 34 height 20
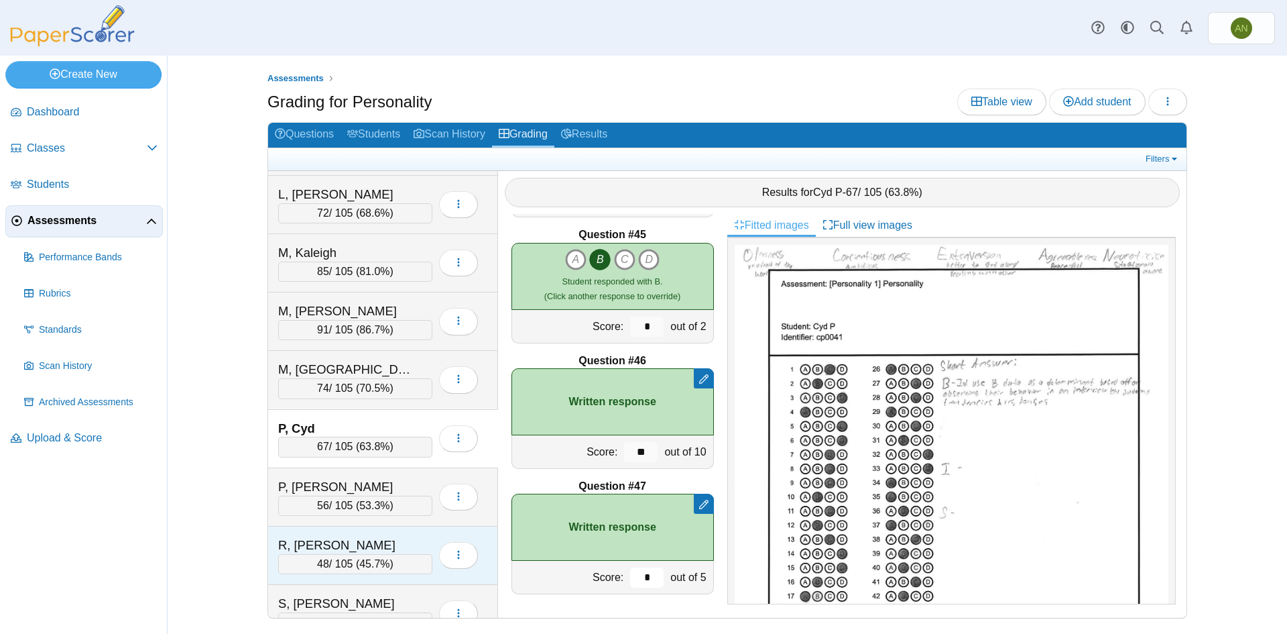
type input "*"
click at [408, 532] on div "R, Rory 48 / 105 ( 45.7% ) Loading…" at bounding box center [383, 555] width 230 height 58
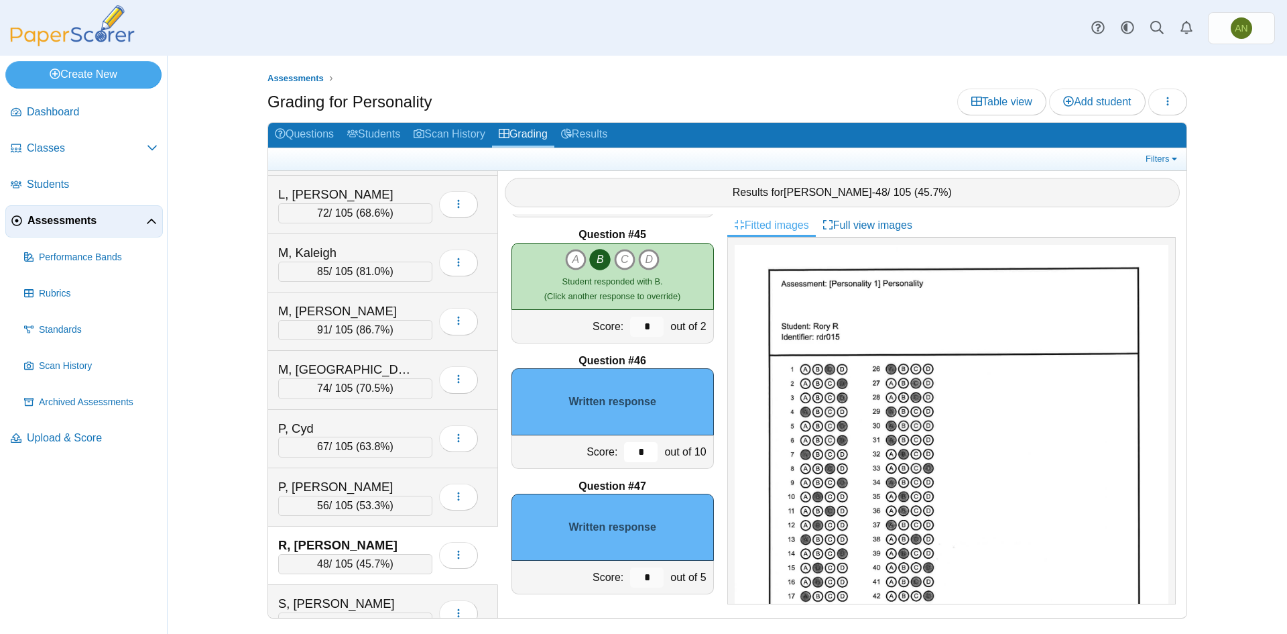
click at [626, 453] on input "*" at bounding box center [641, 452] width 34 height 20
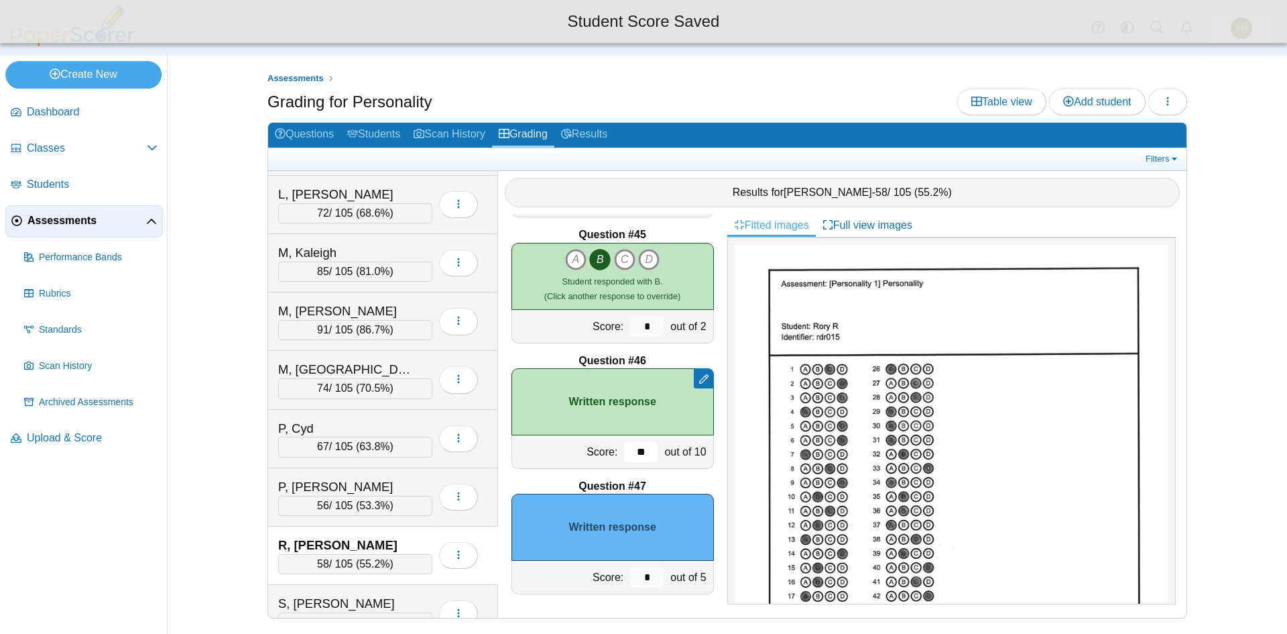
type input "**"
click at [639, 579] on input "*" at bounding box center [647, 577] width 34 height 20
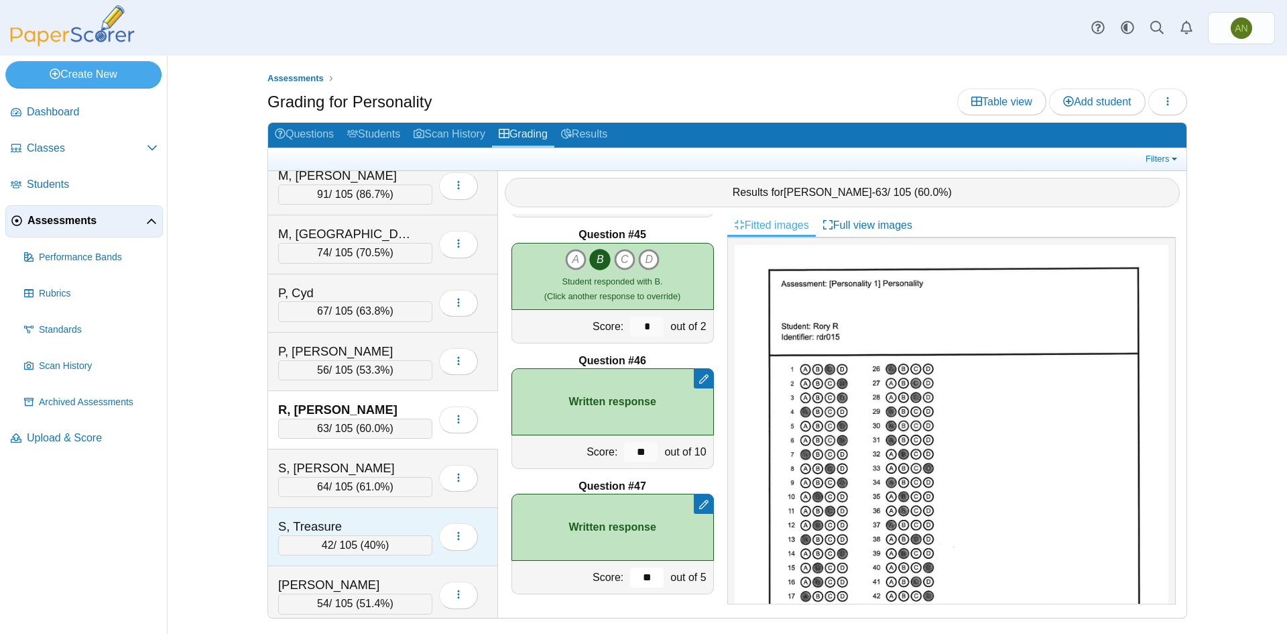
scroll to position [1073, 0]
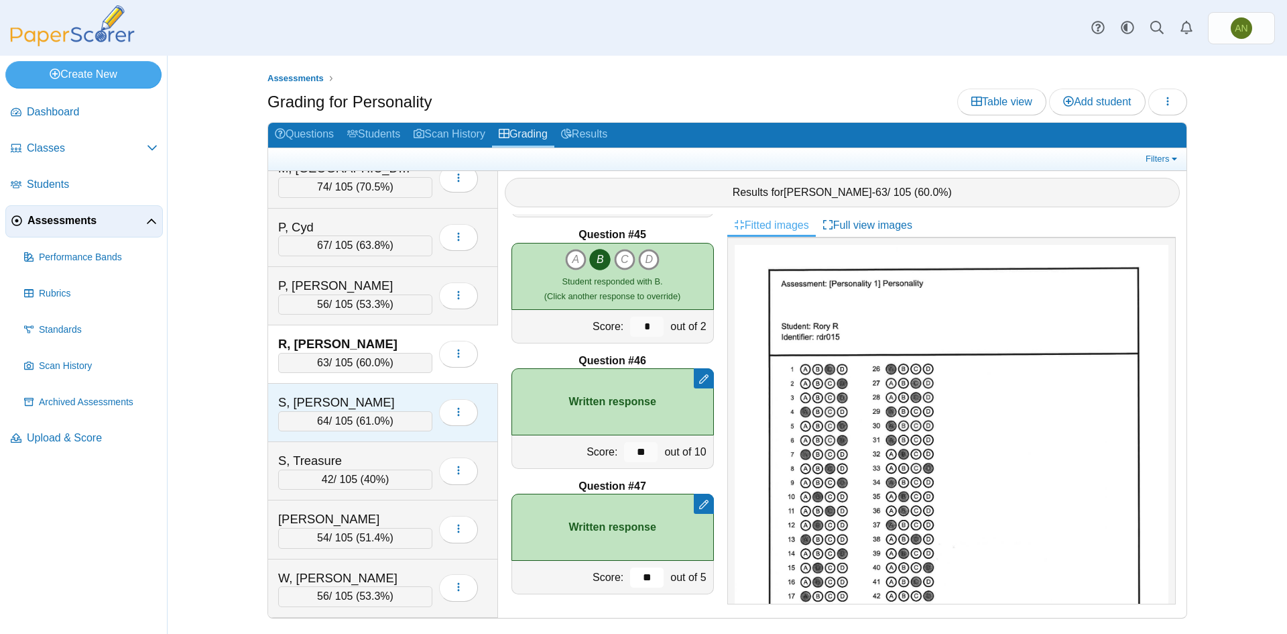
type input "**"
click at [379, 399] on div "S, [PERSON_NAME]" at bounding box center [345, 402] width 134 height 17
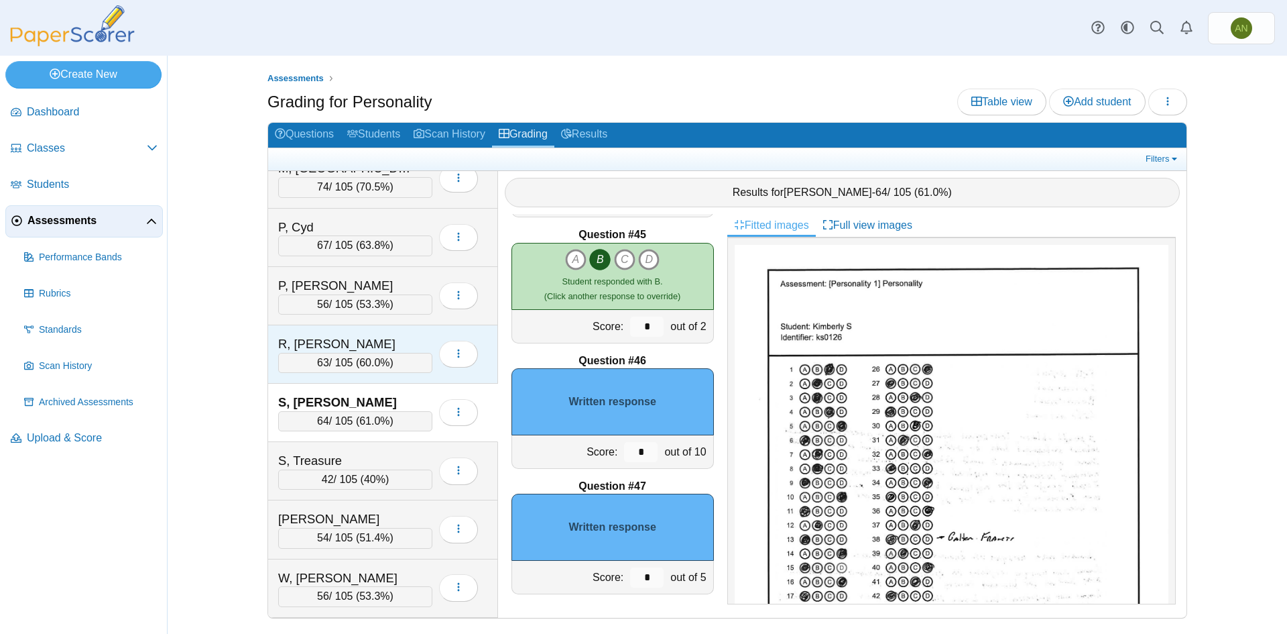
click at [384, 335] on div "R, [PERSON_NAME]" at bounding box center [345, 343] width 134 height 17
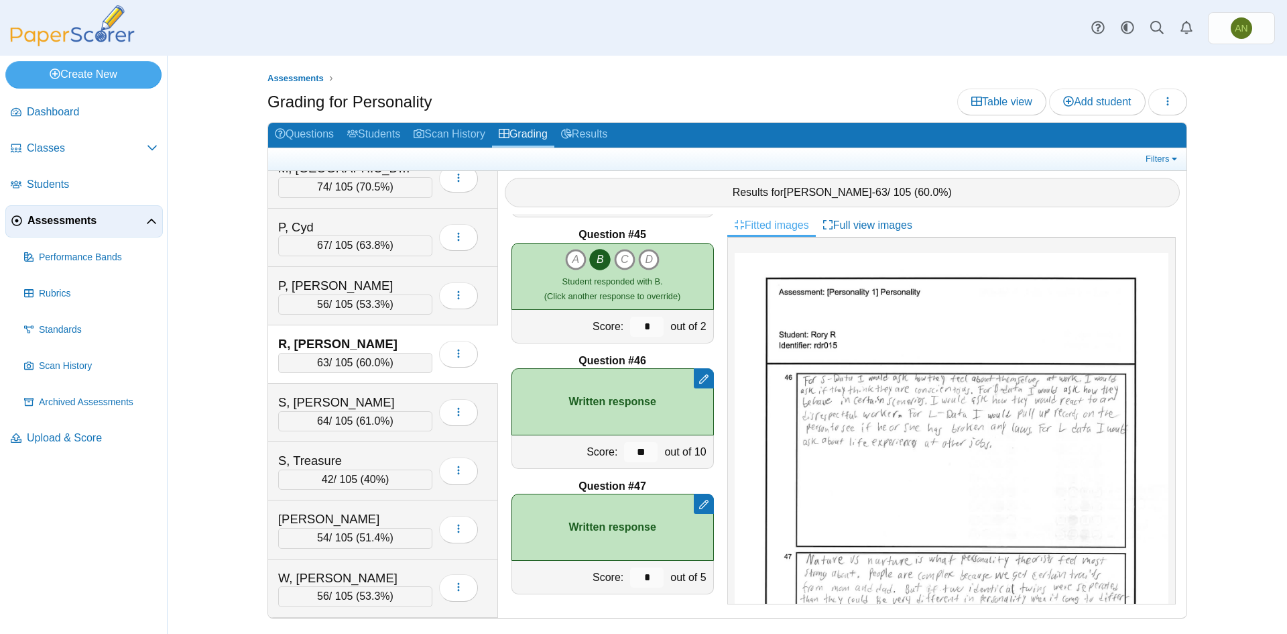
scroll to position [603, 0]
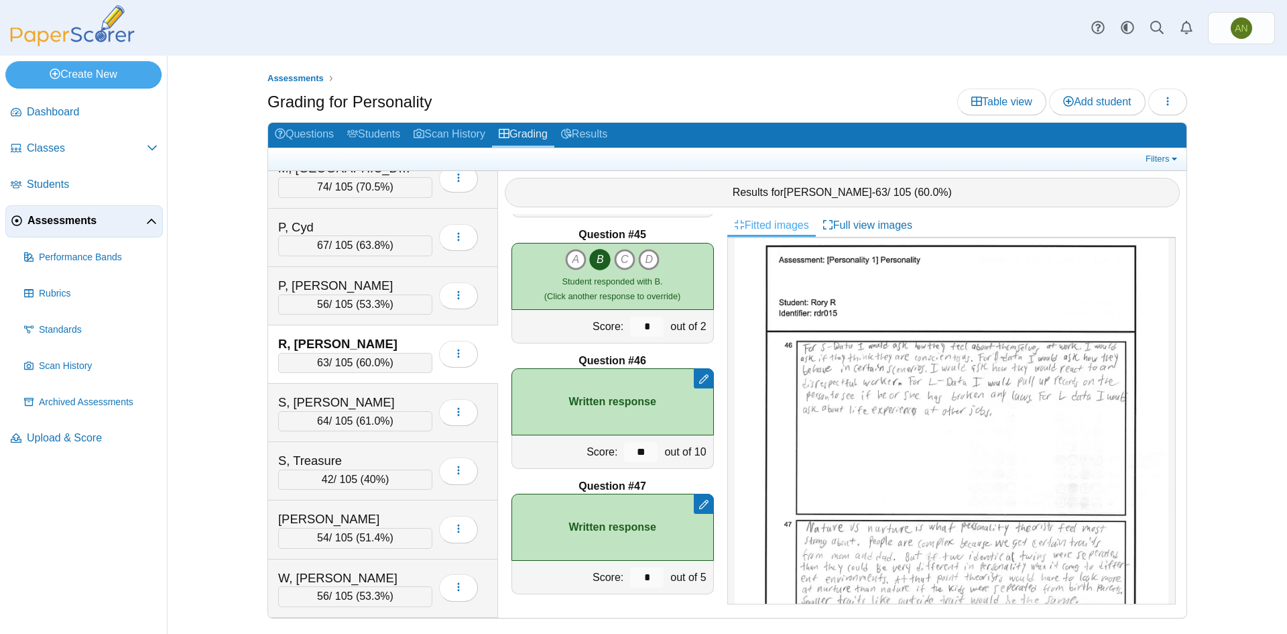
click at [389, 333] on div "R, Rory 63 / 105 ( 60.0% ) Loading…" at bounding box center [383, 354] width 230 height 58
click at [636, 451] on input "**" at bounding box center [641, 452] width 34 height 20
type input "*"
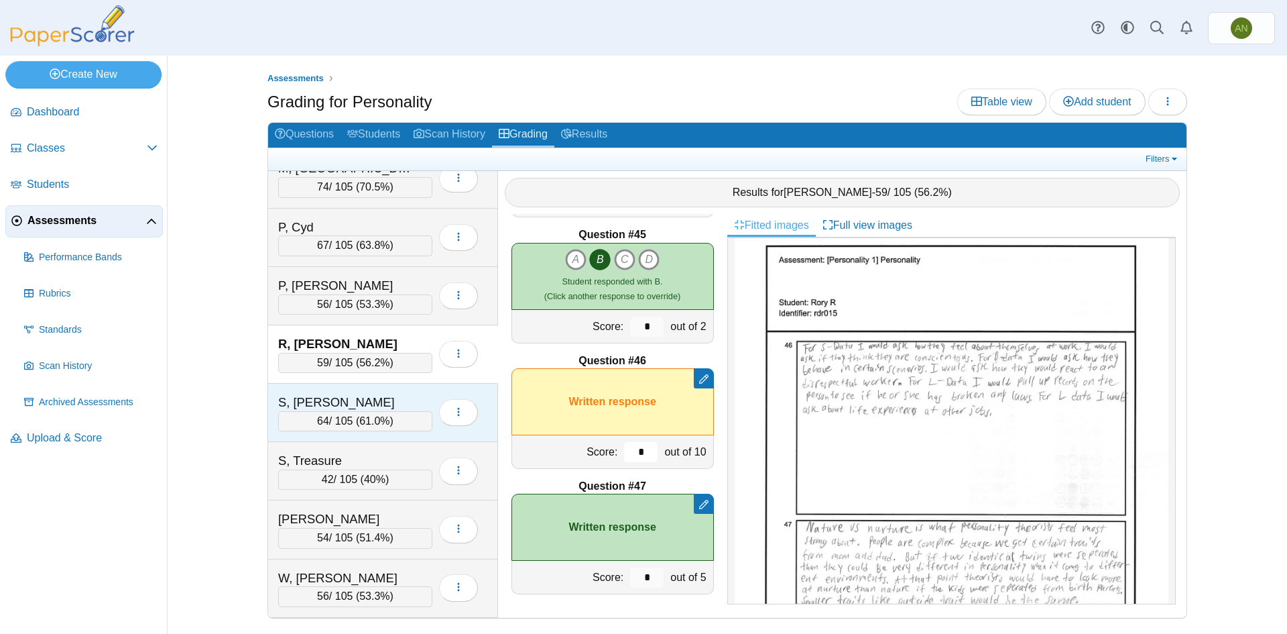
type input "*"
click at [396, 404] on div "S, [PERSON_NAME]" at bounding box center [345, 402] width 134 height 17
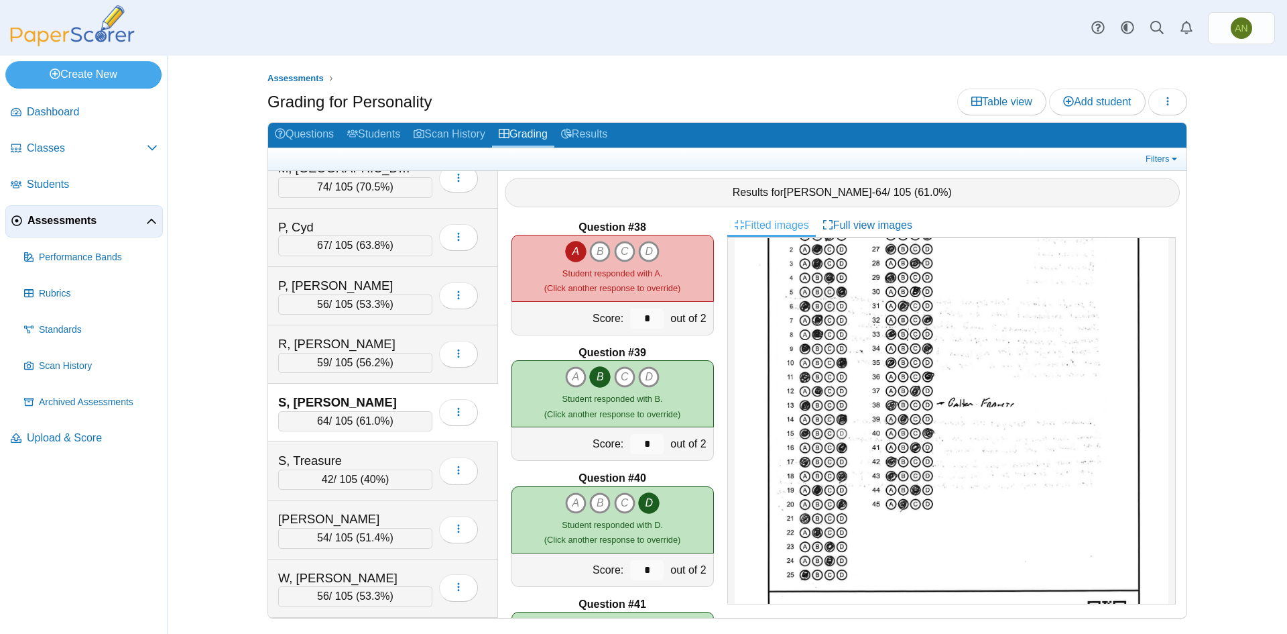
scroll to position [4589, 0]
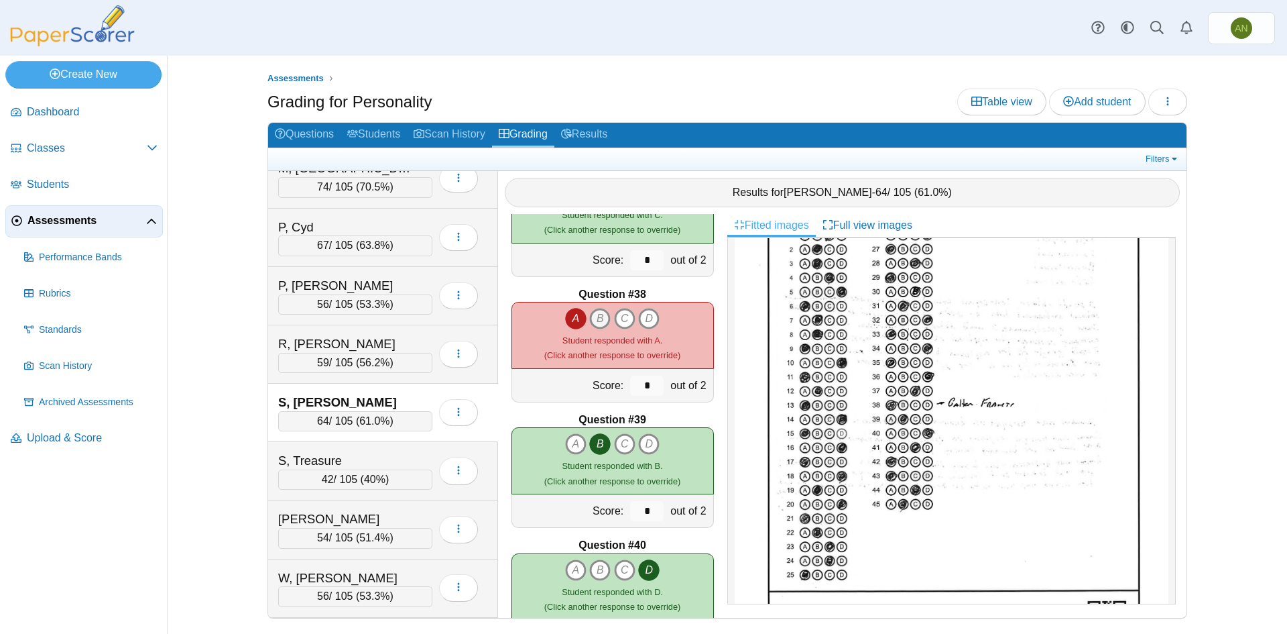
click at [594, 313] on icon "B" at bounding box center [599, 318] width 21 height 21
click at [565, 313] on icon "A" at bounding box center [575, 318] width 21 height 21
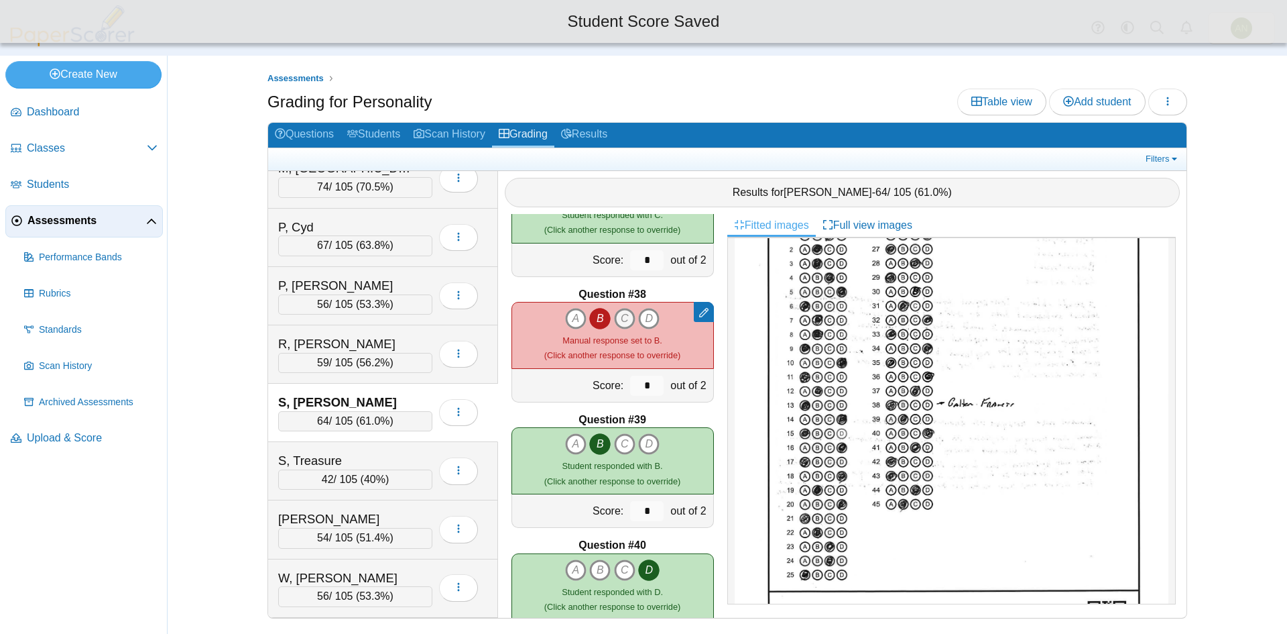
click at [617, 315] on icon "C" at bounding box center [624, 318] width 21 height 21
click at [589, 318] on icon "B" at bounding box center [599, 318] width 21 height 21
type input "*"
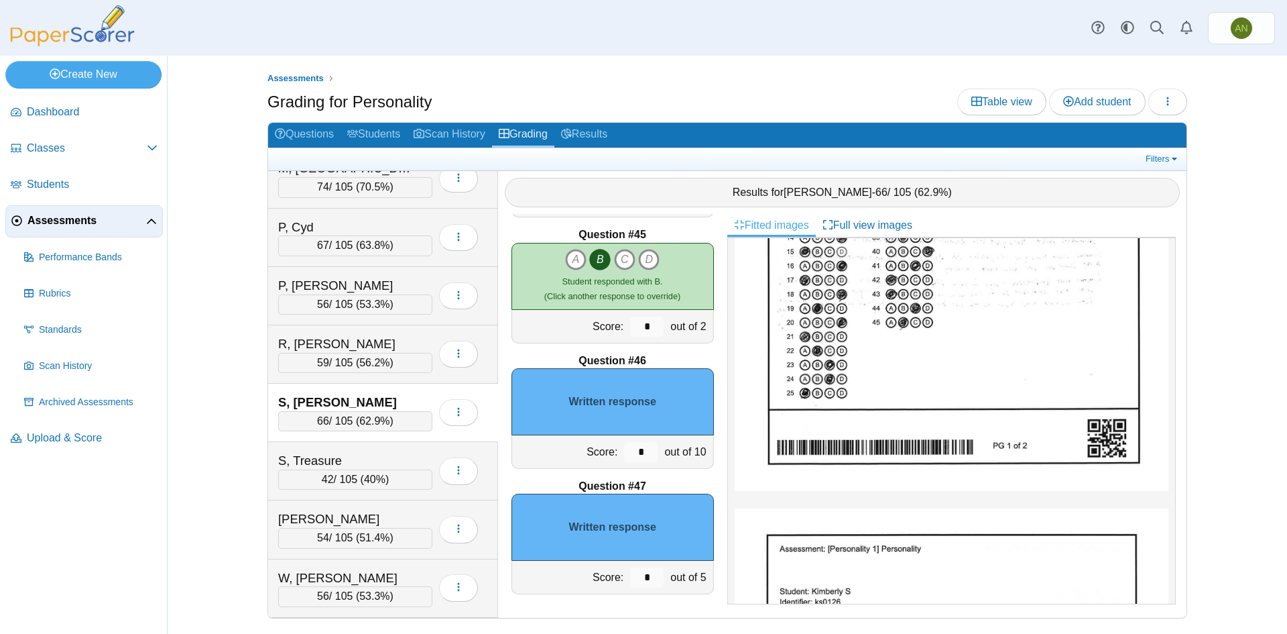
scroll to position [670, 0]
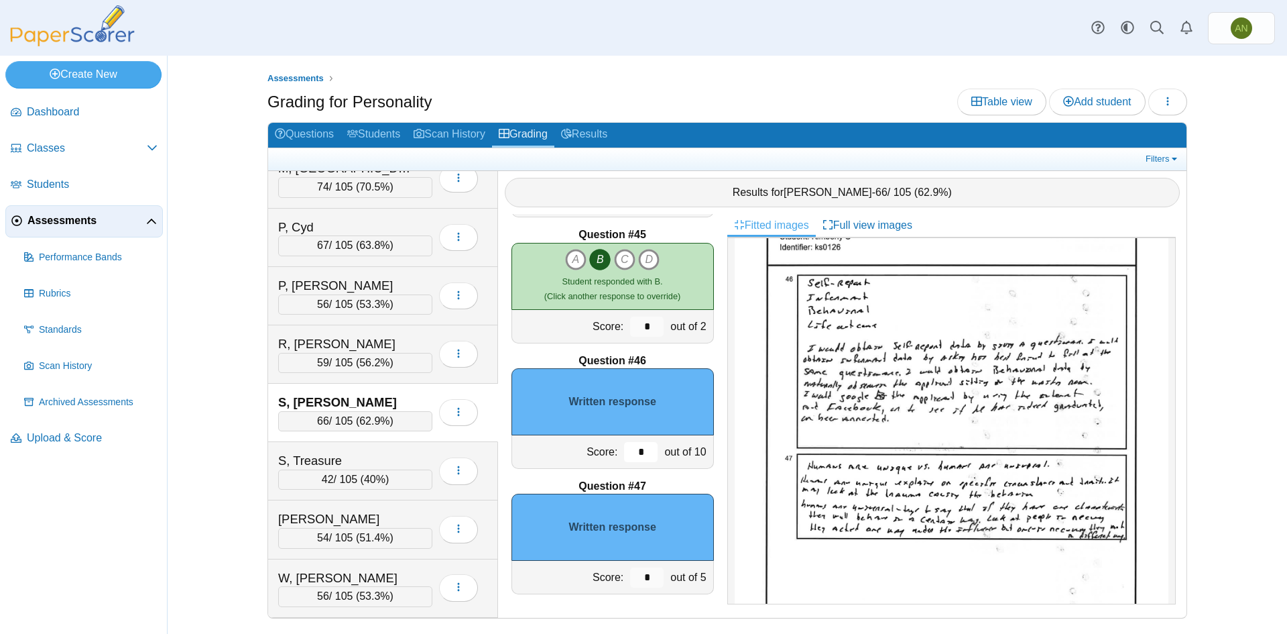
click at [637, 454] on input "*" at bounding box center [641, 452] width 34 height 20
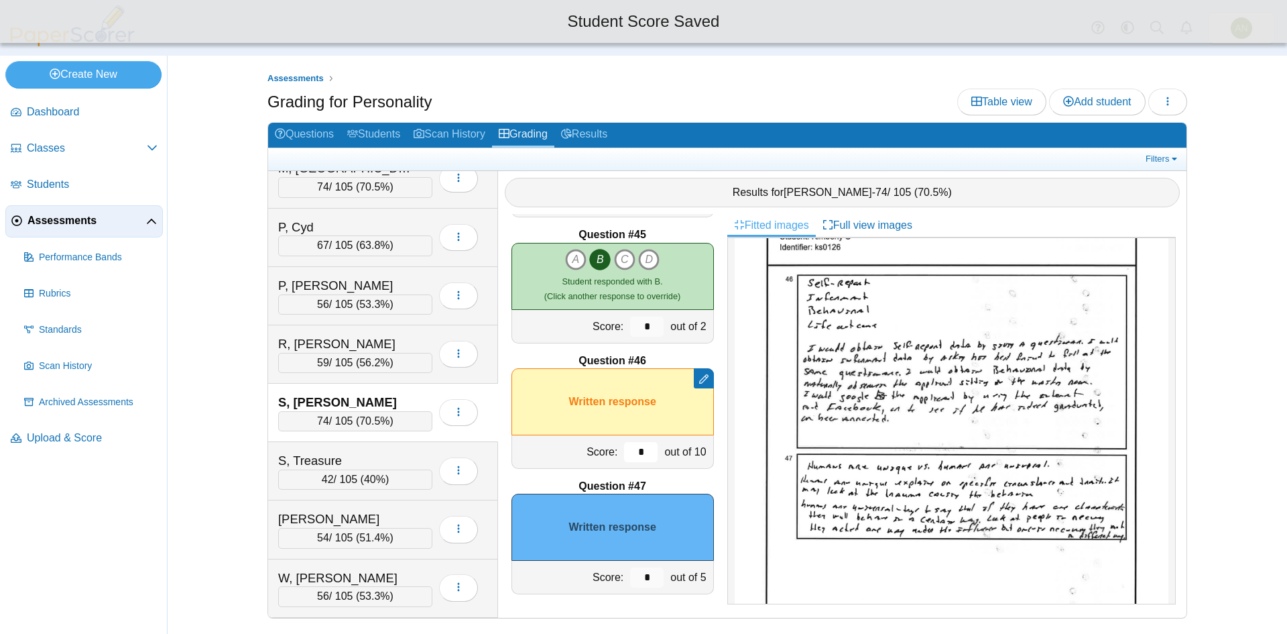
type input "*"
click at [636, 577] on input "*" at bounding box center [647, 577] width 34 height 20
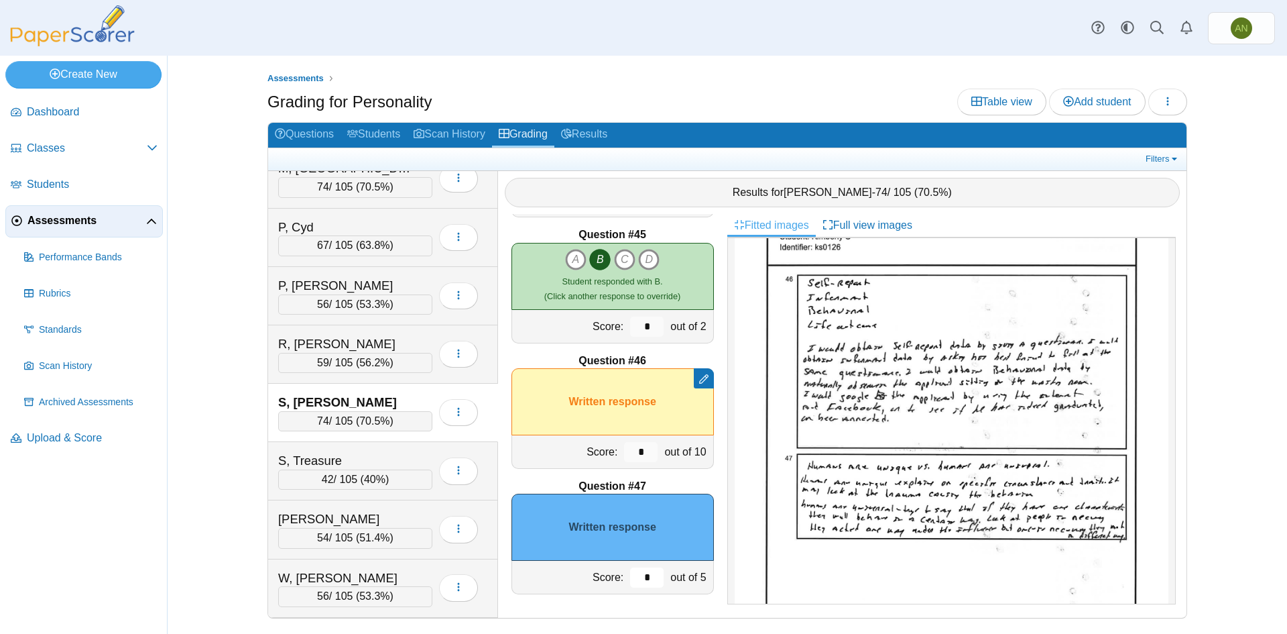
click at [645, 579] on input "*" at bounding box center [647, 577] width 34 height 20
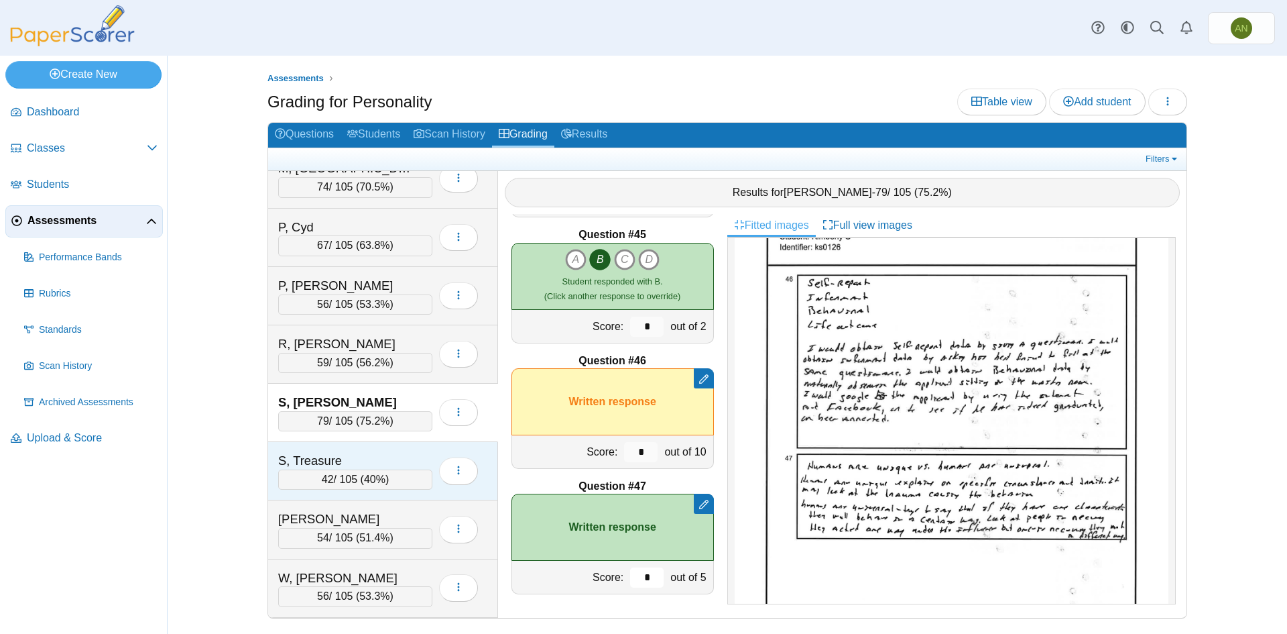
type input "*"
click at [372, 447] on div "S, Treasure 42 / 105 ( 40% ) Loading…" at bounding box center [383, 471] width 230 height 58
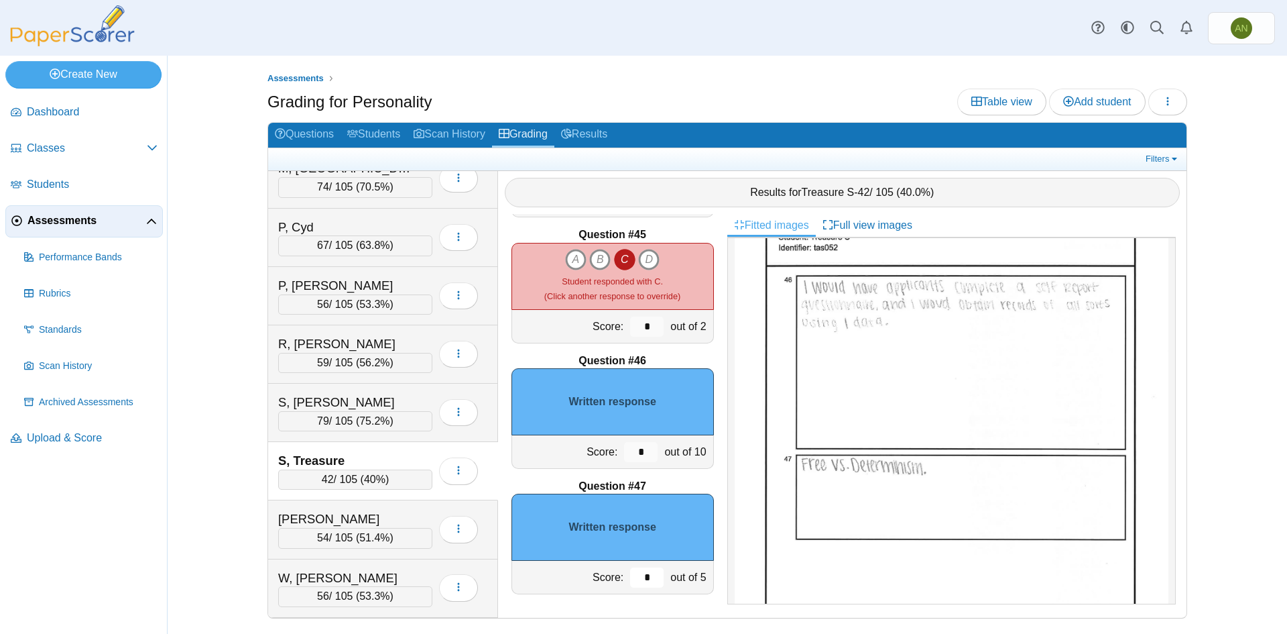
click at [650, 574] on input "*" at bounding box center [647, 577] width 34 height 20
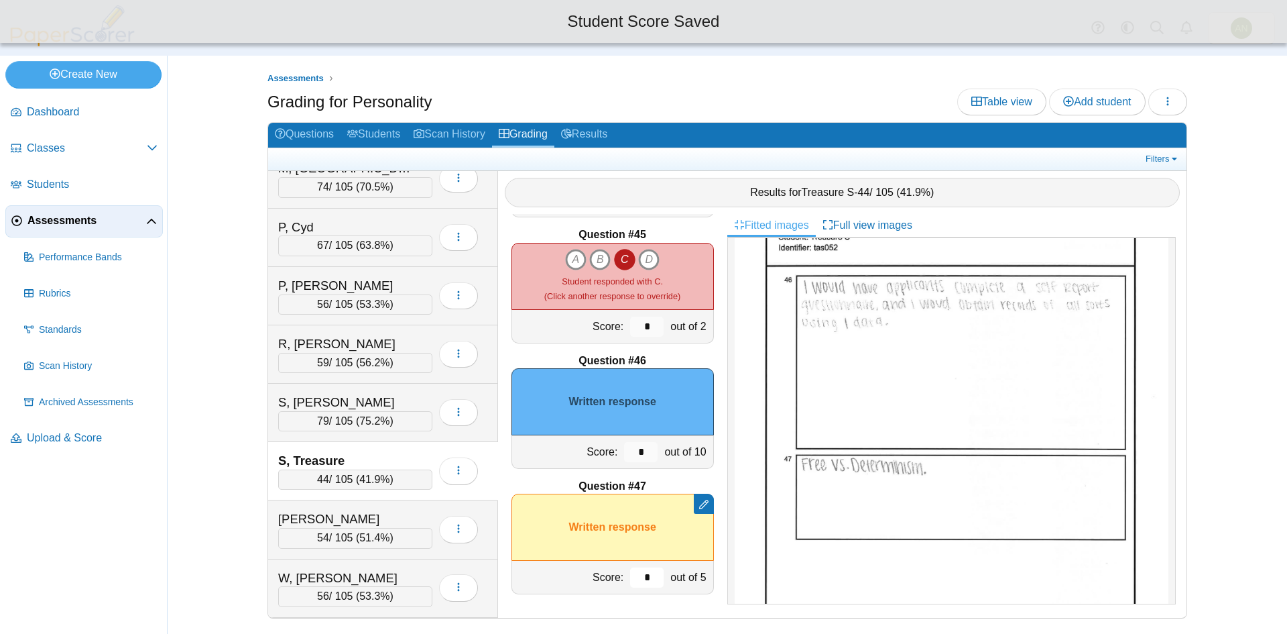
type input "*"
click at [637, 453] on input "*" at bounding box center [641, 452] width 34 height 20
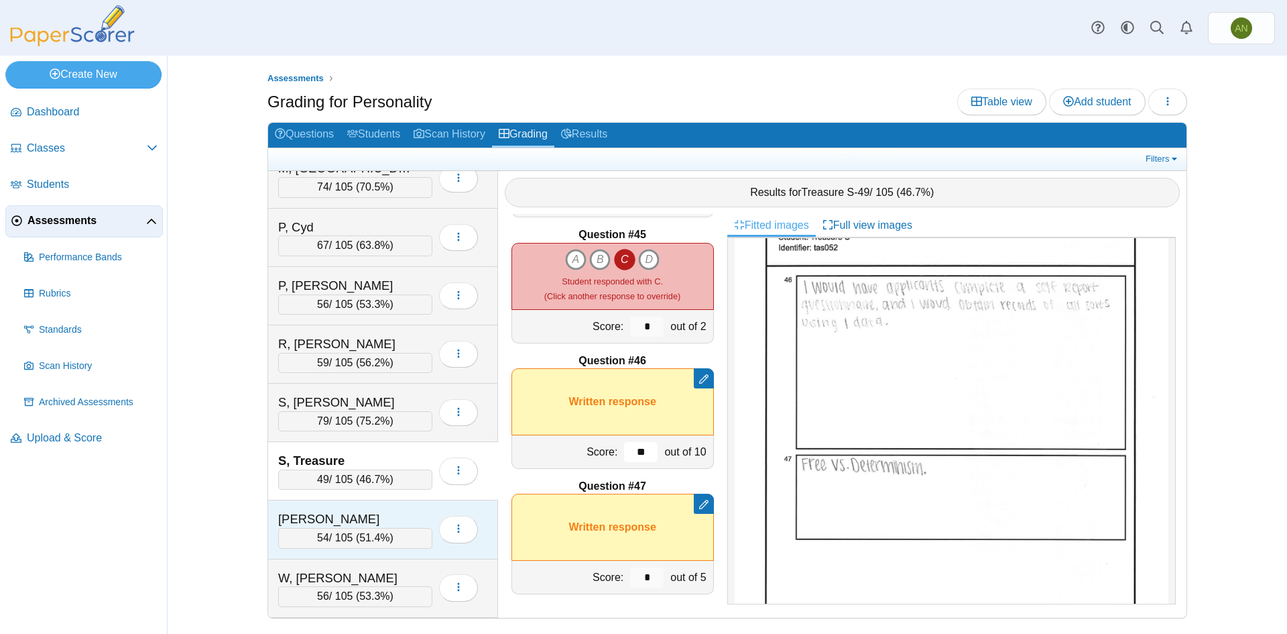
type input "**"
click at [384, 506] on div "Thomas, Julia 54 / 105 ( 51.4% ) Loading…" at bounding box center [383, 529] width 230 height 58
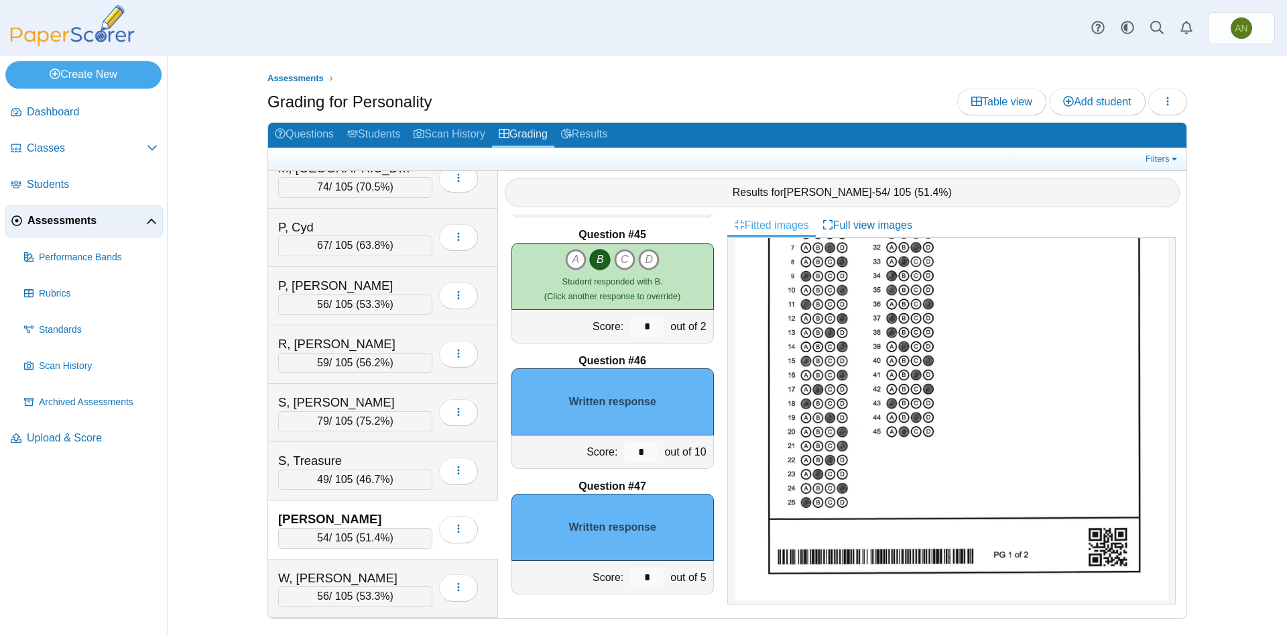
scroll to position [536, 0]
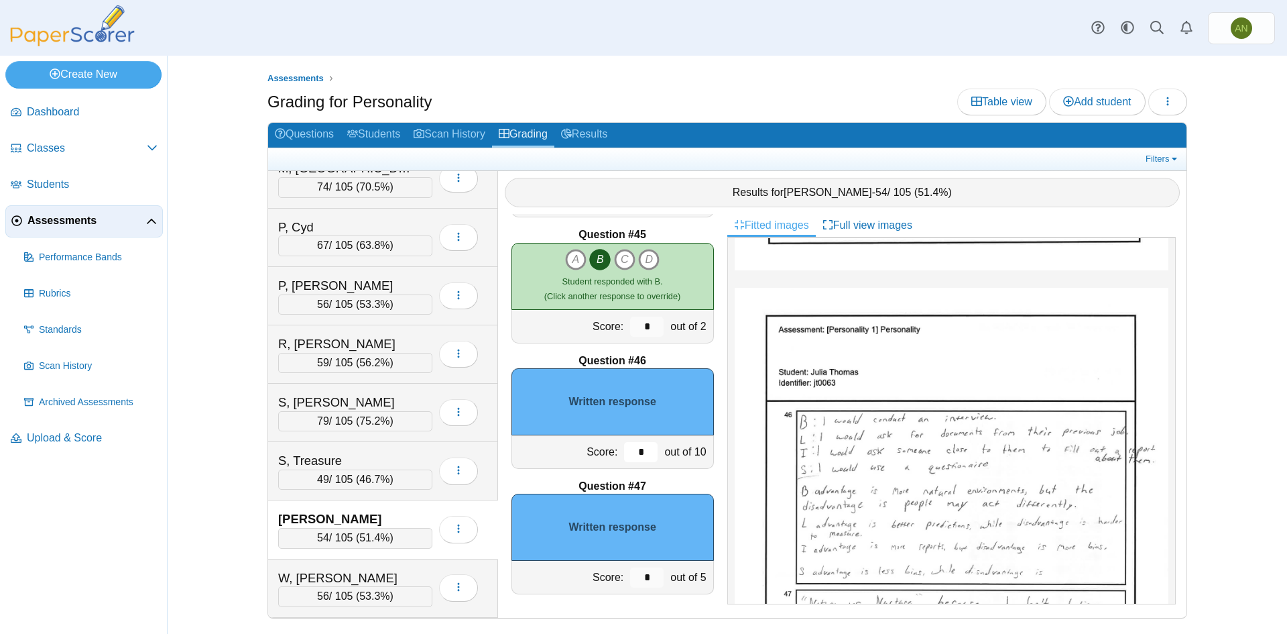
click at [632, 451] on input "*" at bounding box center [641, 452] width 34 height 20
click at [626, 455] on input "*" at bounding box center [641, 452] width 34 height 20
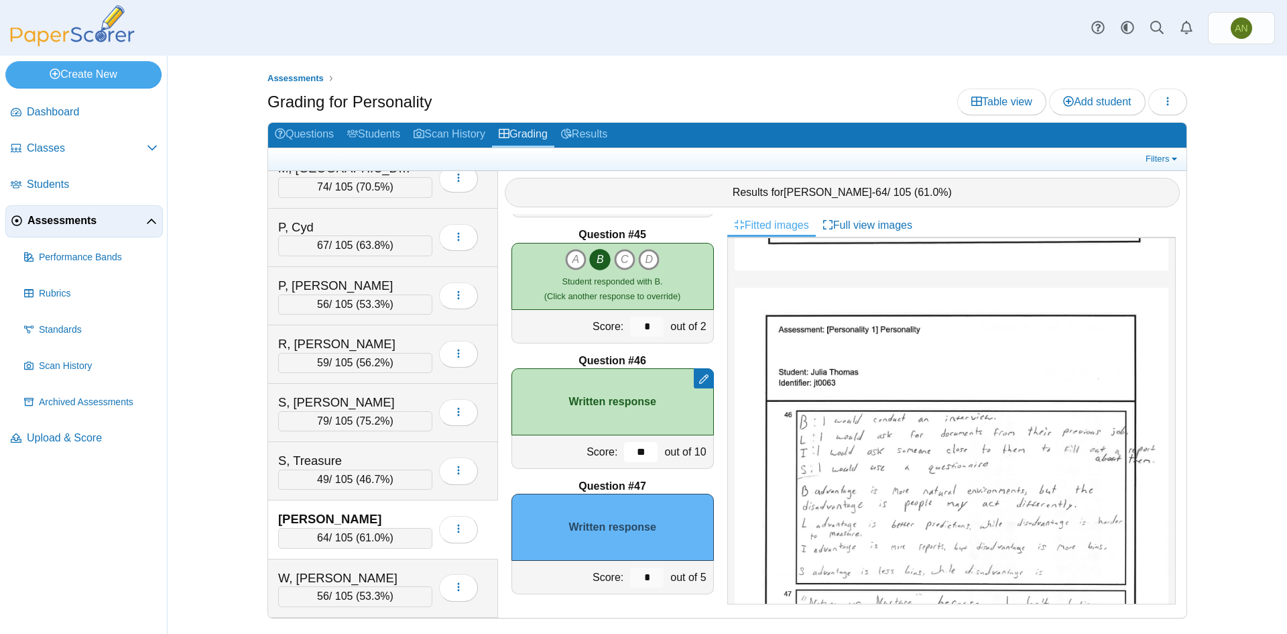
type input "**"
click at [642, 576] on input "*" at bounding box center [647, 577] width 34 height 20
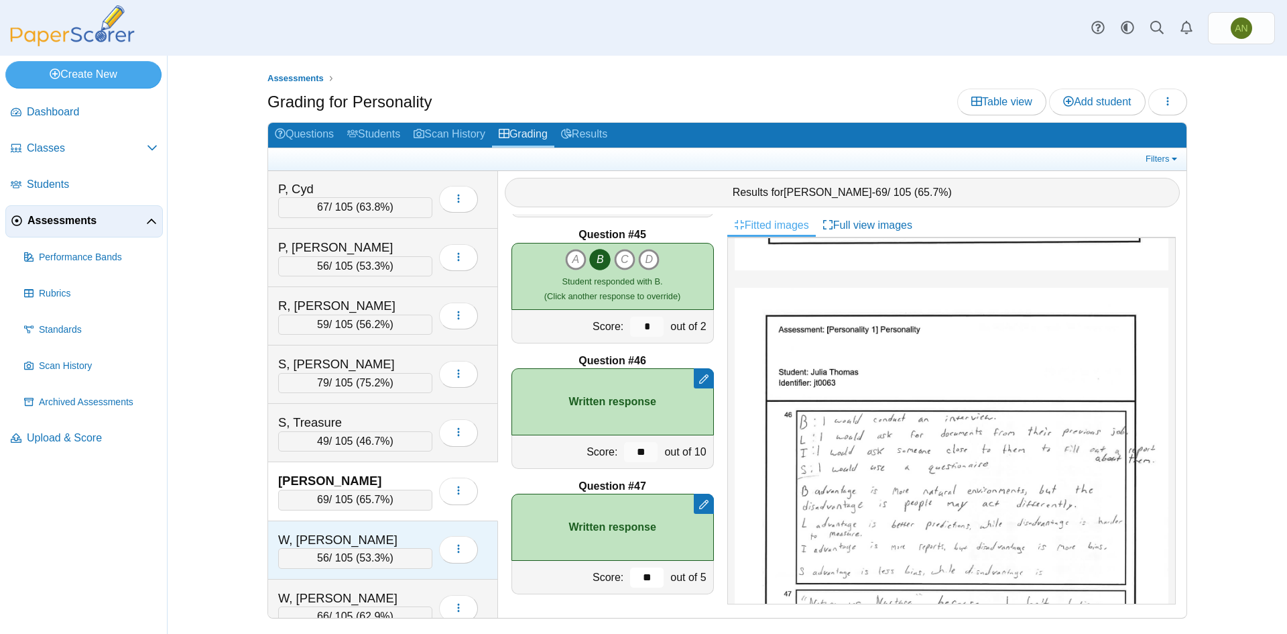
scroll to position [1130, 0]
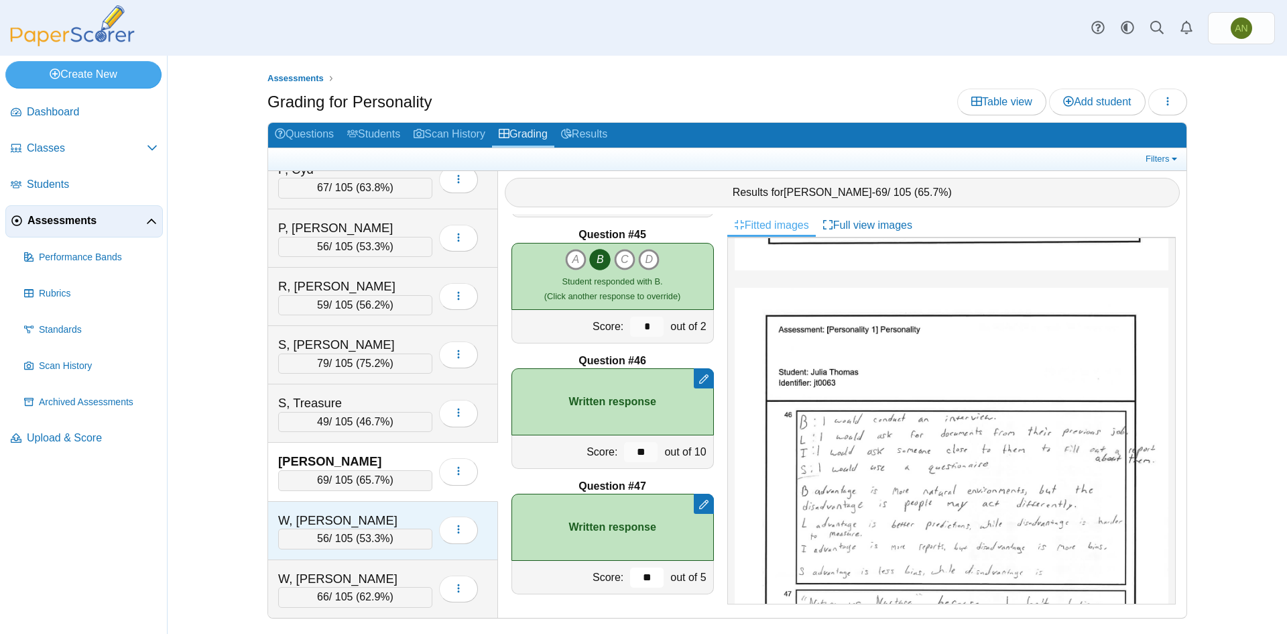
type input "**"
click at [384, 515] on div "W, [PERSON_NAME]" at bounding box center [345, 520] width 134 height 17
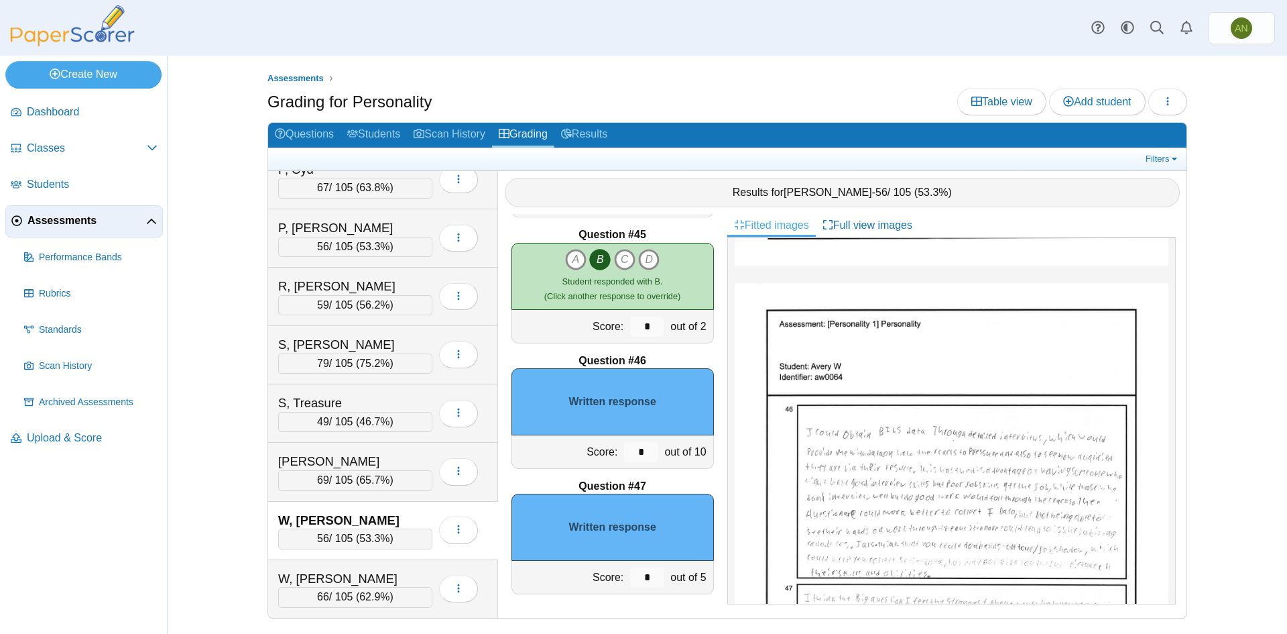
scroll to position [565, 0]
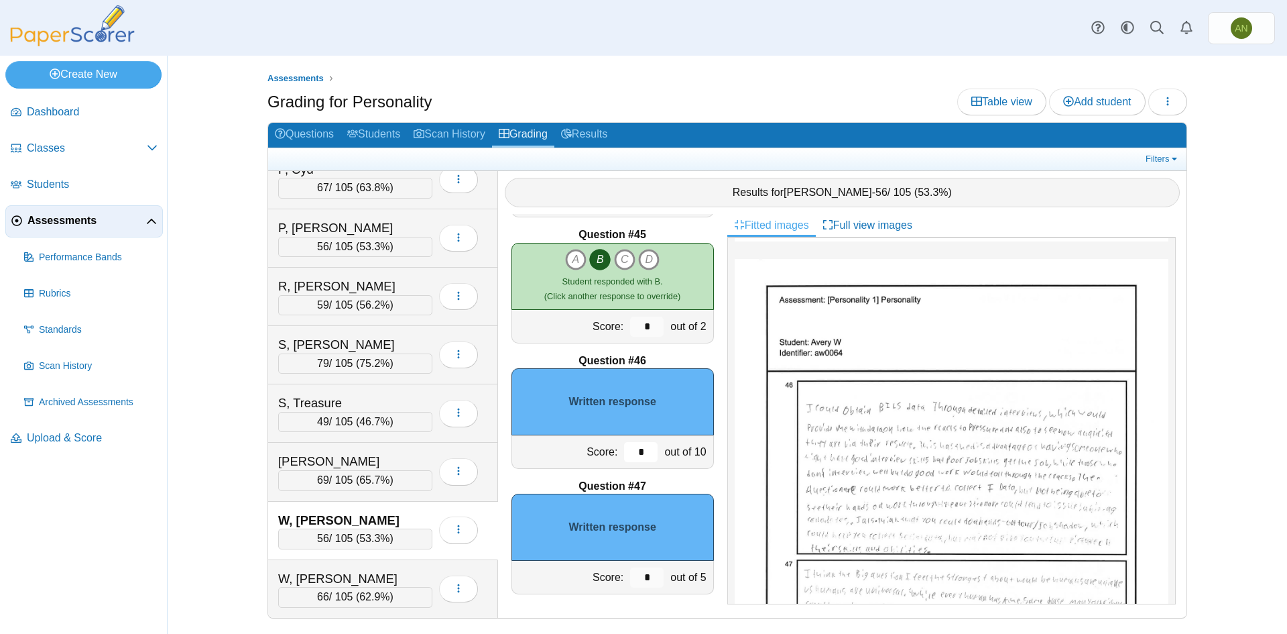
click at [633, 455] on input "*" at bounding box center [641, 452] width 34 height 20
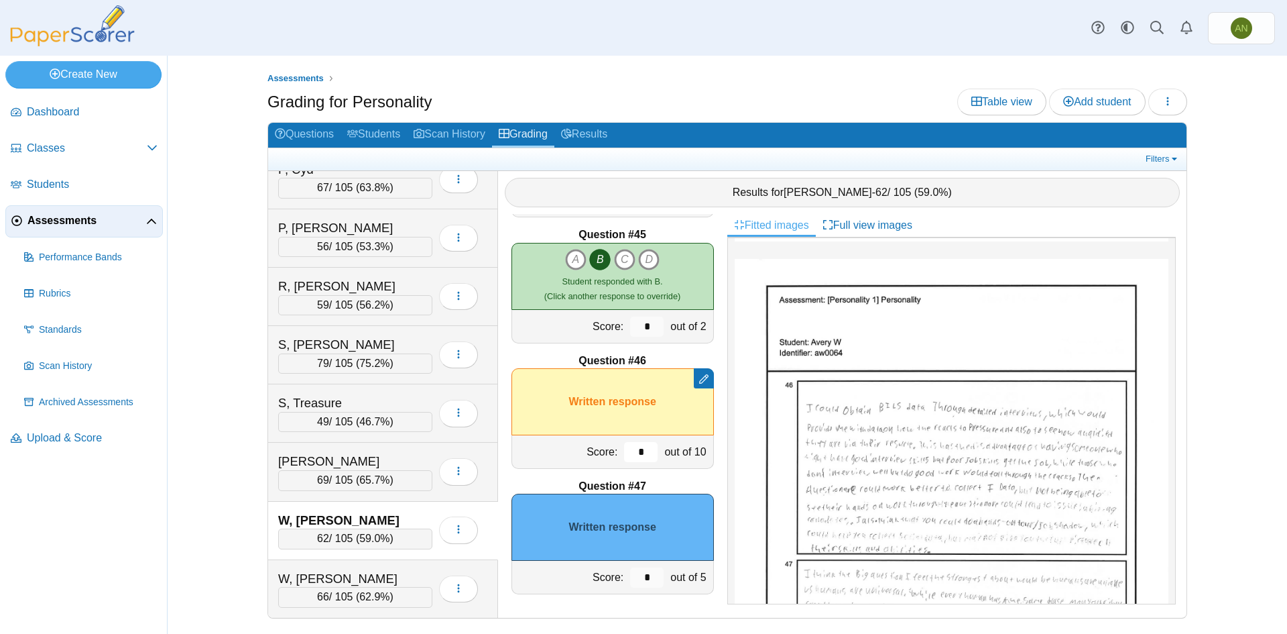
type input "*"
click at [640, 575] on input "*" at bounding box center [647, 577] width 34 height 20
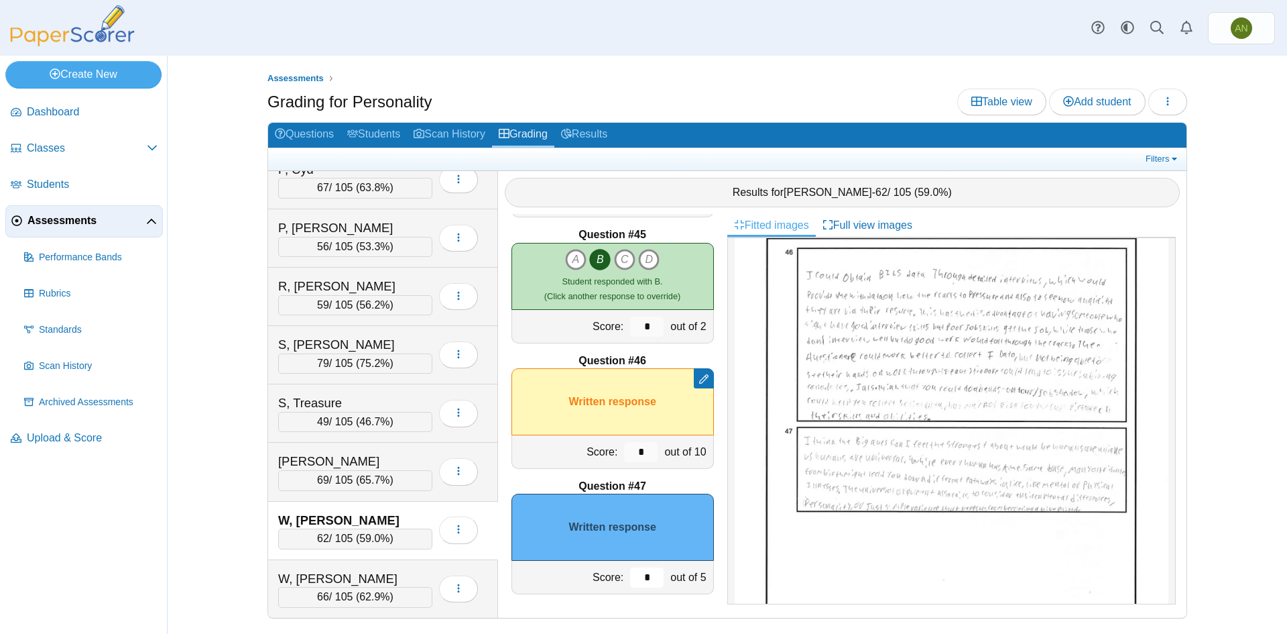
scroll to position [699, 0]
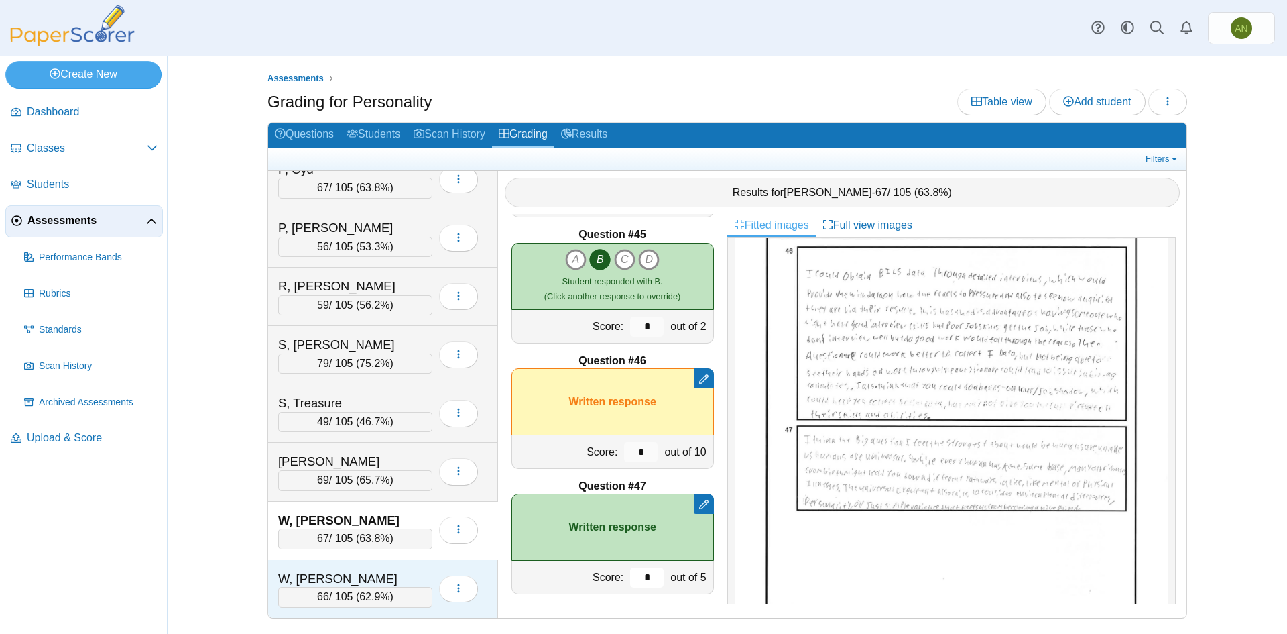
type input "*"
click at [363, 565] on div "W, Taylor 66 / 105 ( 62.9% ) Loading…" at bounding box center [383, 589] width 230 height 58
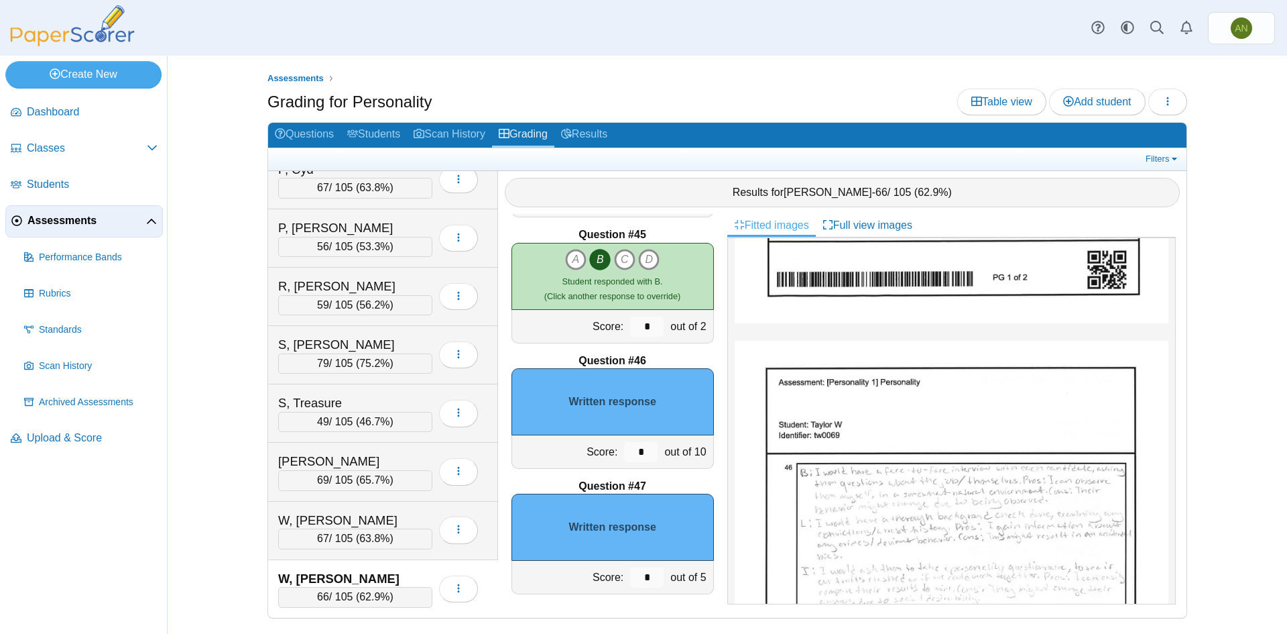
scroll to position [603, 0]
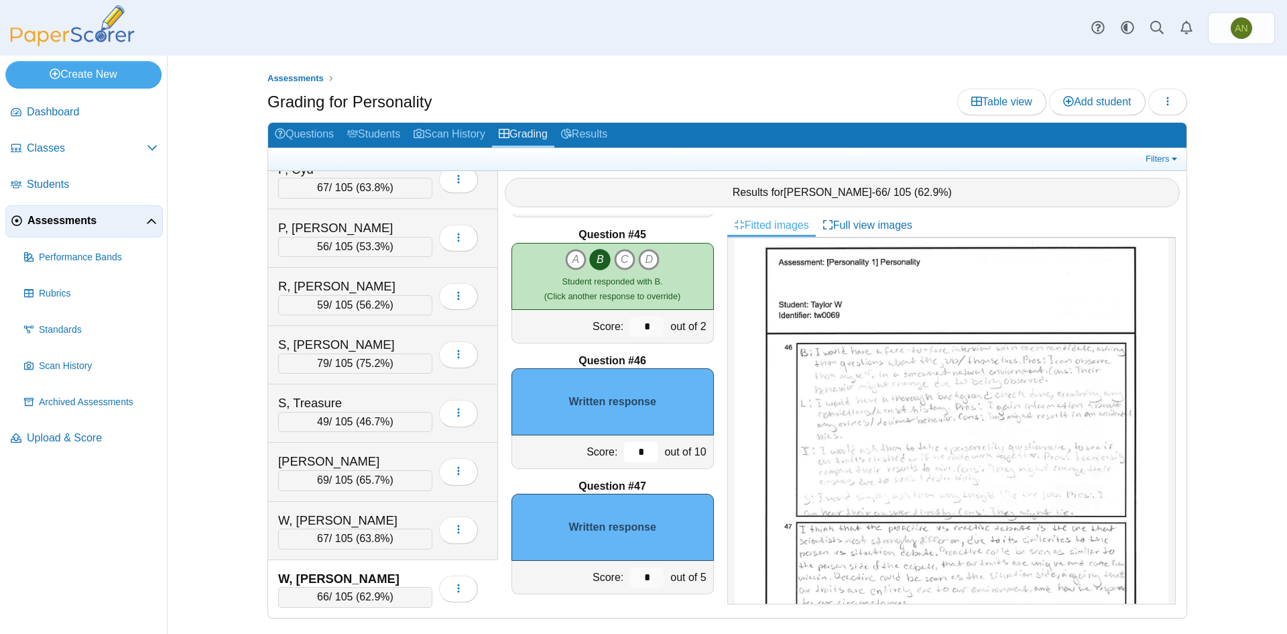
click at [626, 455] on input "*" at bounding box center [641, 452] width 34 height 20
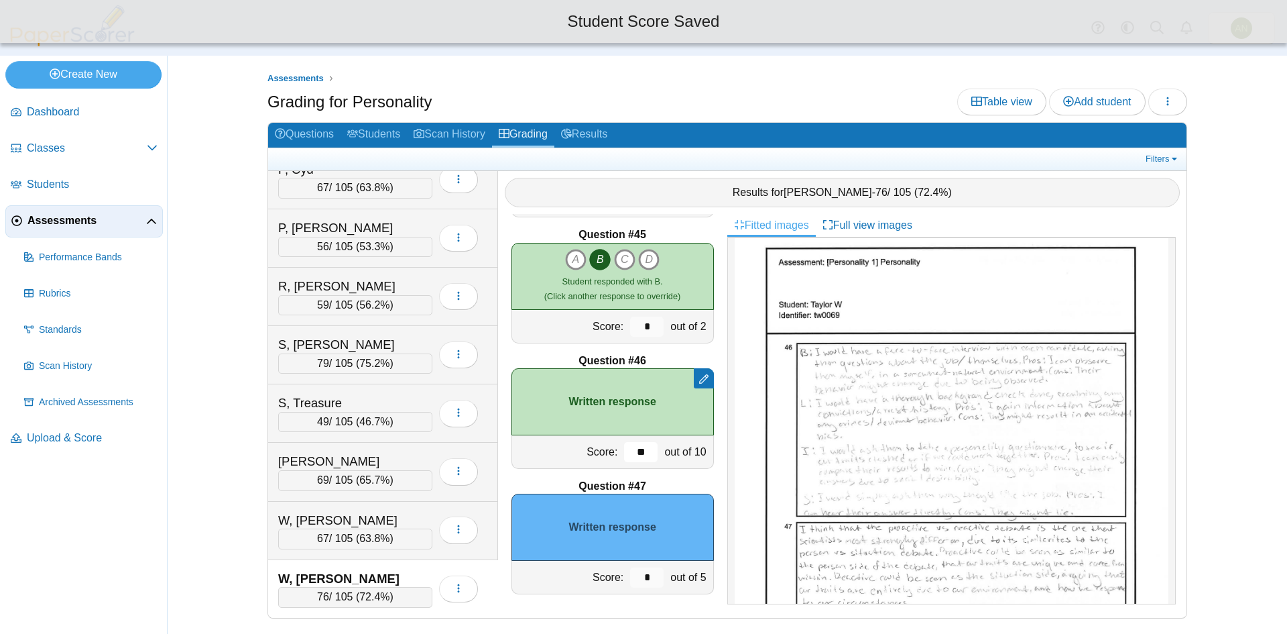
type input "**"
click at [641, 581] on input "*" at bounding box center [647, 577] width 34 height 20
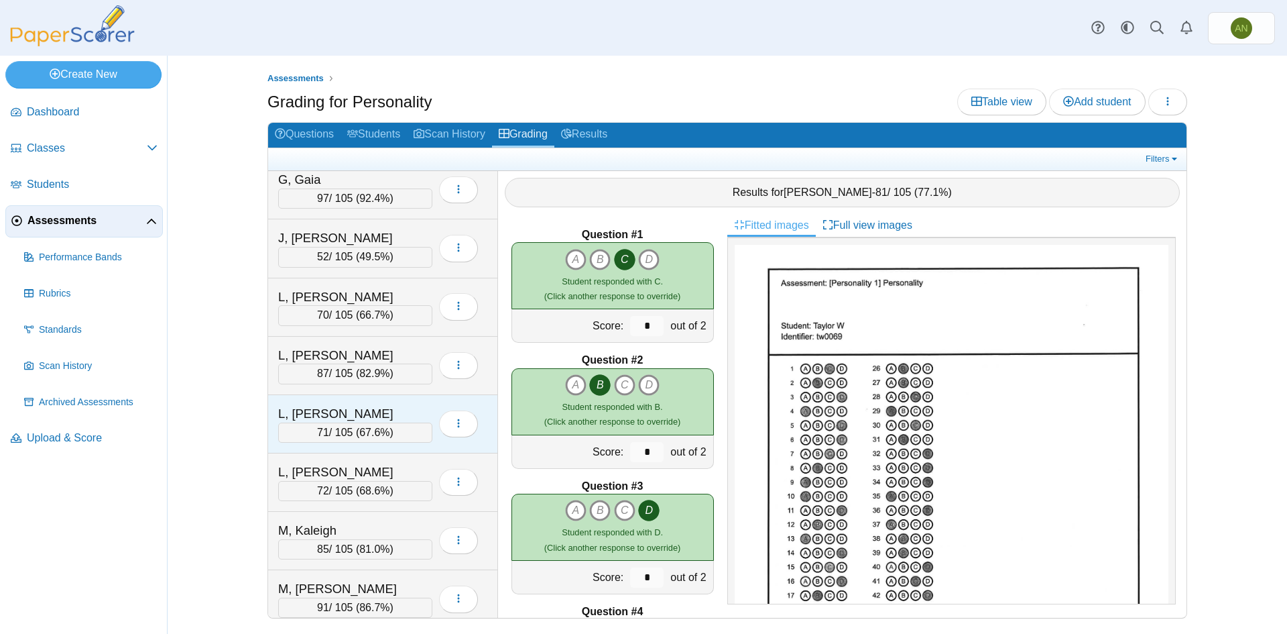
scroll to position [58, 0]
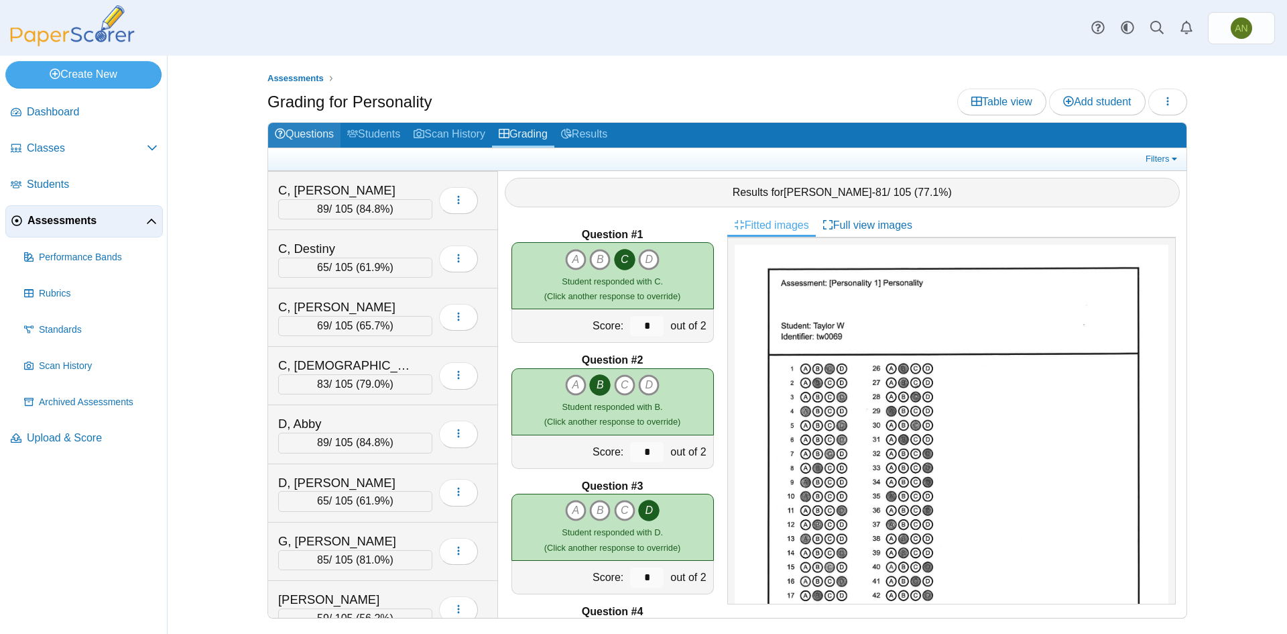
type input "**"
click at [314, 143] on link "Questions" at bounding box center [304, 135] width 72 height 25
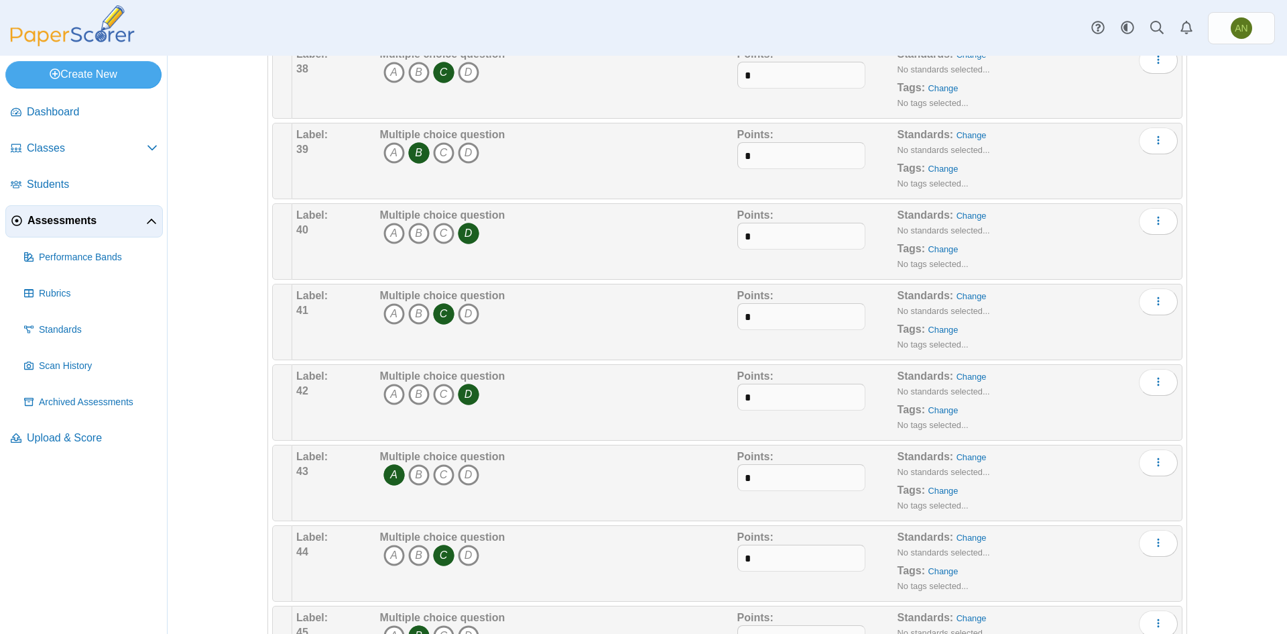
scroll to position [3151, 0]
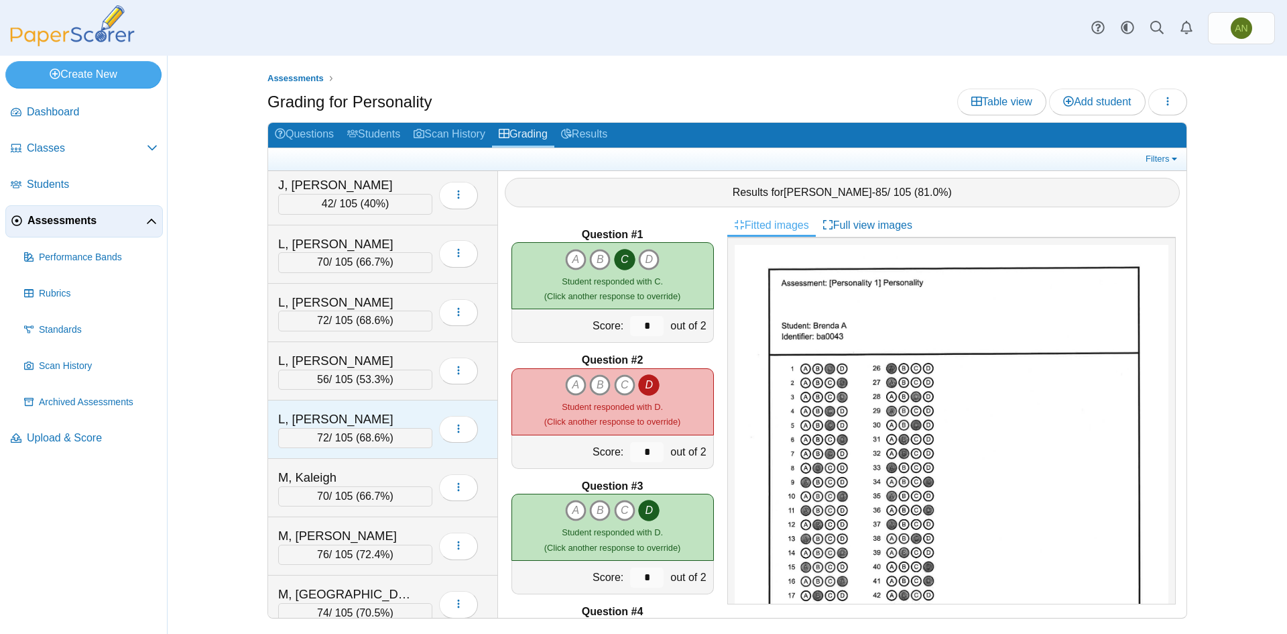
scroll to position [670, 0]
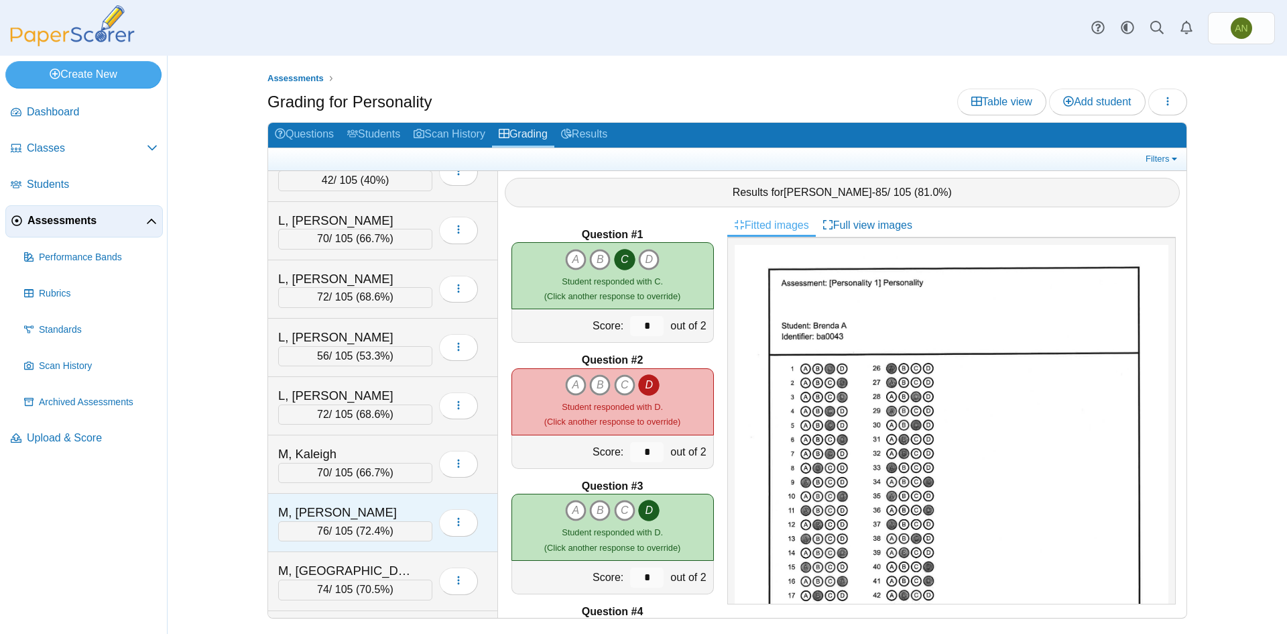
click at [412, 512] on div "M, [PERSON_NAME]" at bounding box center [355, 512] width 154 height 17
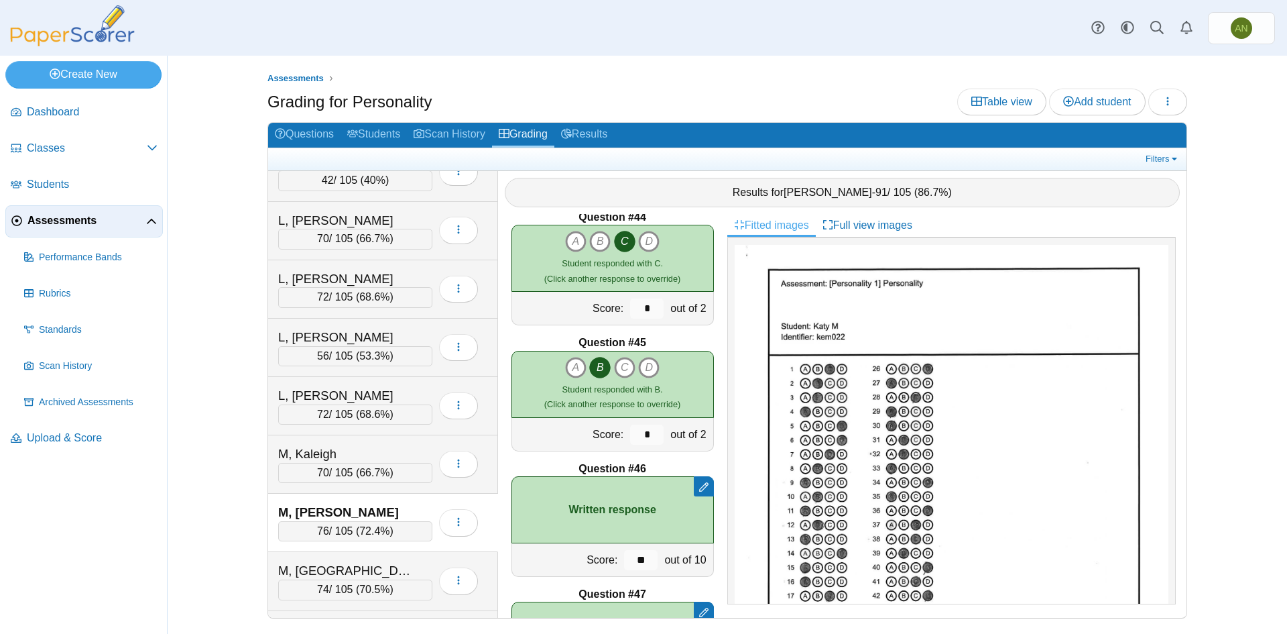
scroll to position [5528, 0]
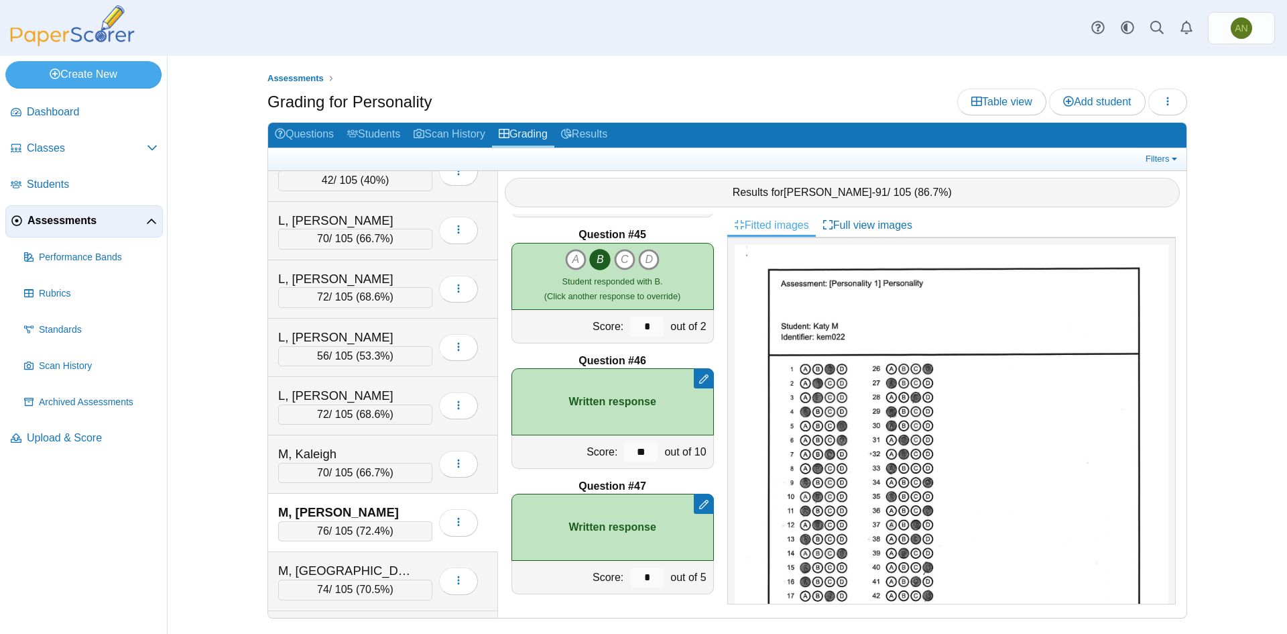
click at [362, 507] on div "M, [PERSON_NAME]" at bounding box center [345, 512] width 134 height 17
click at [375, 452] on div "M, Kaleigh" at bounding box center [345, 453] width 134 height 17
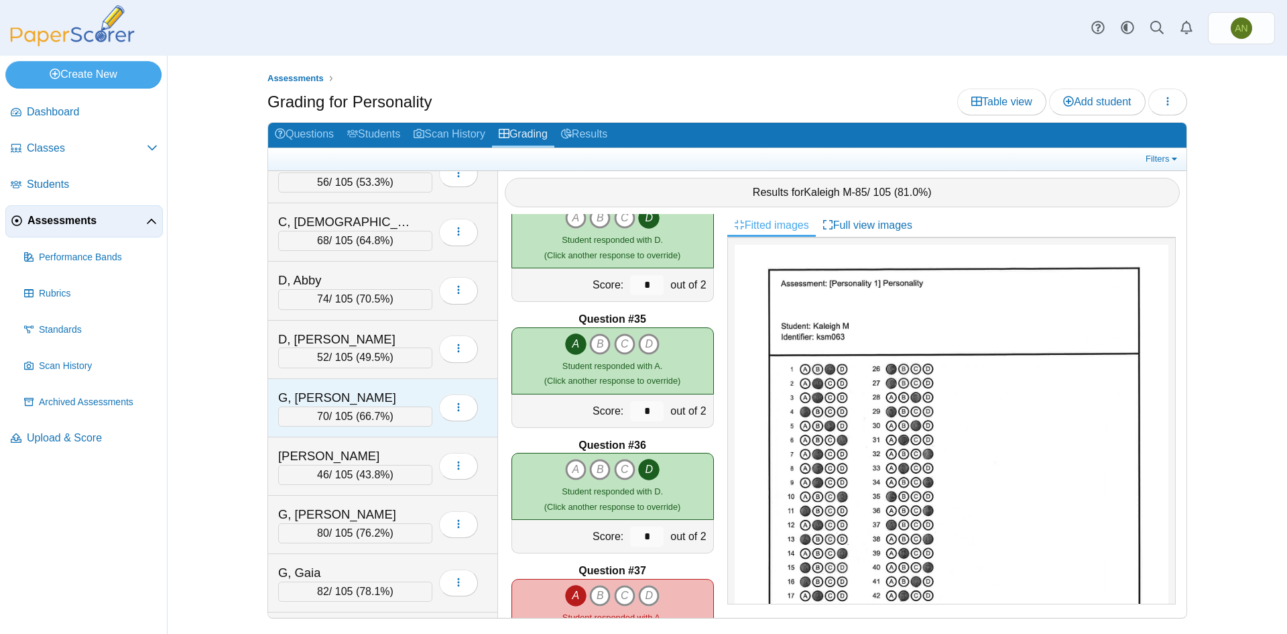
scroll to position [0, 0]
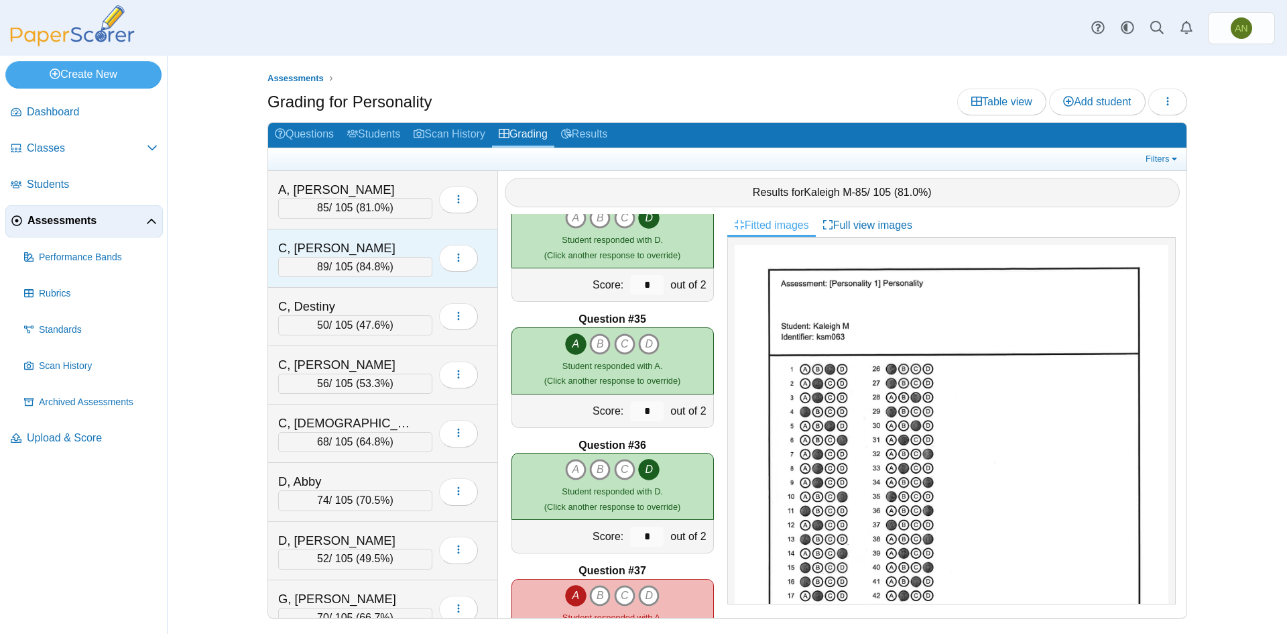
click at [371, 239] on div "C, [PERSON_NAME]" at bounding box center [345, 247] width 134 height 17
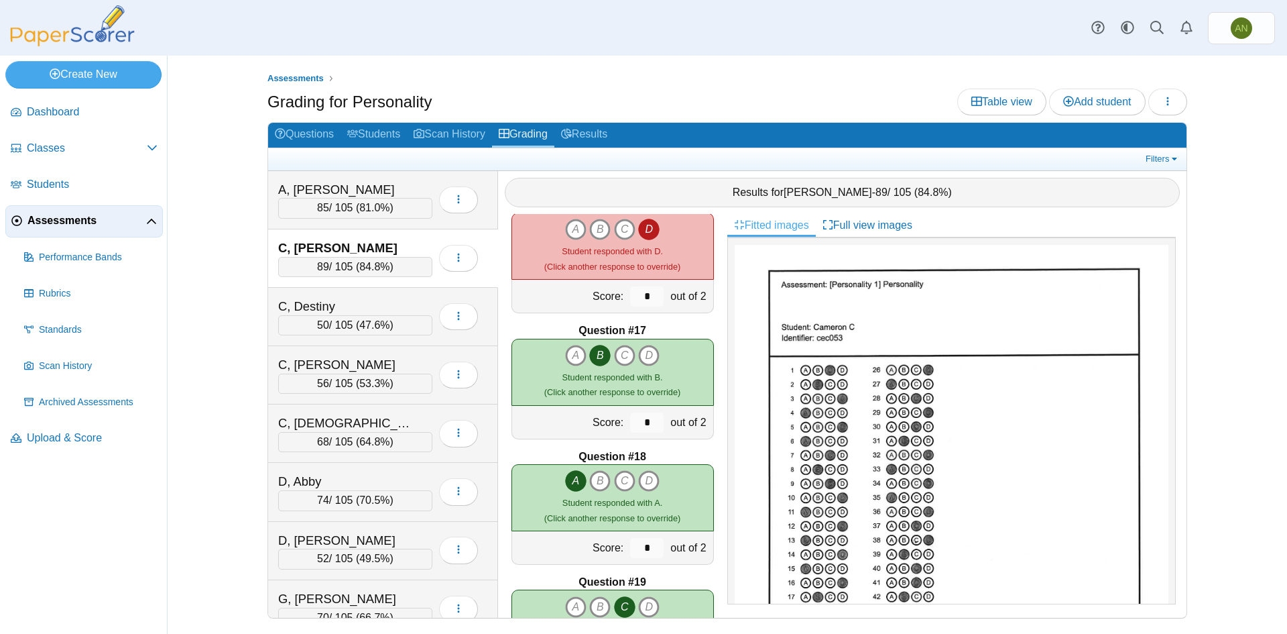
scroll to position [1944, 0]
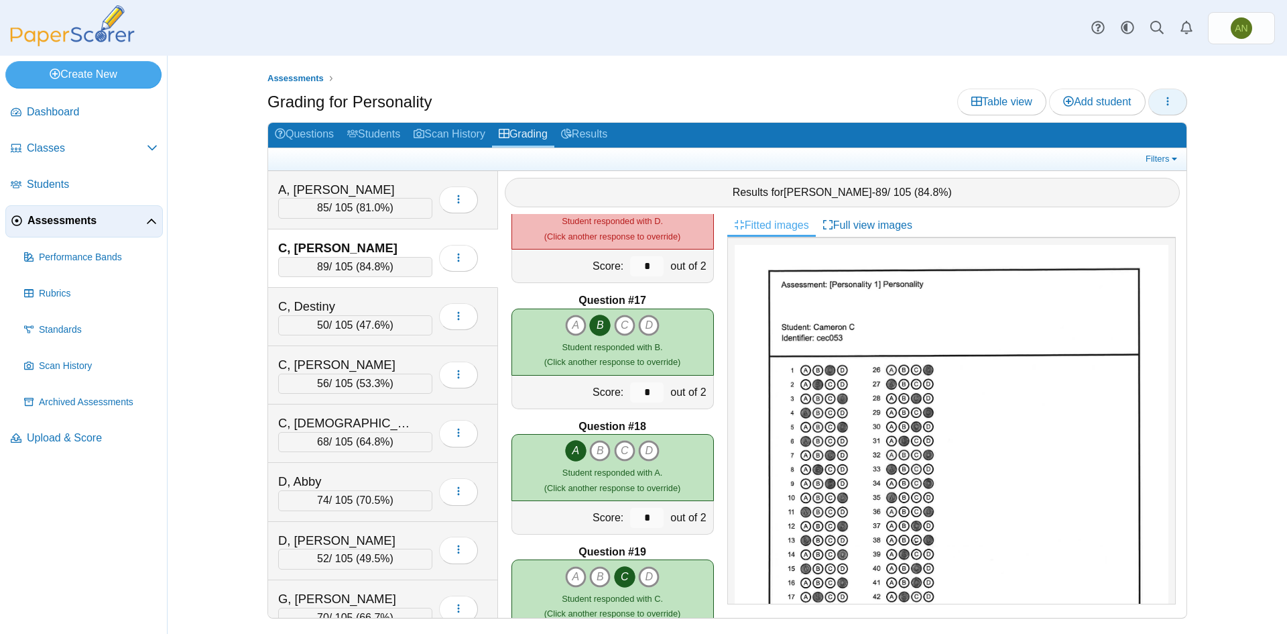
click at [1165, 100] on icon "button" at bounding box center [1168, 101] width 11 height 11
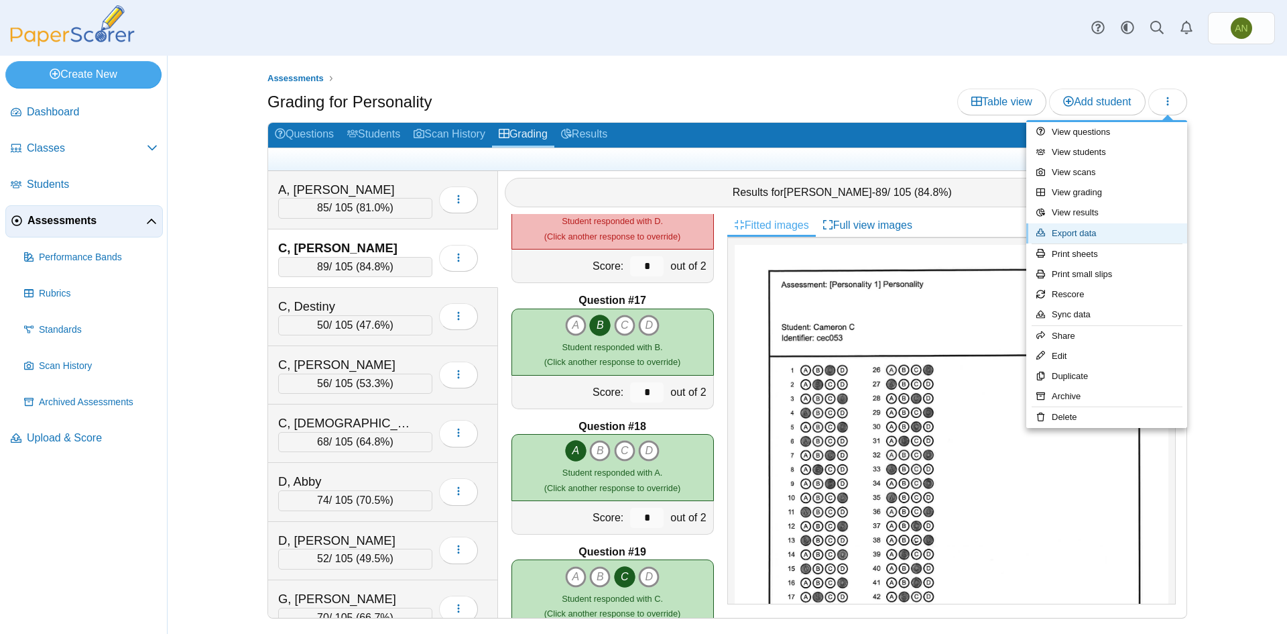
click at [1096, 232] on link "Export data" at bounding box center [1106, 233] width 161 height 20
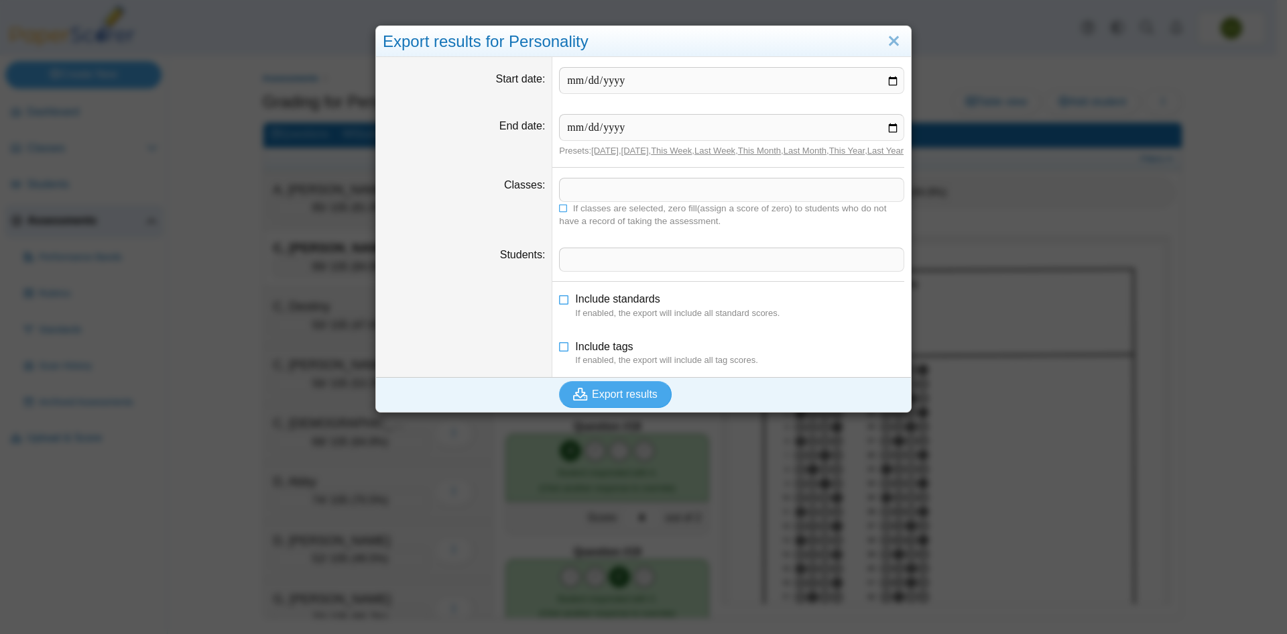
click at [569, 271] on span at bounding box center [732, 259] width 344 height 23
click at [888, 41] on link "Close" at bounding box center [894, 41] width 21 height 23
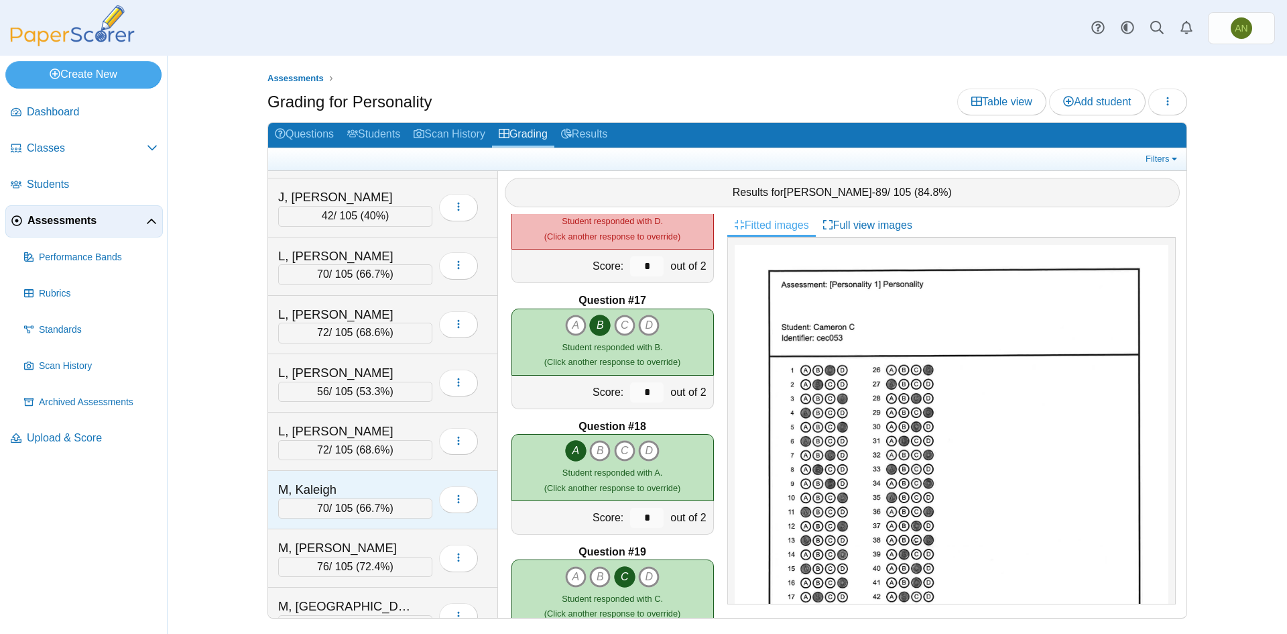
scroll to position [670, 0]
